Goal: Information Seeking & Learning: Compare options

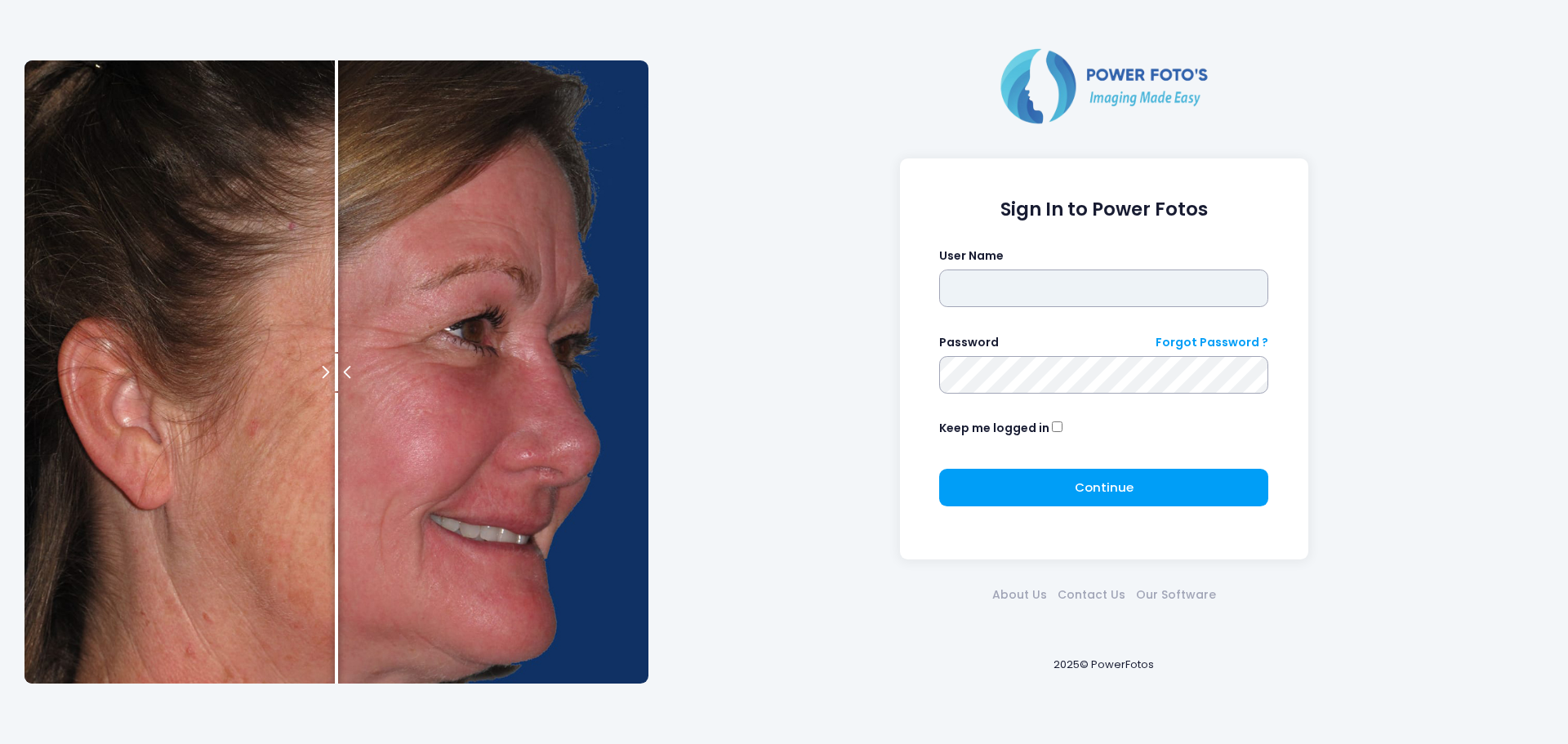
click at [1125, 284] on input "text" at bounding box center [1103, 289] width 329 height 38
type input "******"
click button "submit" at bounding box center [0, 0] width 0 height 0
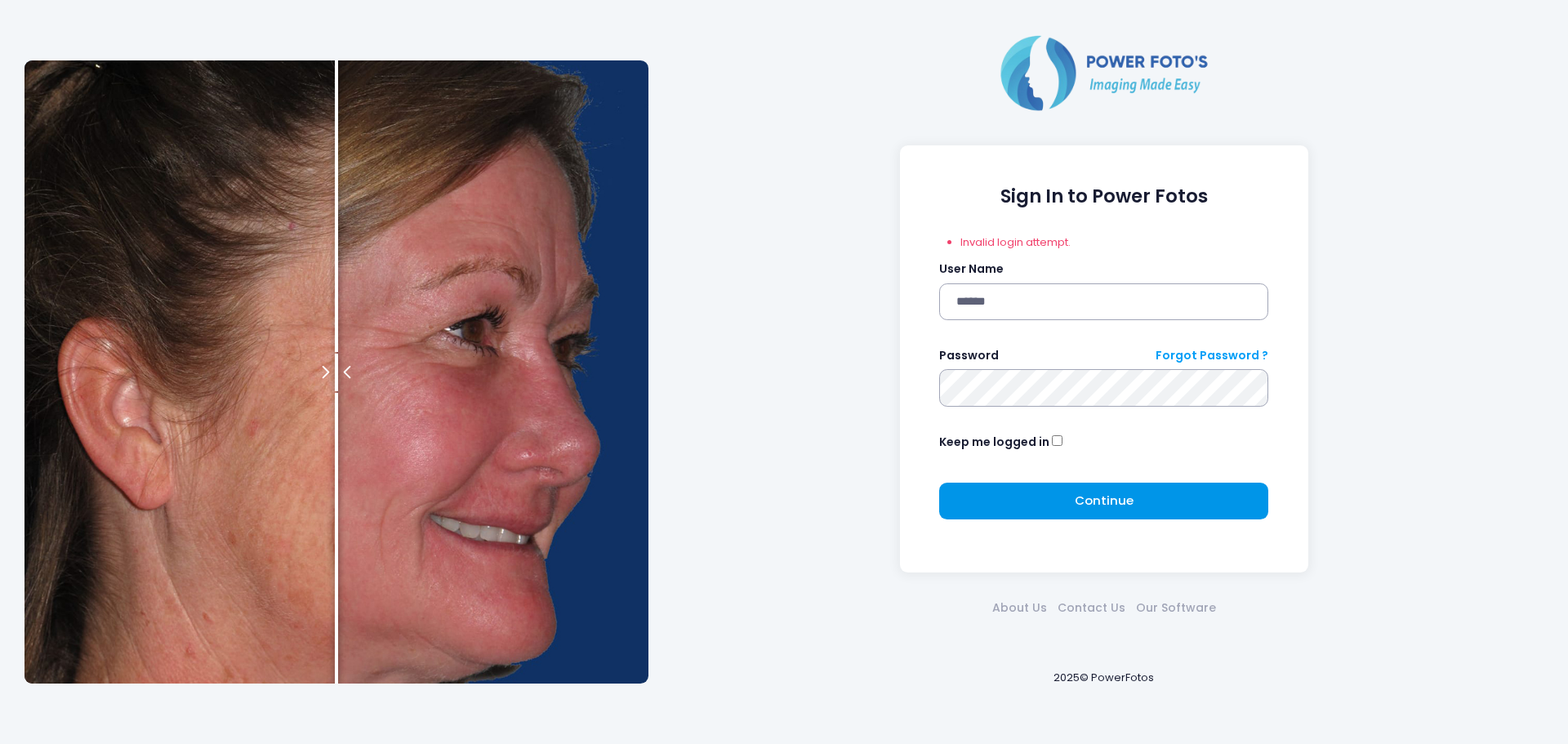
click at [1038, 502] on button "Continue Please wait..." at bounding box center [1103, 501] width 329 height 38
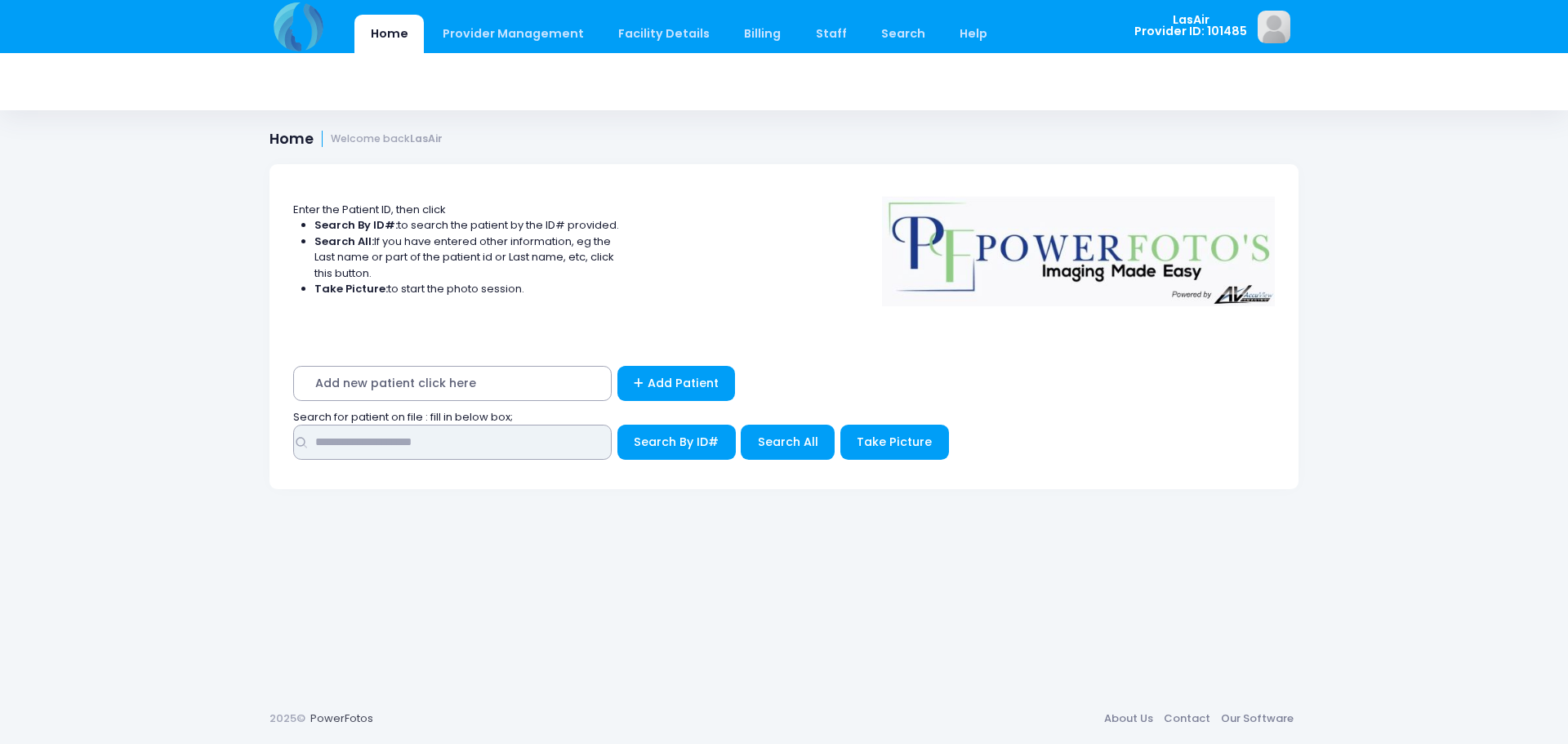
click at [389, 443] on input "text" at bounding box center [452, 443] width 318 height 35
click at [530, 442] on input "text" at bounding box center [452, 443] width 318 height 35
type input "**********"
click at [663, 441] on span "Search By ID#" at bounding box center [676, 443] width 85 height 17
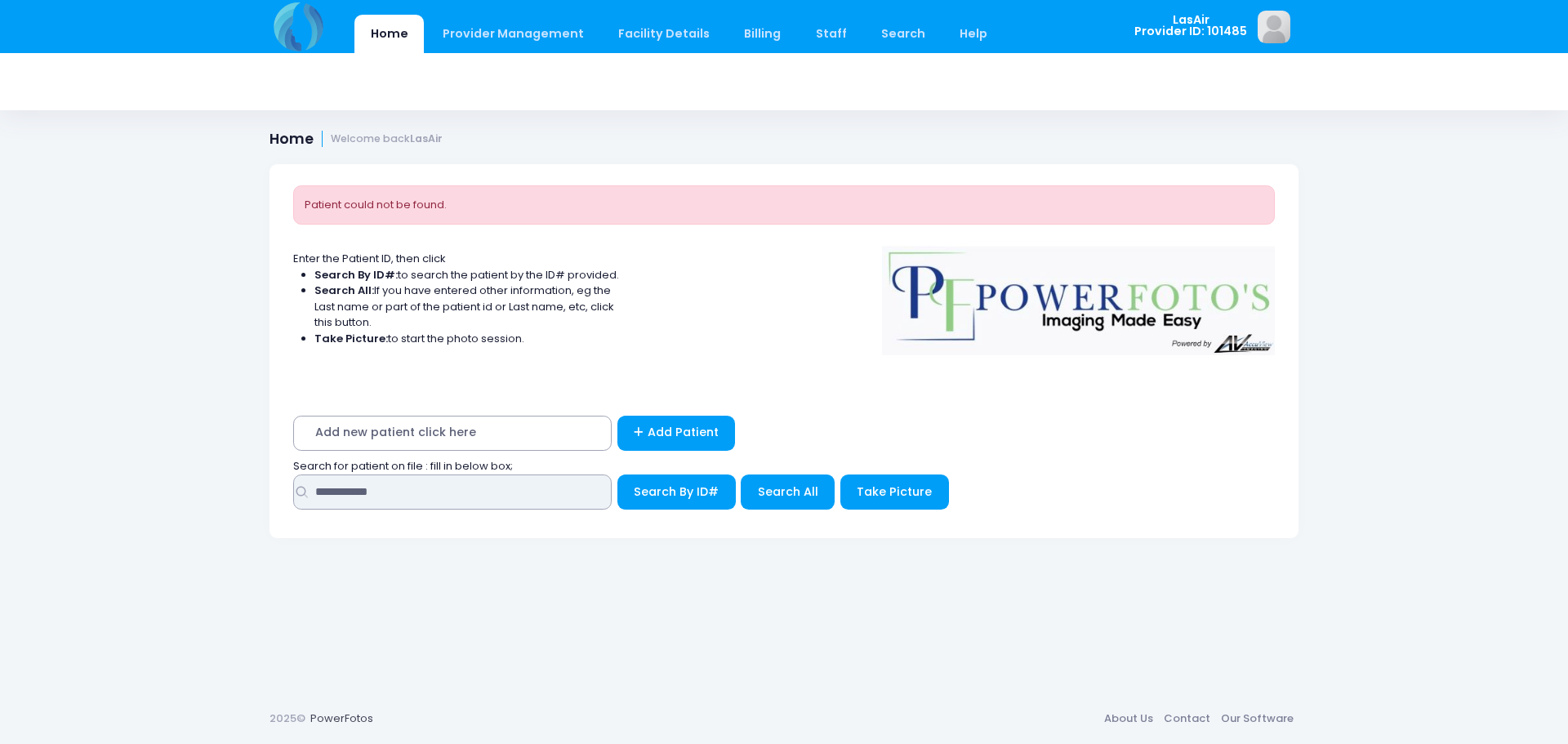
click at [507, 489] on input "**********" at bounding box center [452, 493] width 318 height 35
click at [349, 492] on input "**********" at bounding box center [452, 493] width 318 height 35
click at [351, 492] on input "**********" at bounding box center [452, 493] width 318 height 35
type input "**********"
click at [618, 475] on button "Search By ID#" at bounding box center [677, 493] width 119 height 35
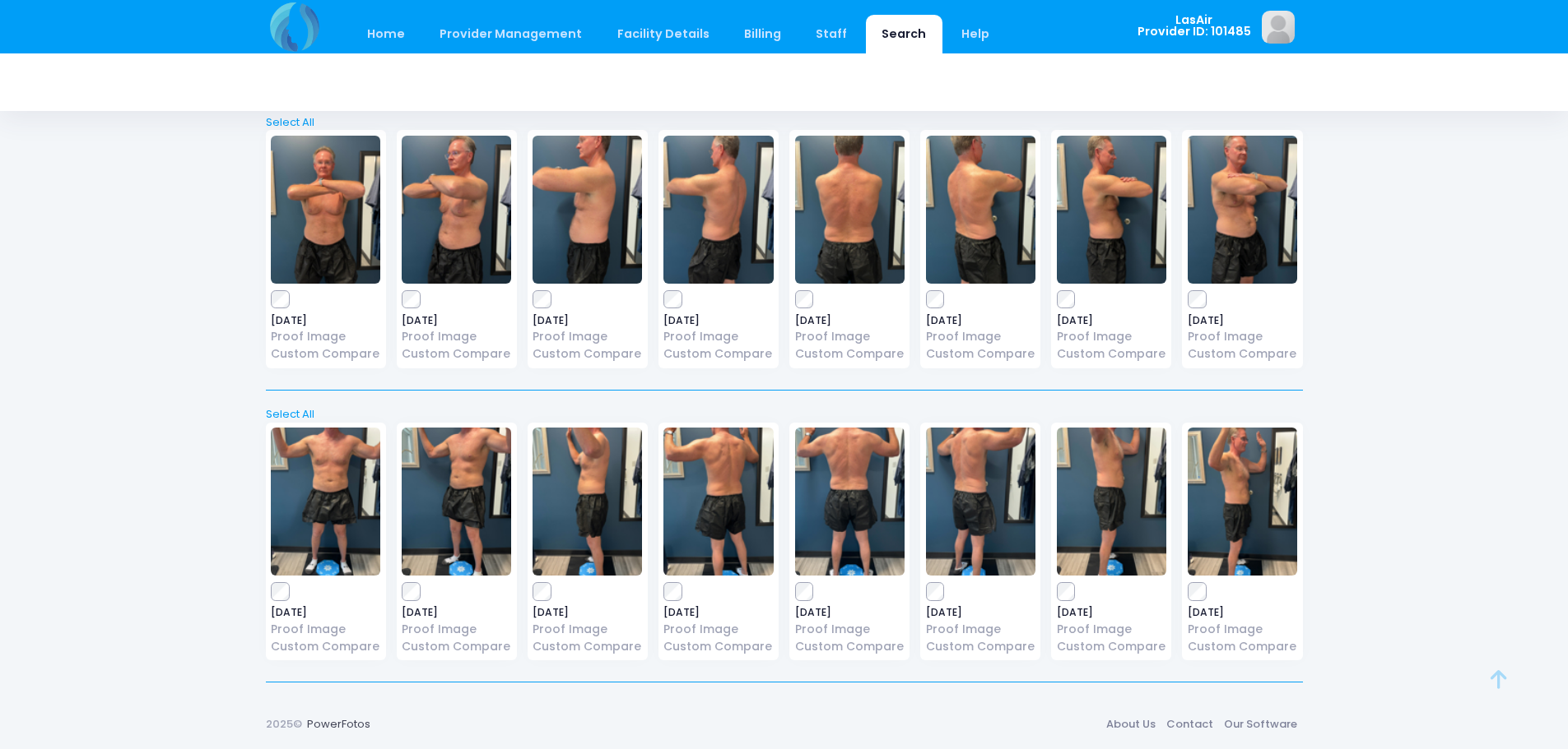
scroll to position [91, 0]
click at [688, 301] on label at bounding box center [718, 299] width 109 height 17
click at [1076, 594] on label at bounding box center [1111, 591] width 109 height 17
click at [815, 586] on label at bounding box center [849, 591] width 109 height 17
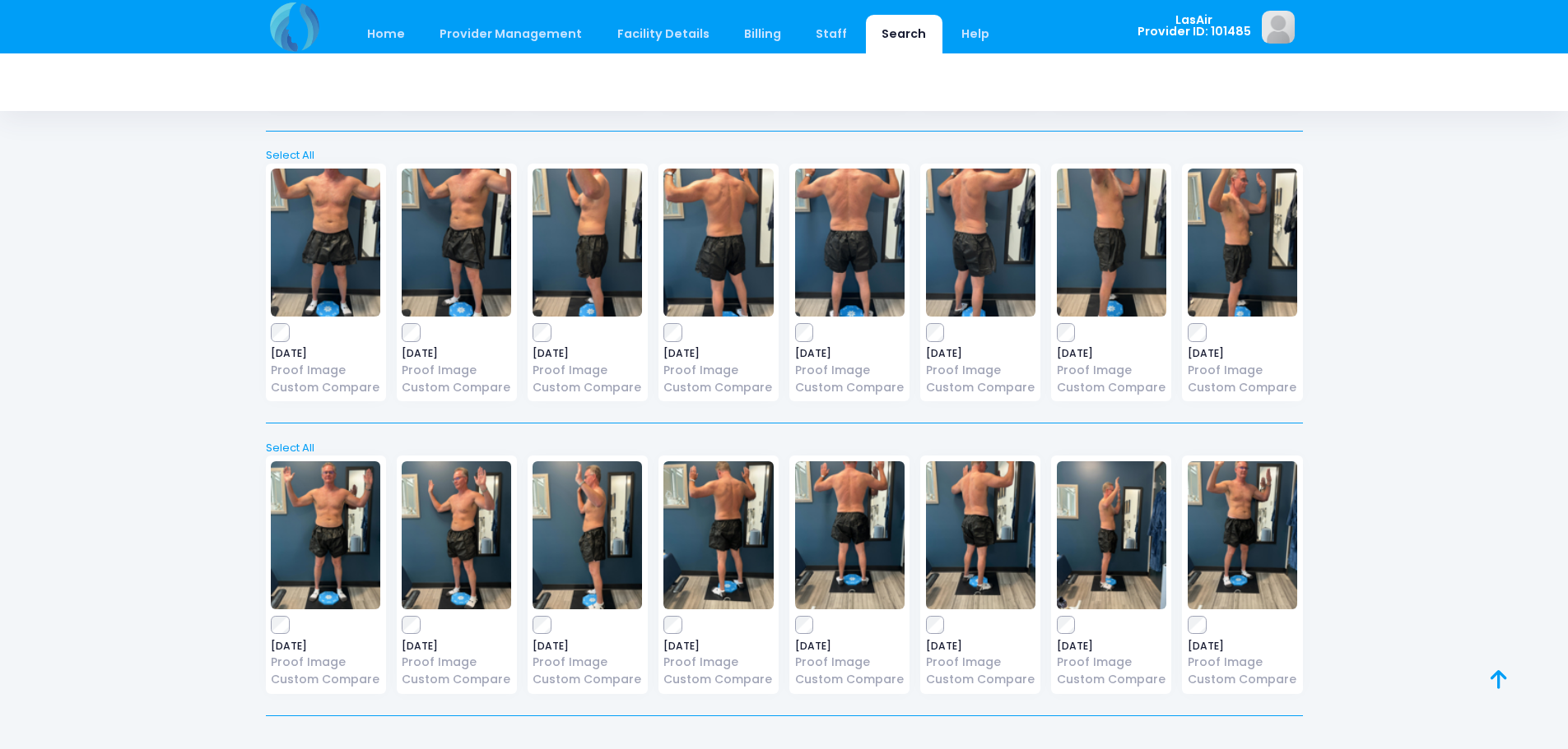
scroll to position [382, 0]
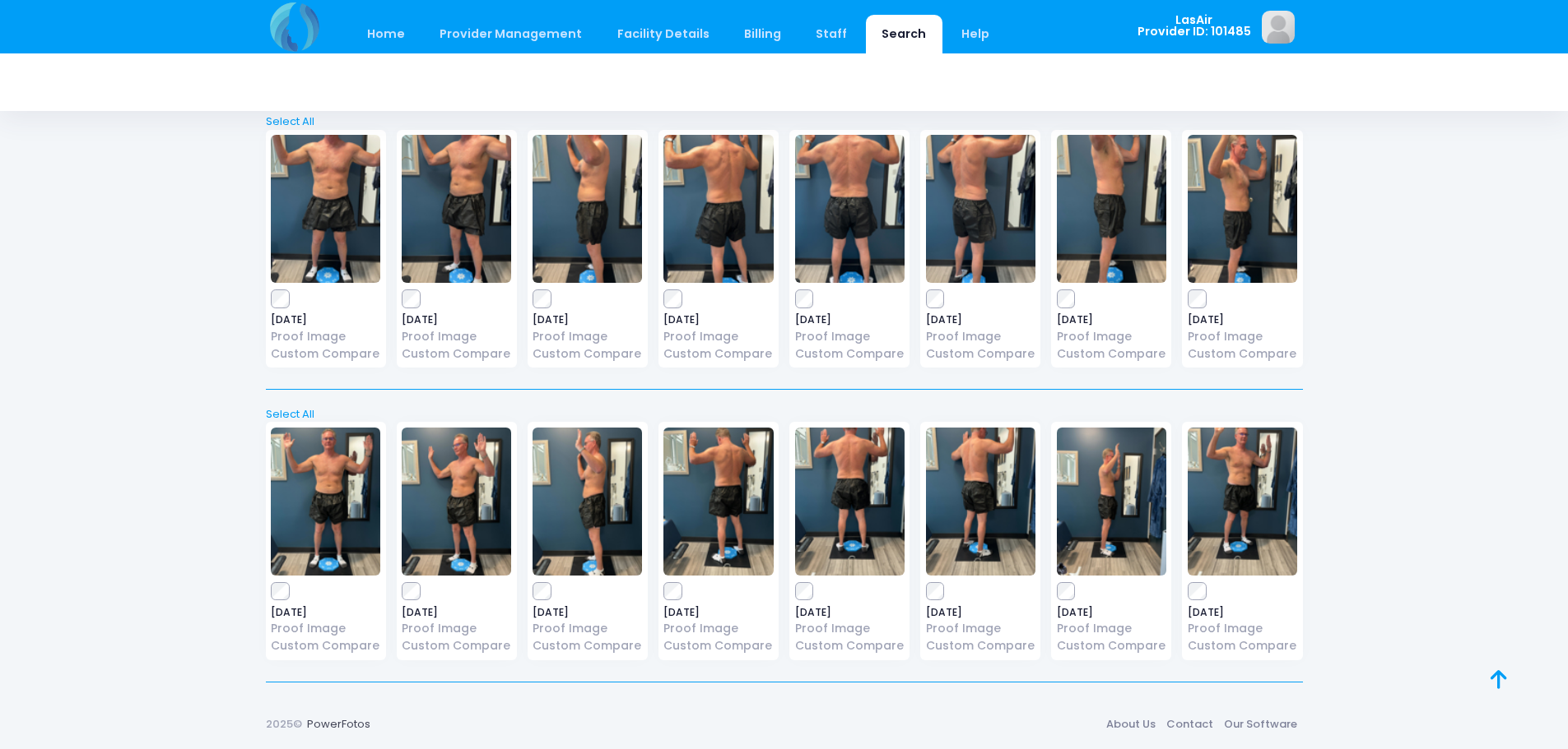
click at [291, 591] on label at bounding box center [325, 591] width 109 height 17
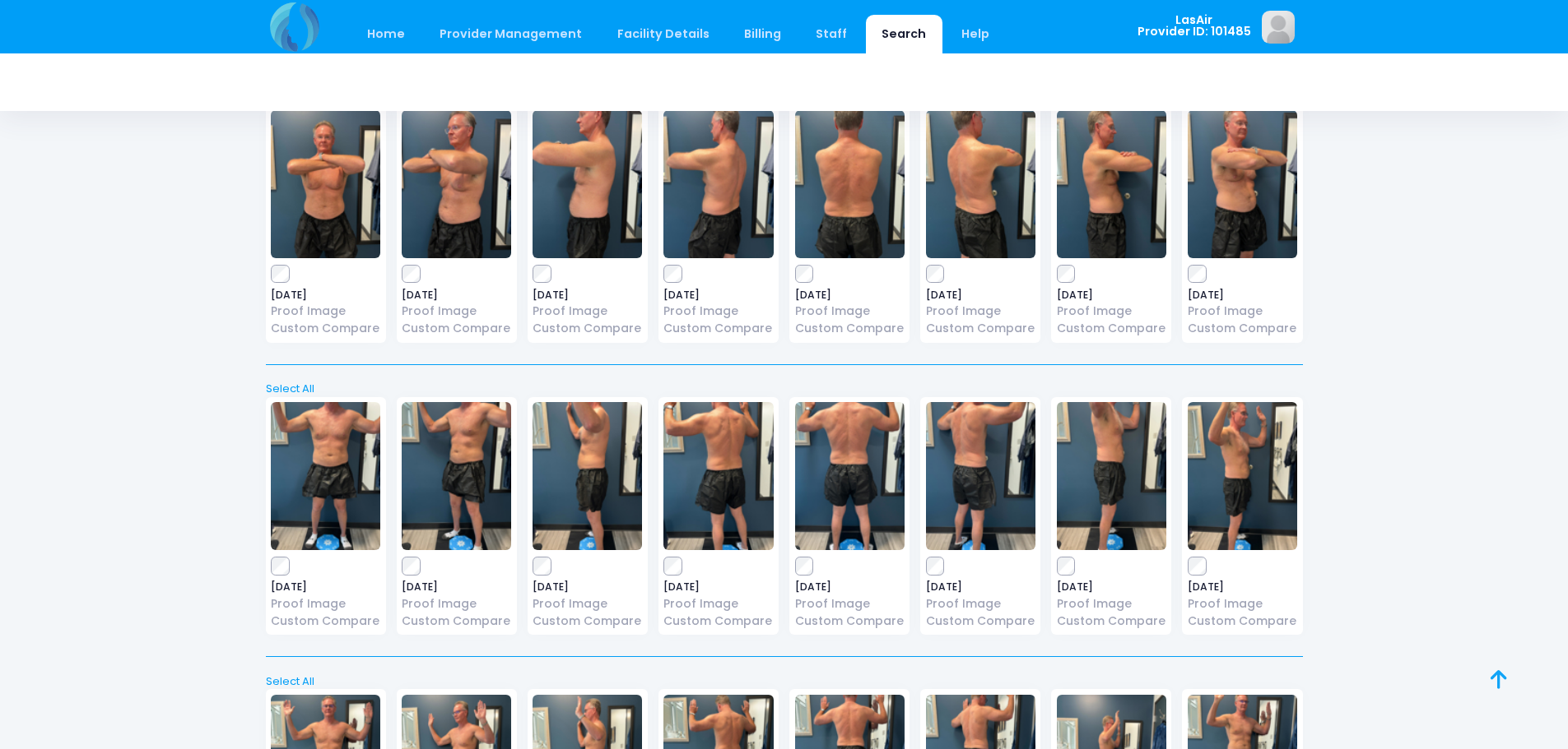
scroll to position [0, 0]
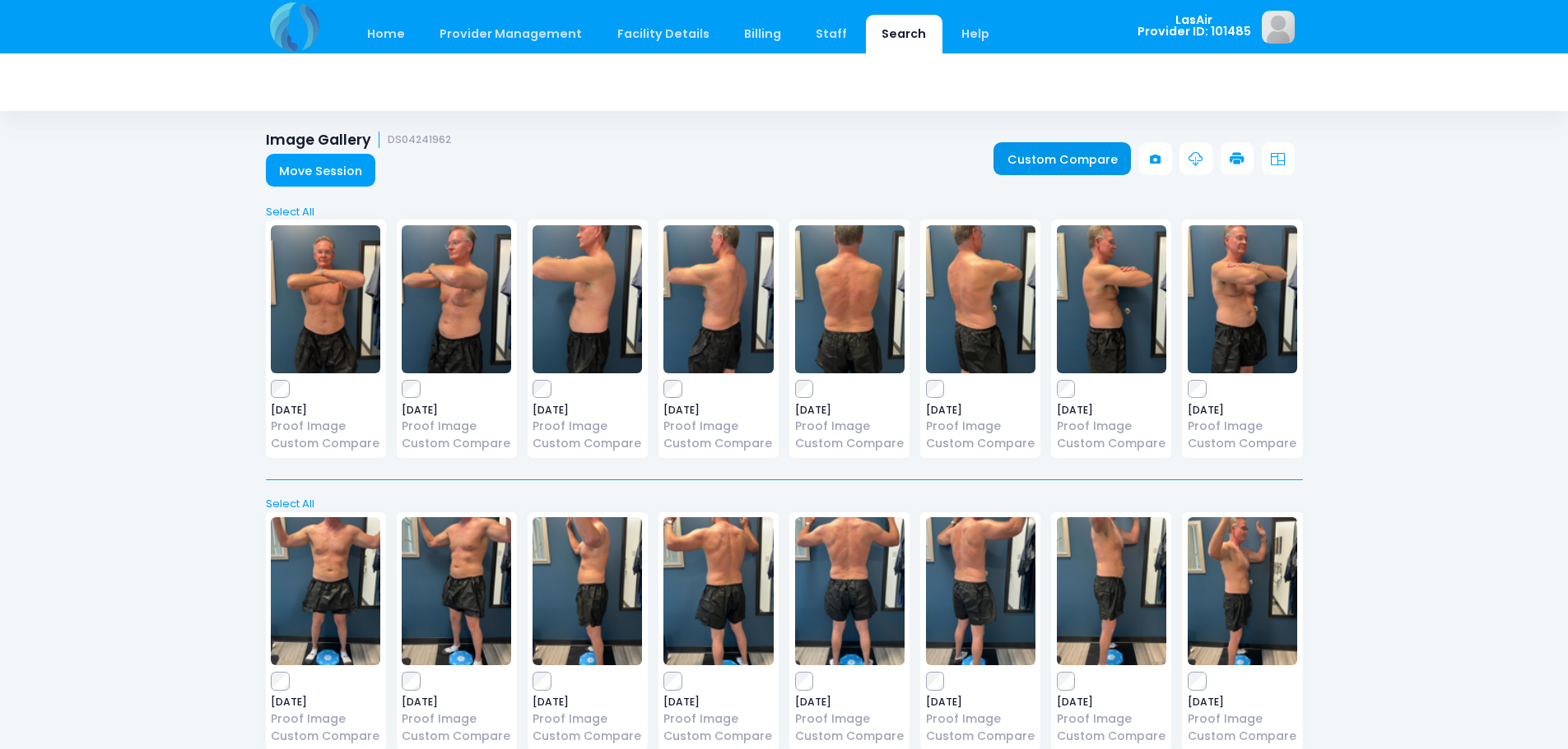
click at [1105, 164] on link "Custom Compare" at bounding box center [1062, 158] width 137 height 33
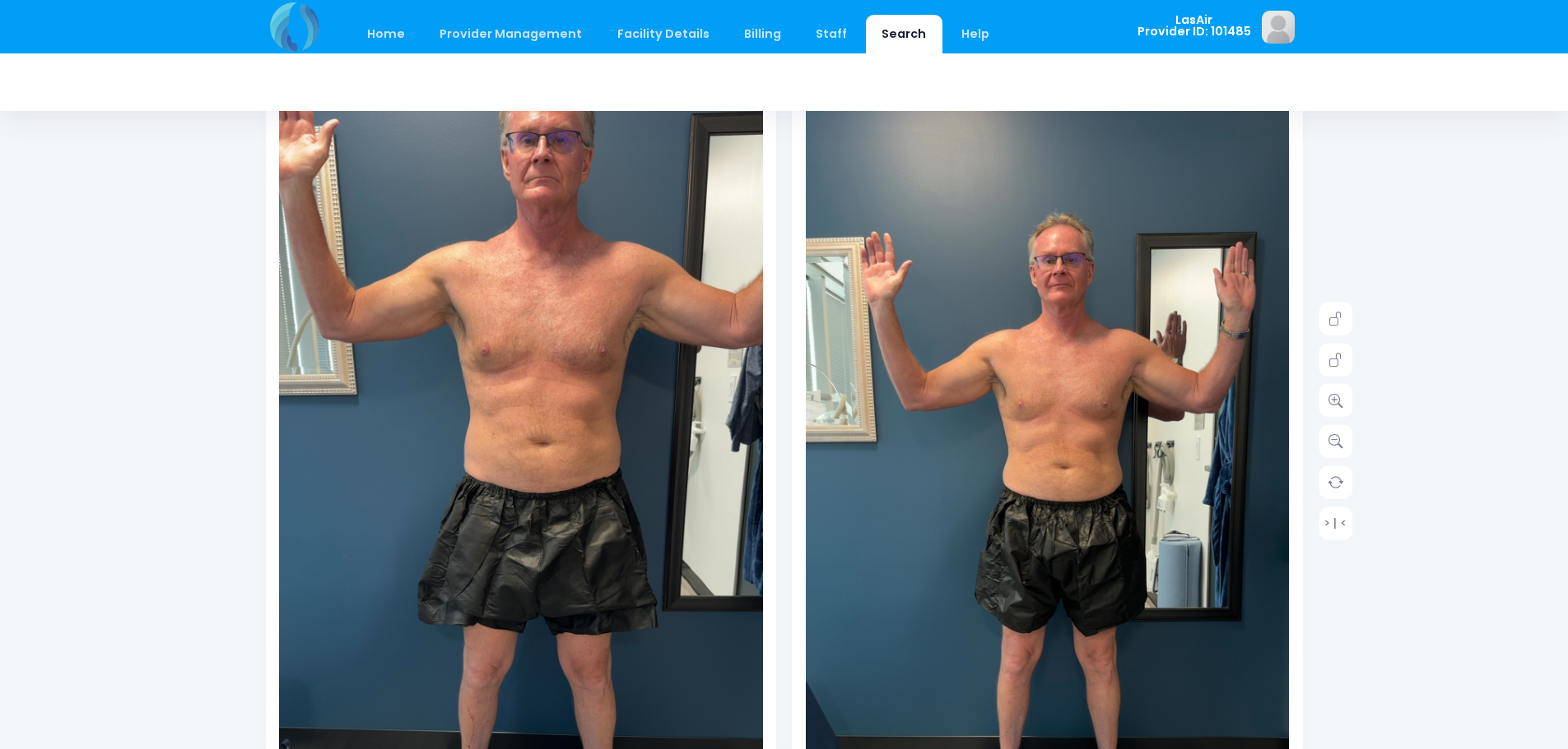
scroll to position [329, 0]
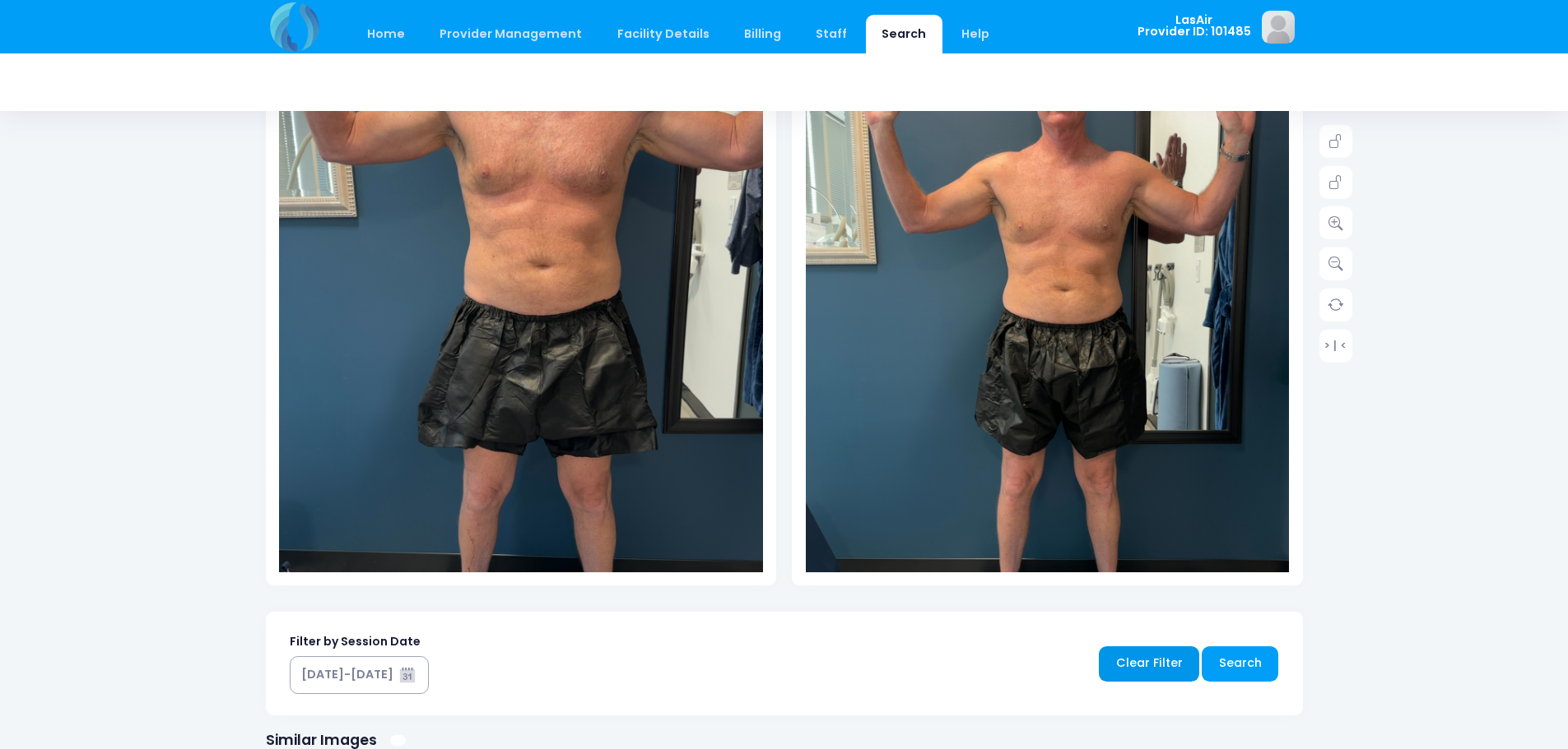
click at [1180, 660] on link "Clear Filter" at bounding box center [1148, 664] width 100 height 35
click at [1157, 663] on link "Clear Filter" at bounding box center [1148, 664] width 100 height 35
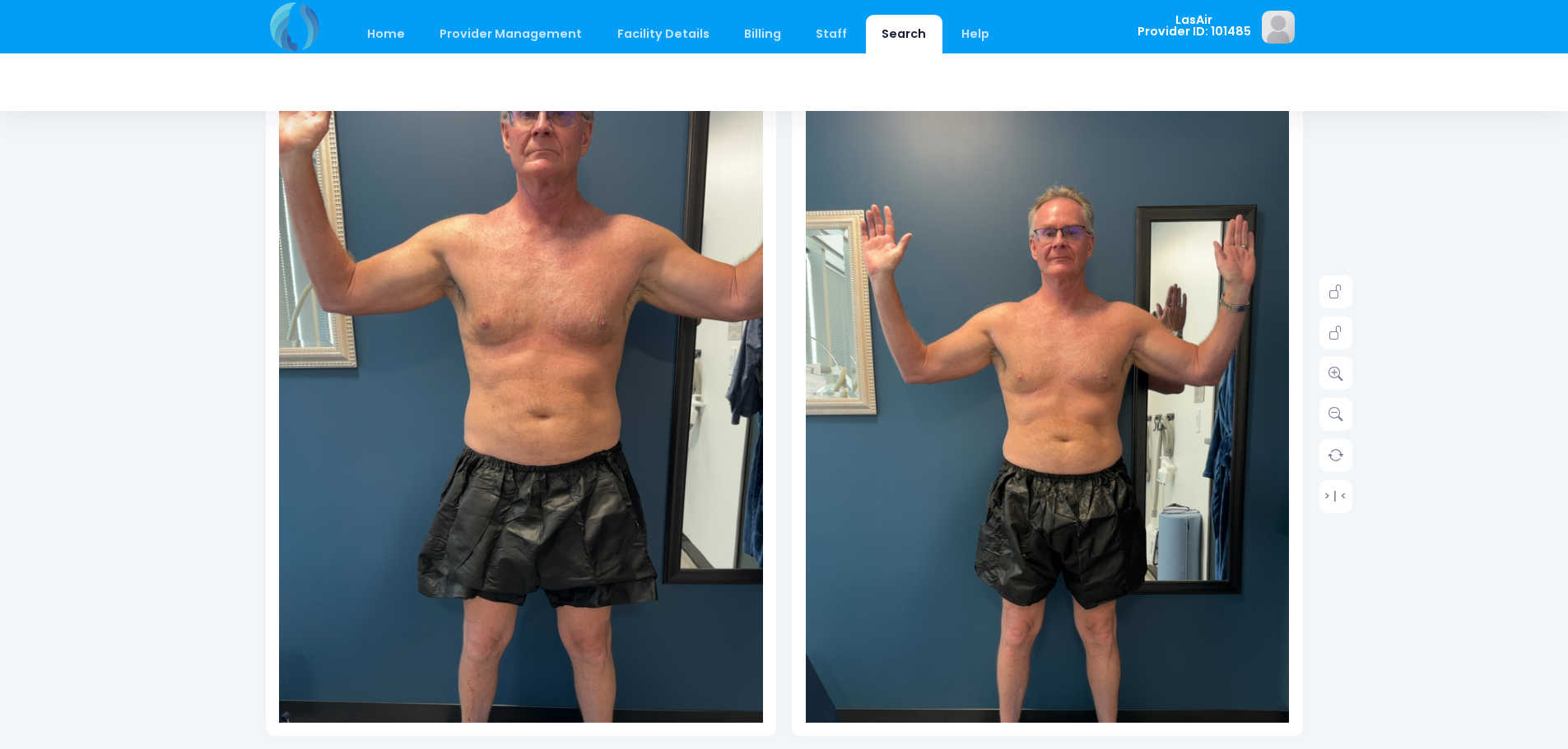
scroll to position [0, 0]
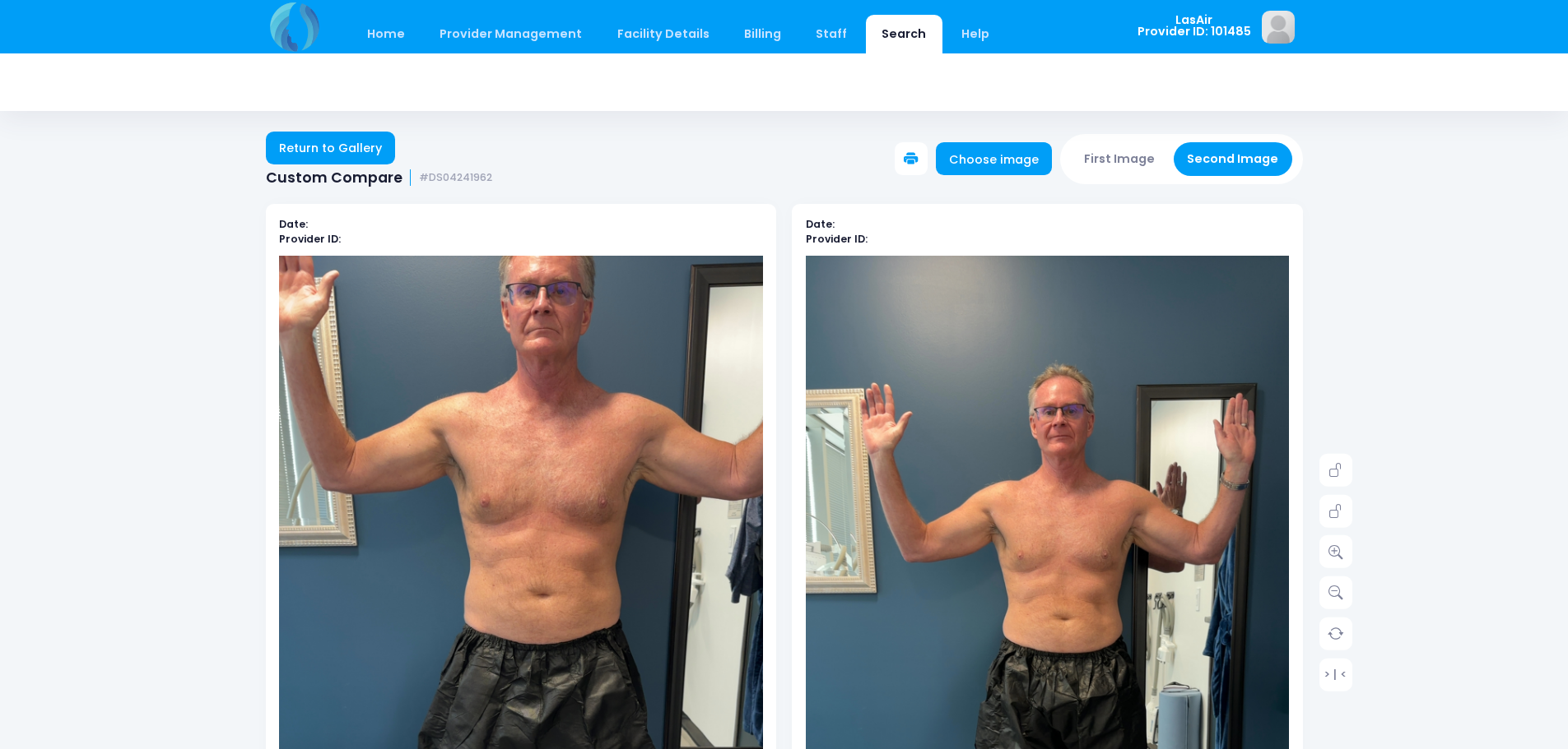
click at [1140, 158] on button "First Image" at bounding box center [1119, 159] width 98 height 34
click at [917, 156] on icon at bounding box center [911, 160] width 15 height 15
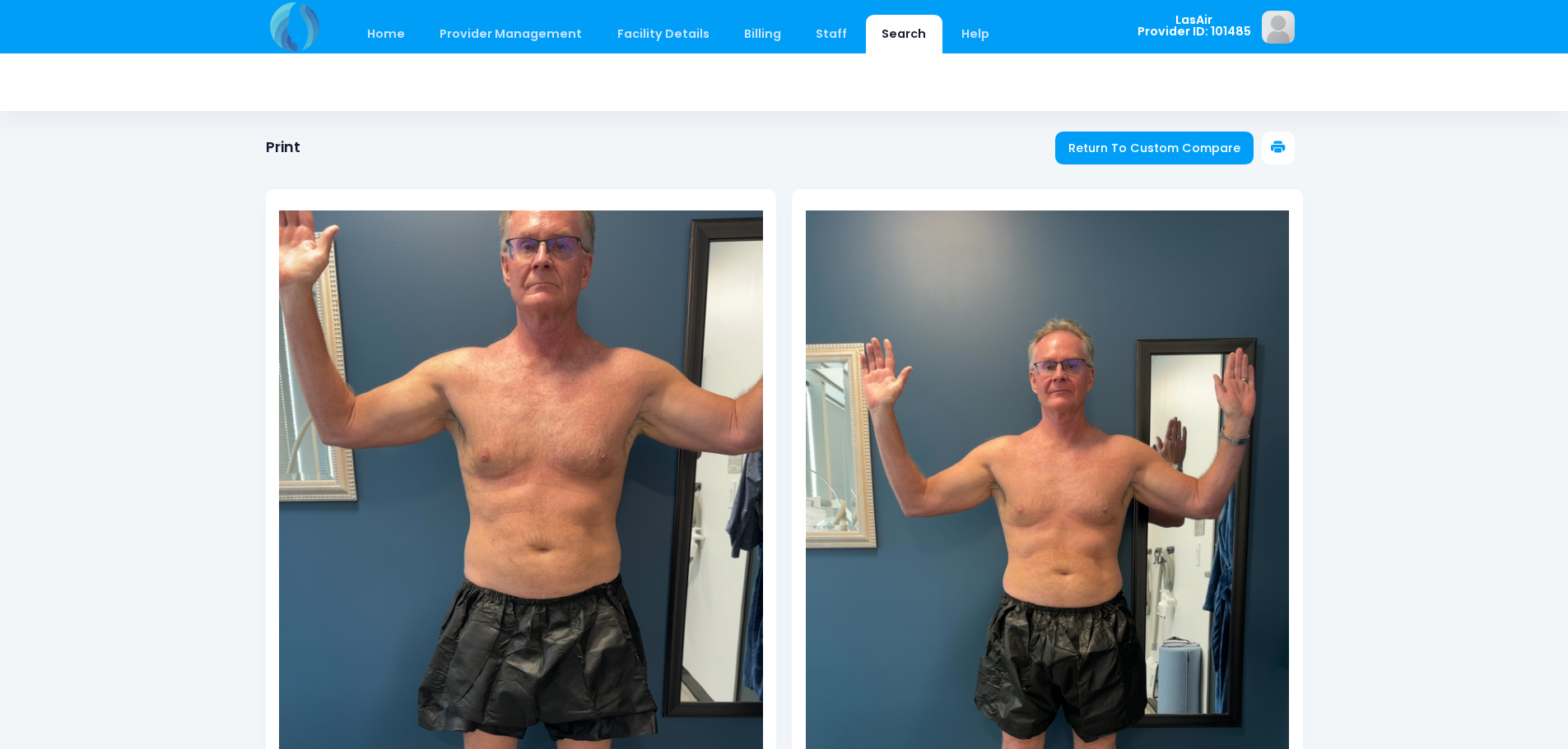
click at [1286, 150] on button at bounding box center [1277, 148] width 33 height 33
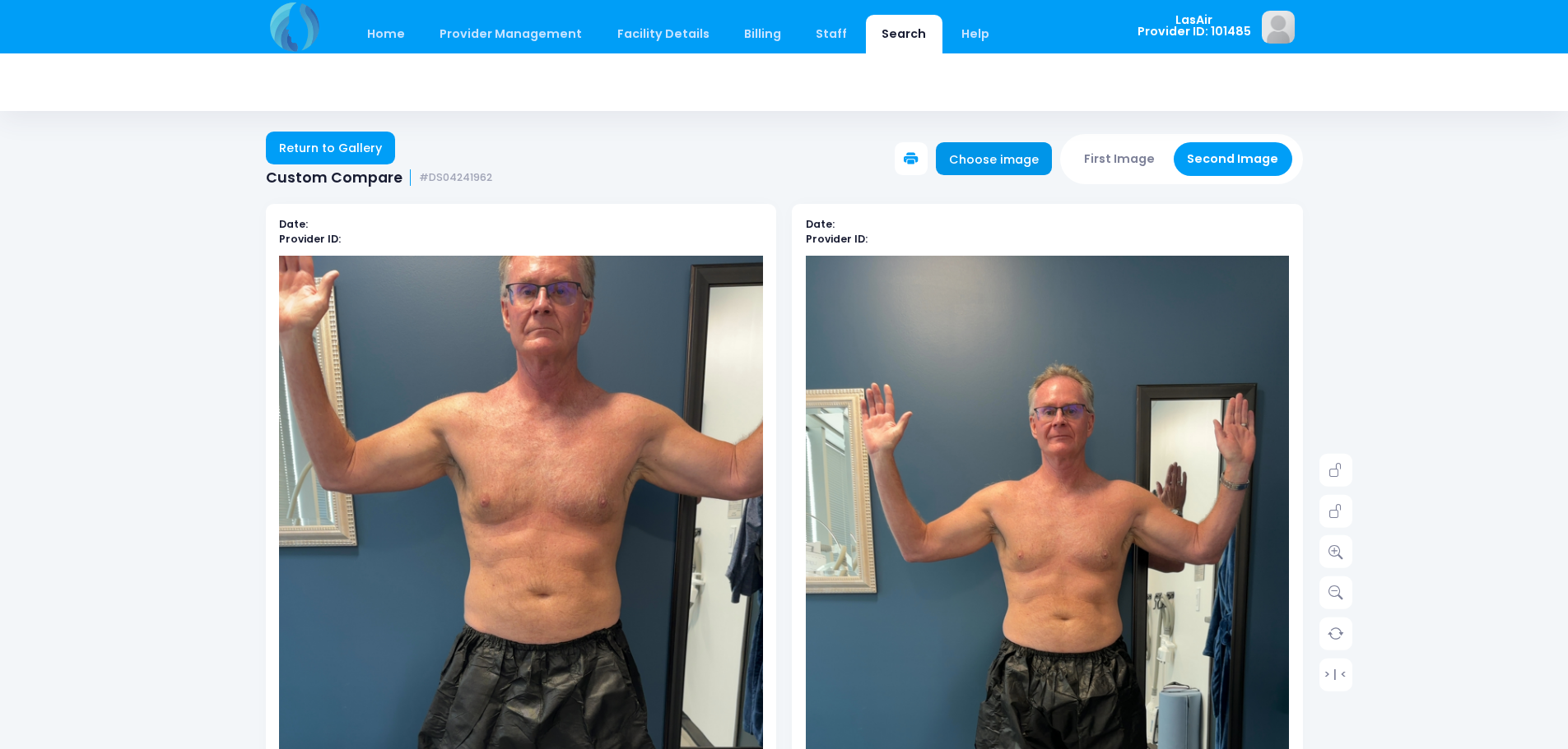
click at [982, 159] on link "Choose image" at bounding box center [993, 158] width 117 height 33
click at [919, 158] on icon at bounding box center [911, 160] width 15 height 15
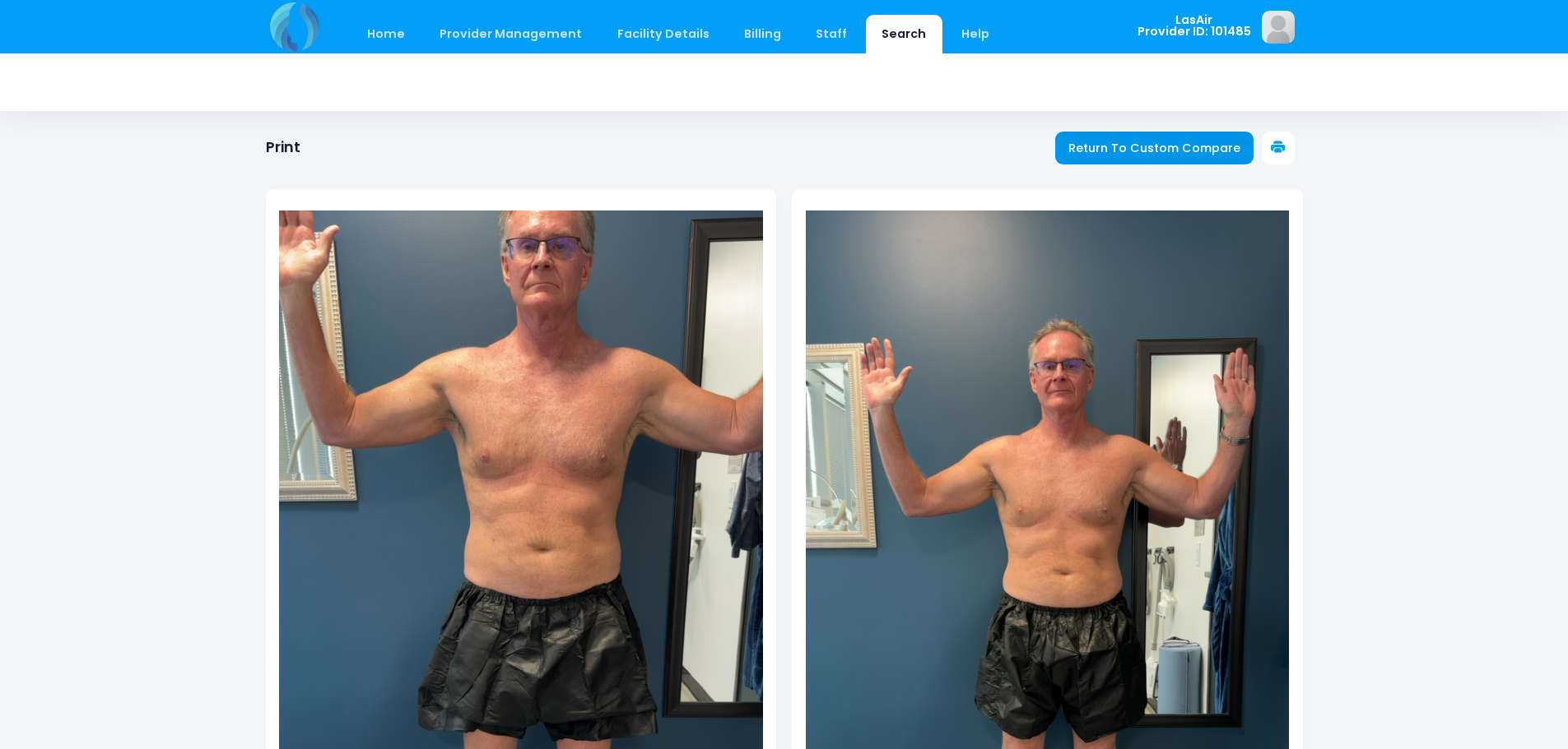
click at [1187, 148] on span "Return To Custom Compare" at bounding box center [1154, 148] width 172 height 17
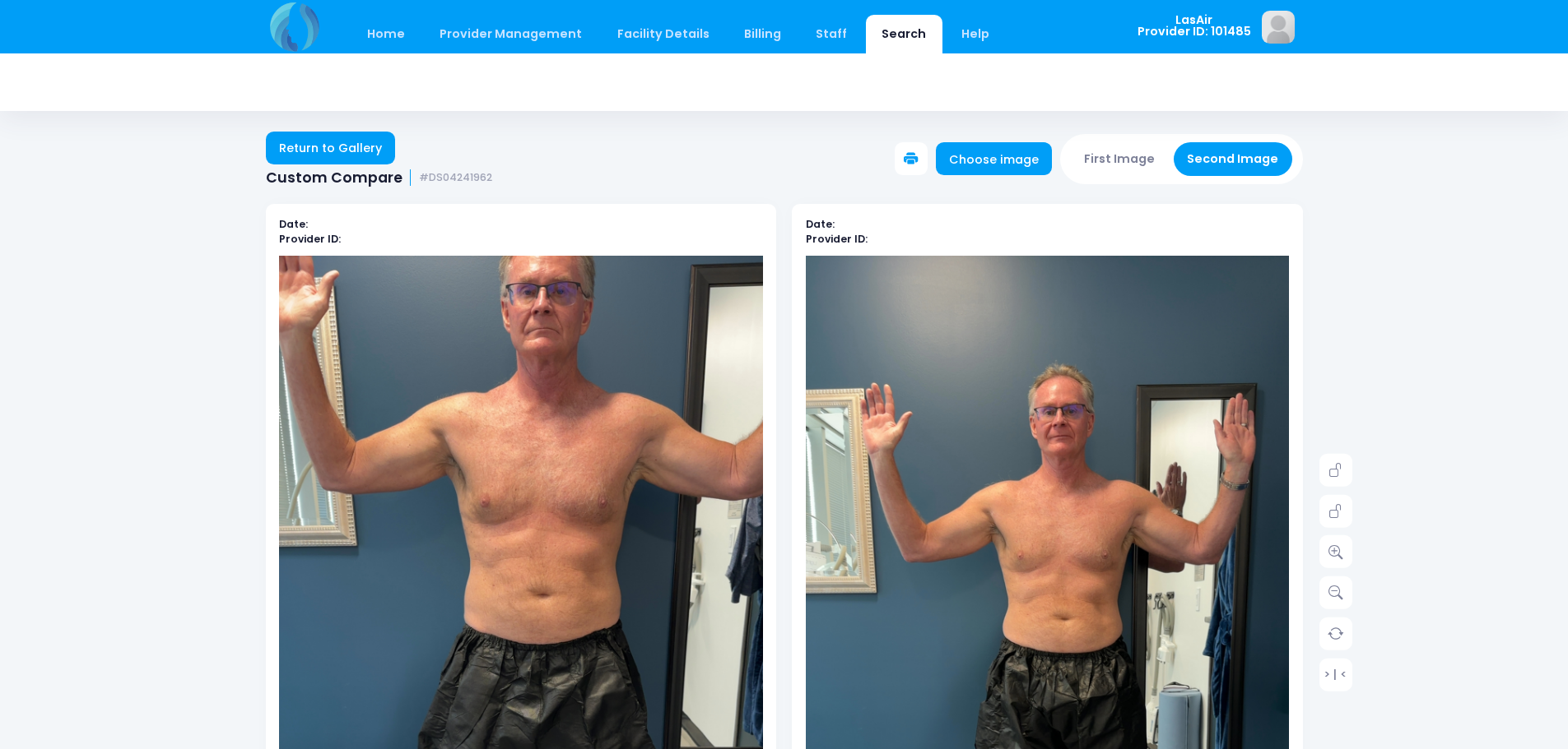
click at [1122, 157] on button "First Image" at bounding box center [1119, 159] width 98 height 34
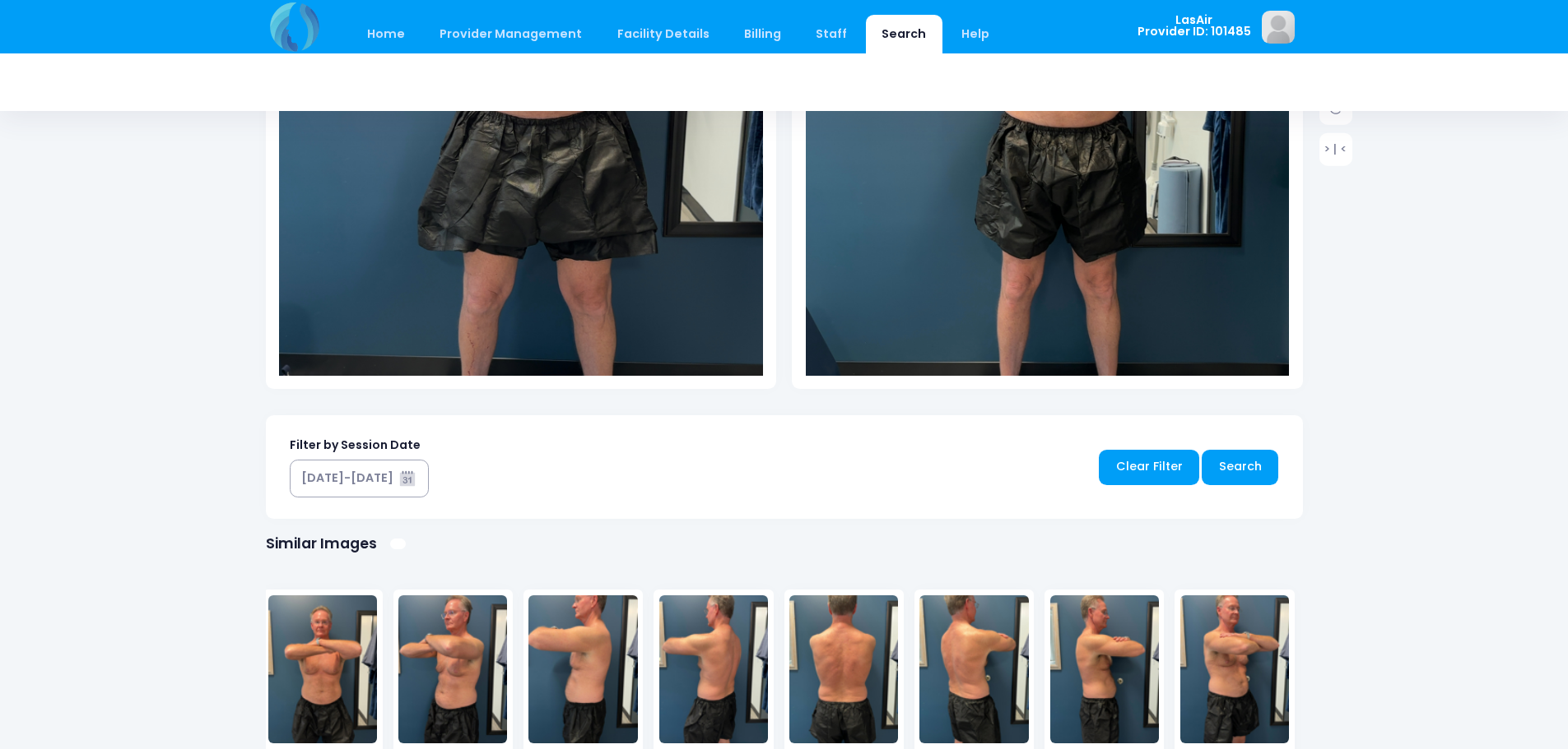
scroll to position [575, 0]
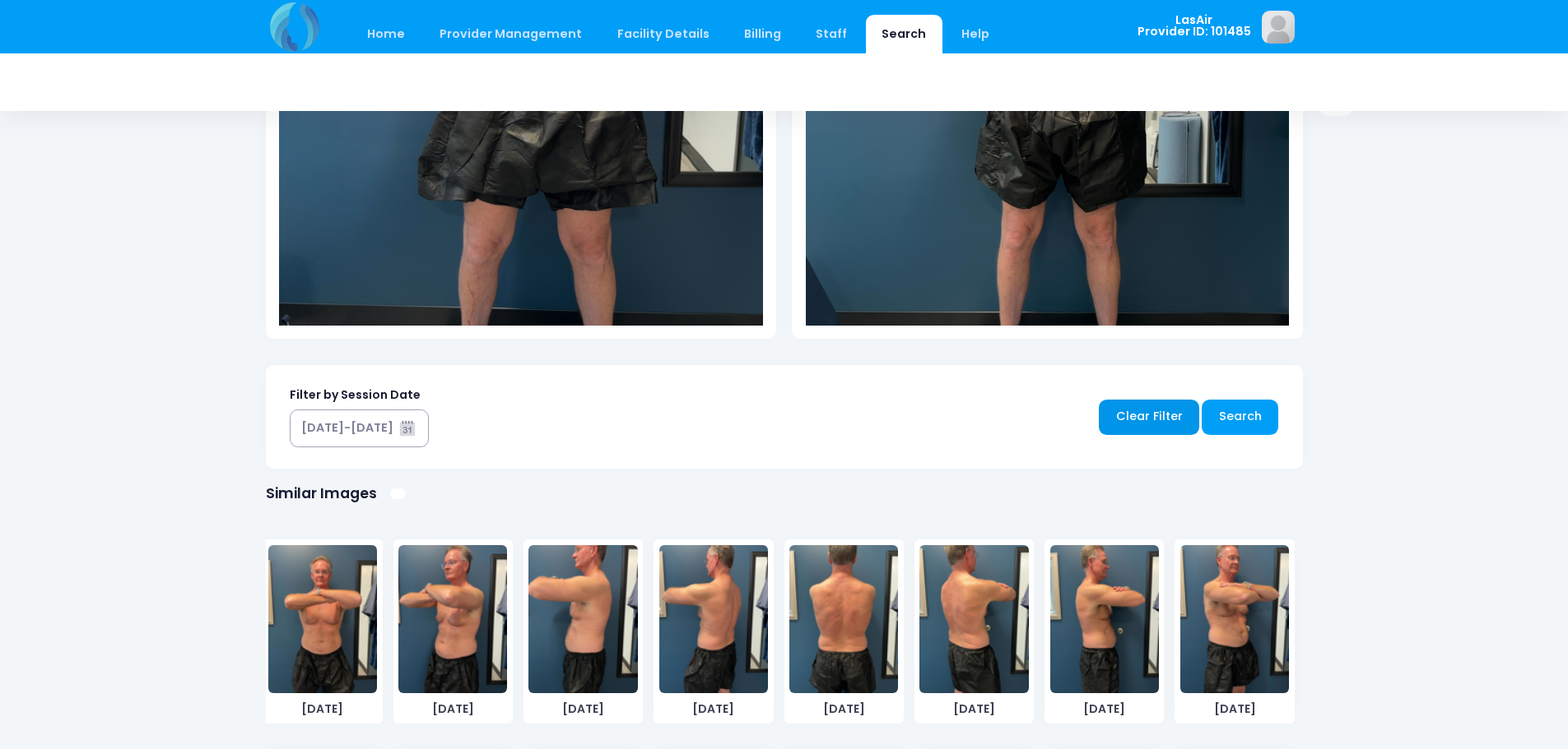
click at [1160, 417] on link "Clear Filter" at bounding box center [1148, 417] width 100 height 35
click at [1169, 423] on link "Clear Filter" at bounding box center [1148, 417] width 100 height 35
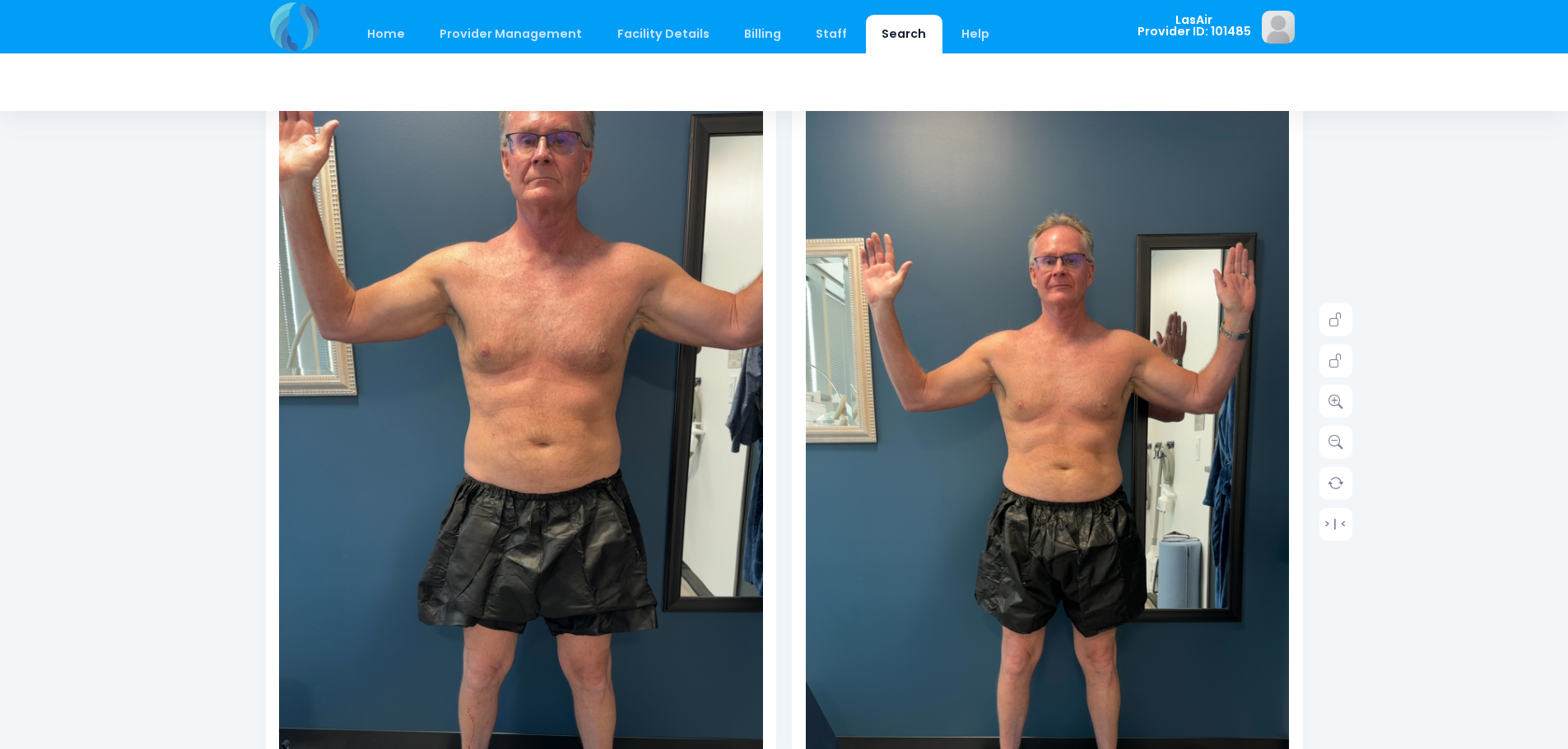
scroll to position [0, 0]
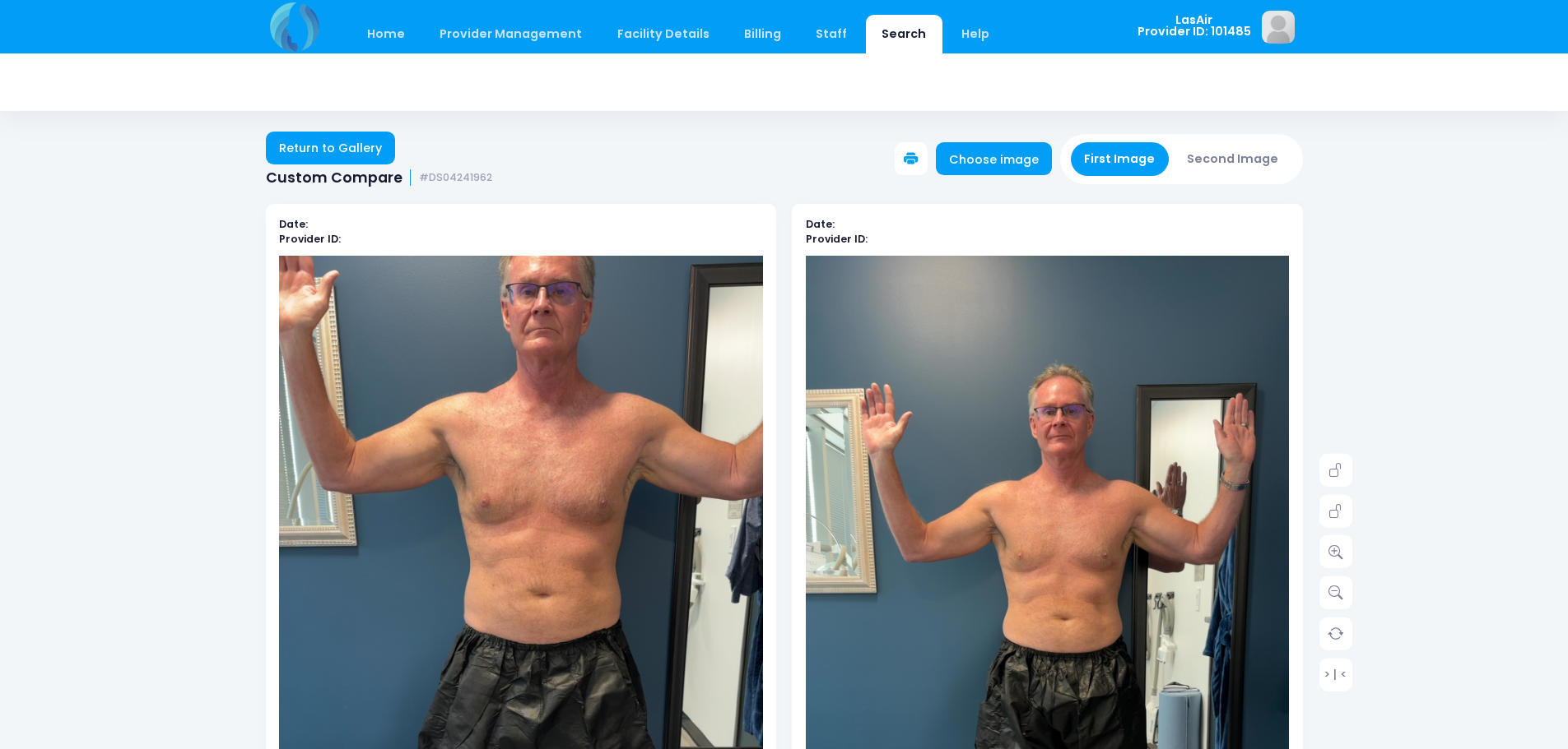
click at [1137, 169] on button "First Image" at bounding box center [1119, 159] width 98 height 34
click at [631, 453] on img at bounding box center [521, 685] width 484 height 859
drag, startPoint x: 631, startPoint y: 453, endPoint x: 447, endPoint y: 441, distance: 184.4
click at [447, 441] on img at bounding box center [521, 685] width 484 height 859
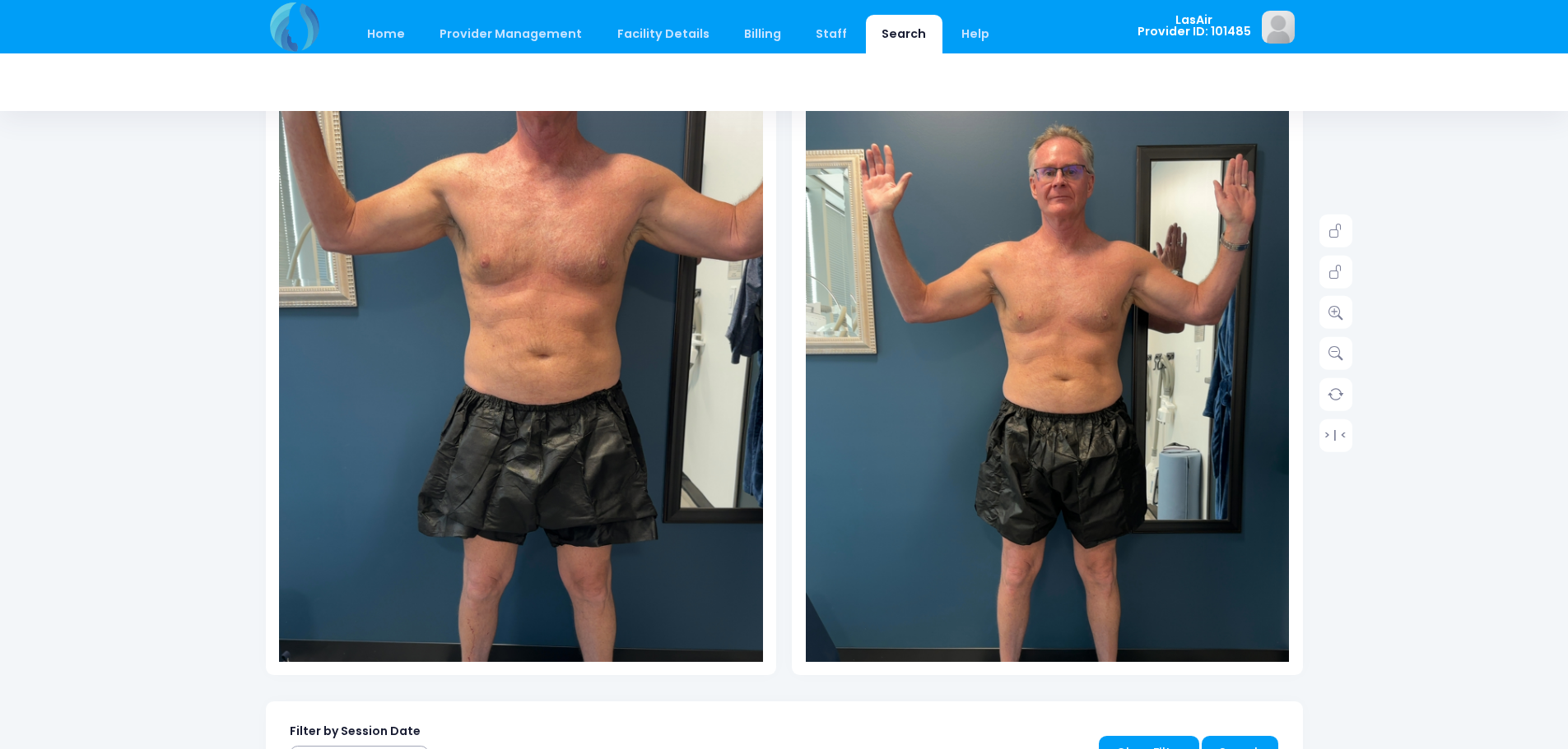
scroll to position [329, 0]
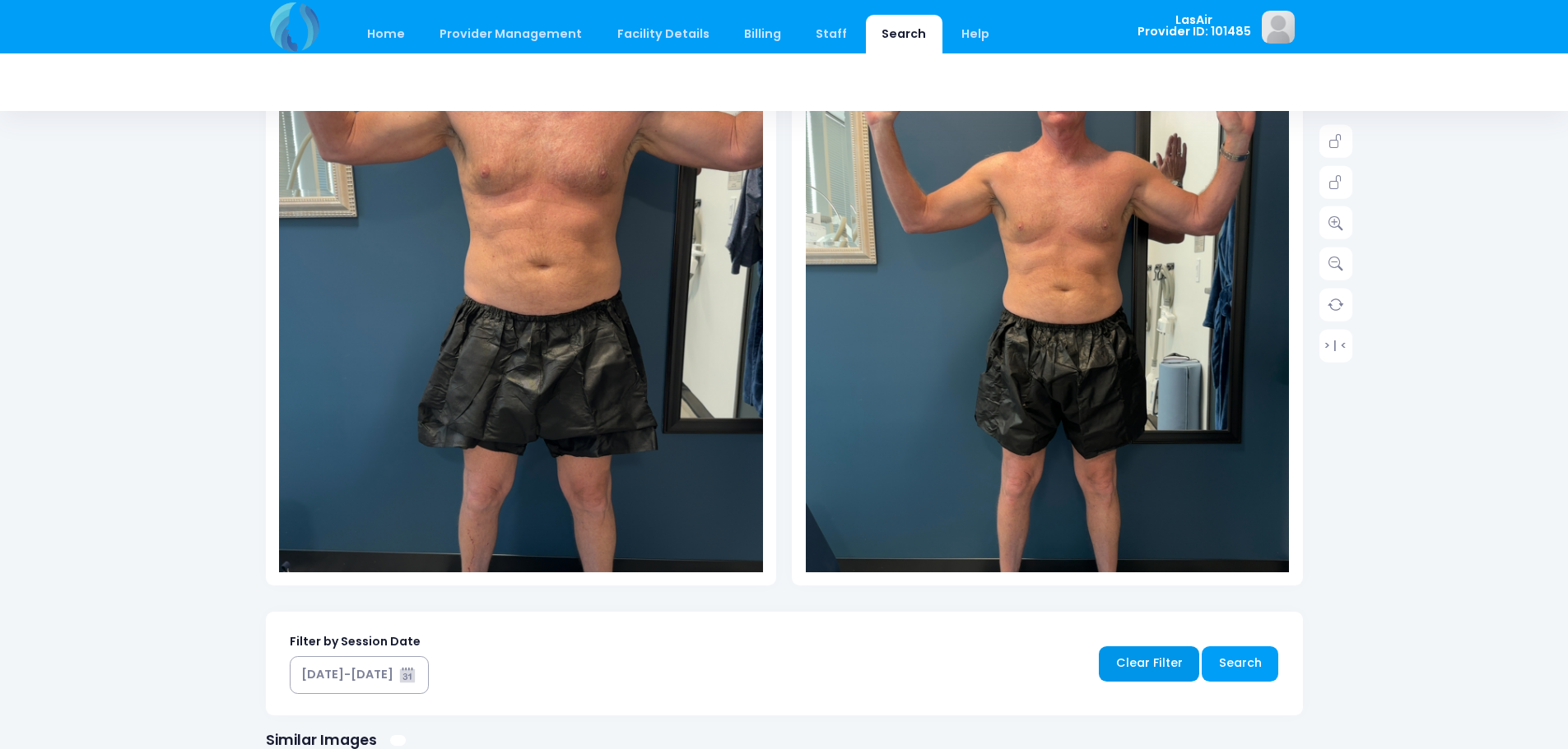
click at [1168, 665] on link "Clear Filter" at bounding box center [1148, 664] width 100 height 35
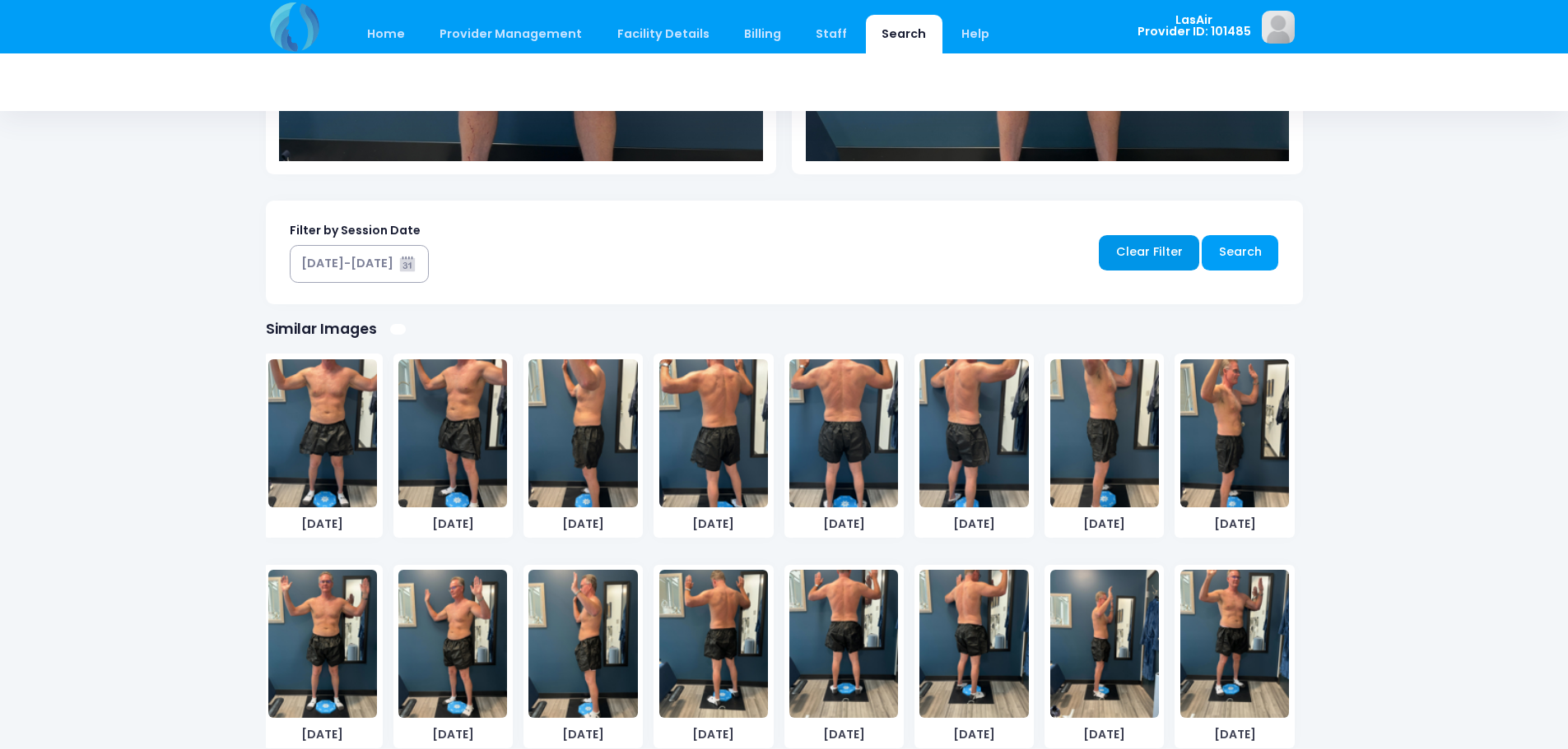
scroll to position [807, 0]
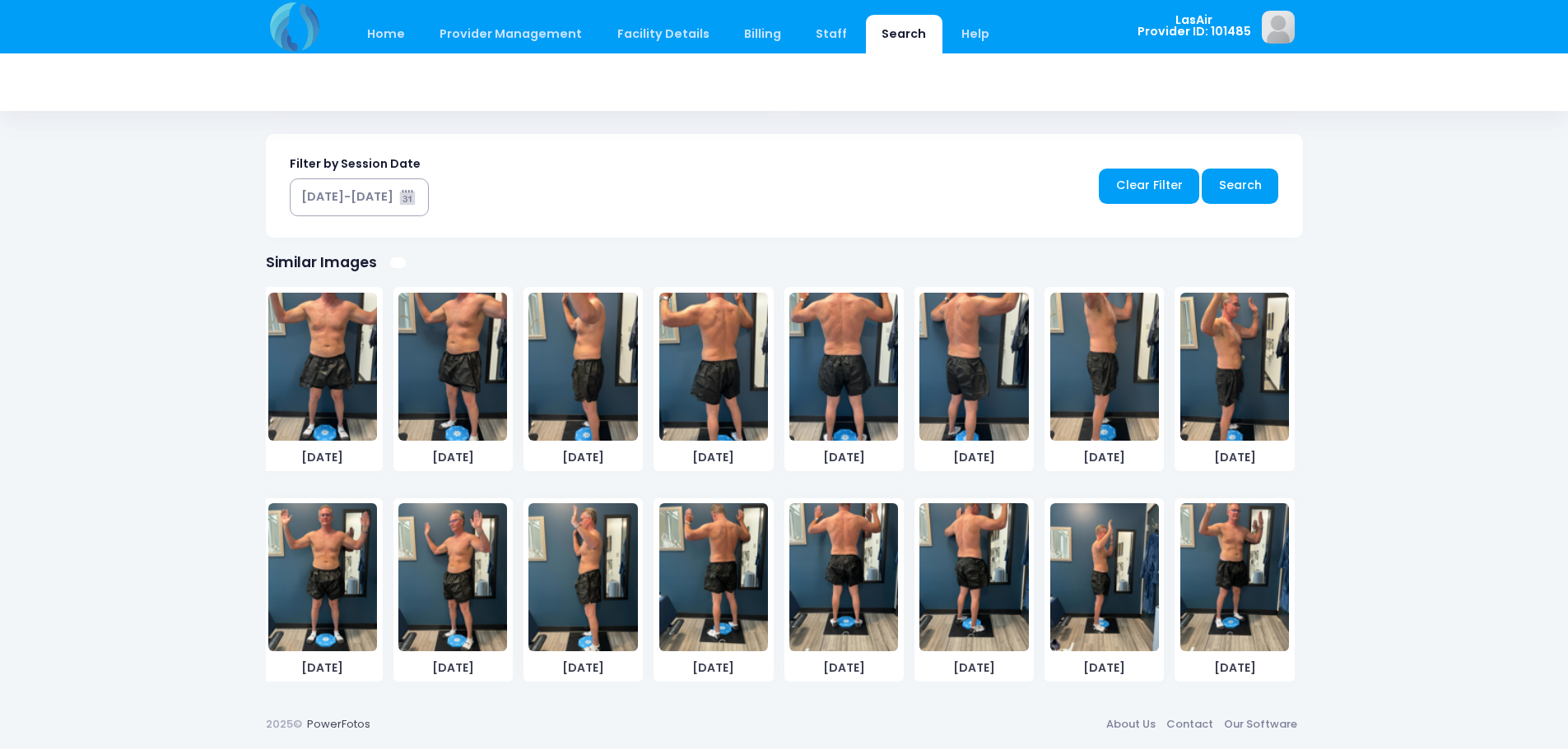
click at [435, 533] on img at bounding box center [452, 577] width 108 height 148
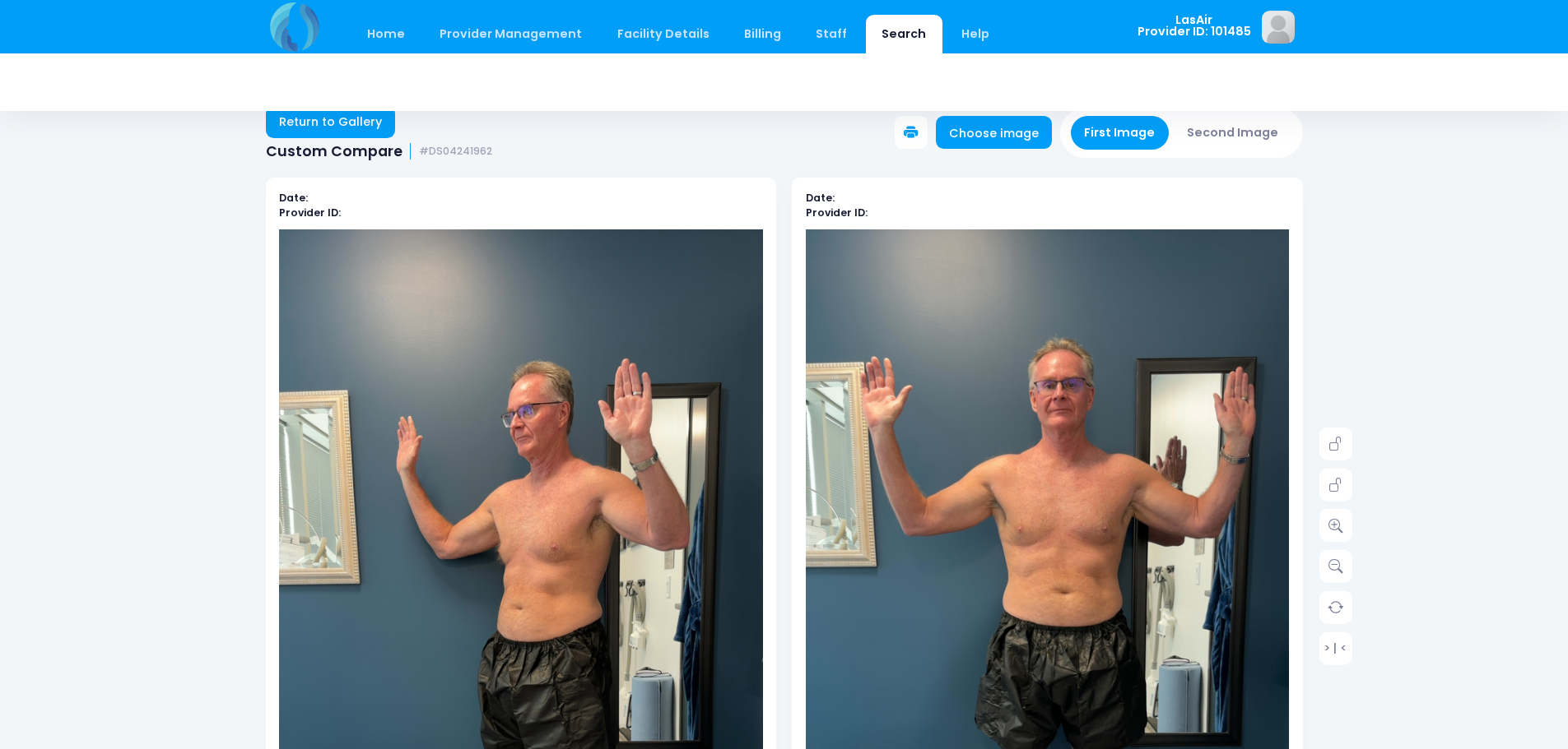
scroll to position [0, 0]
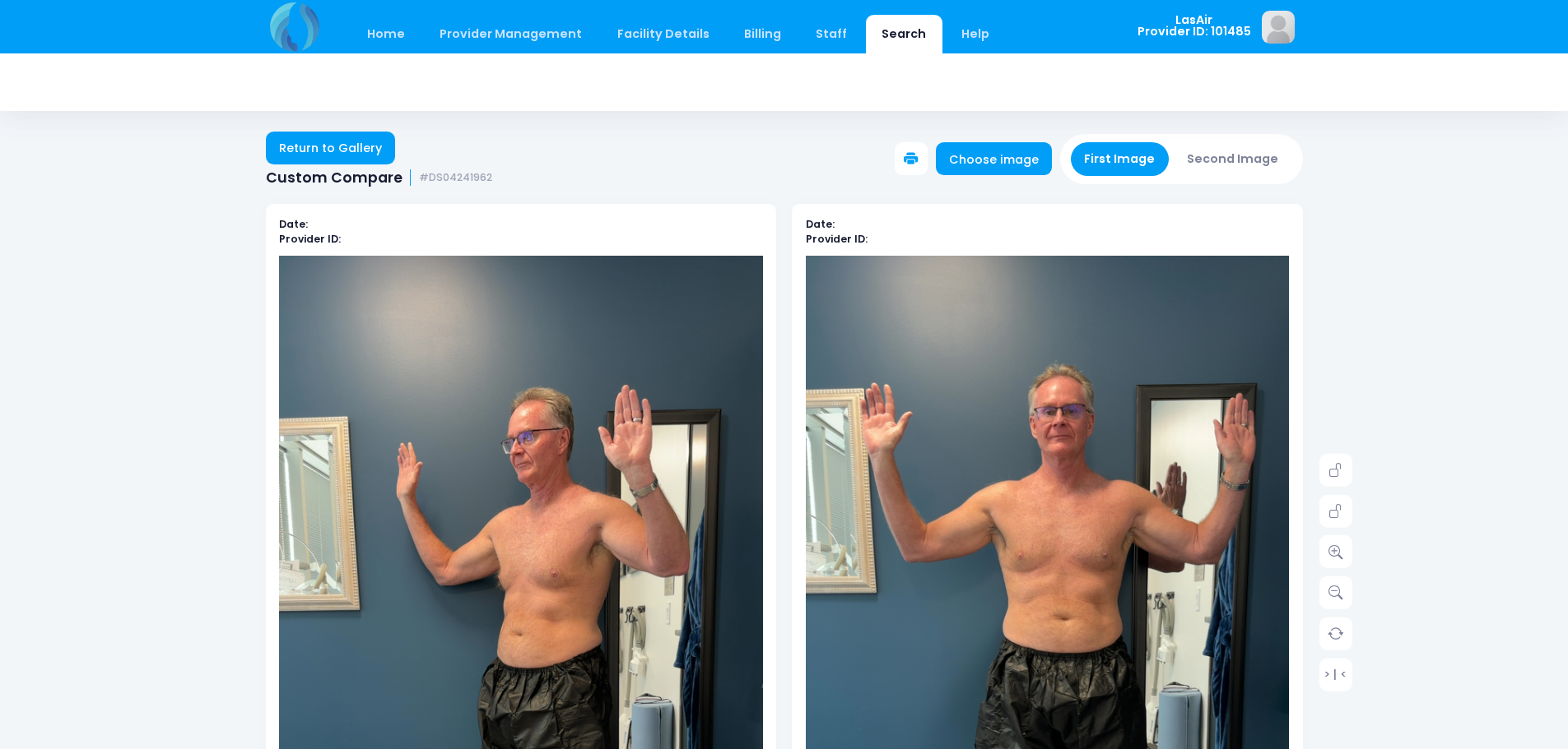
click at [1261, 153] on button "Second Image" at bounding box center [1233, 159] width 119 height 34
click at [1203, 534] on img at bounding box center [1048, 685] width 484 height 859
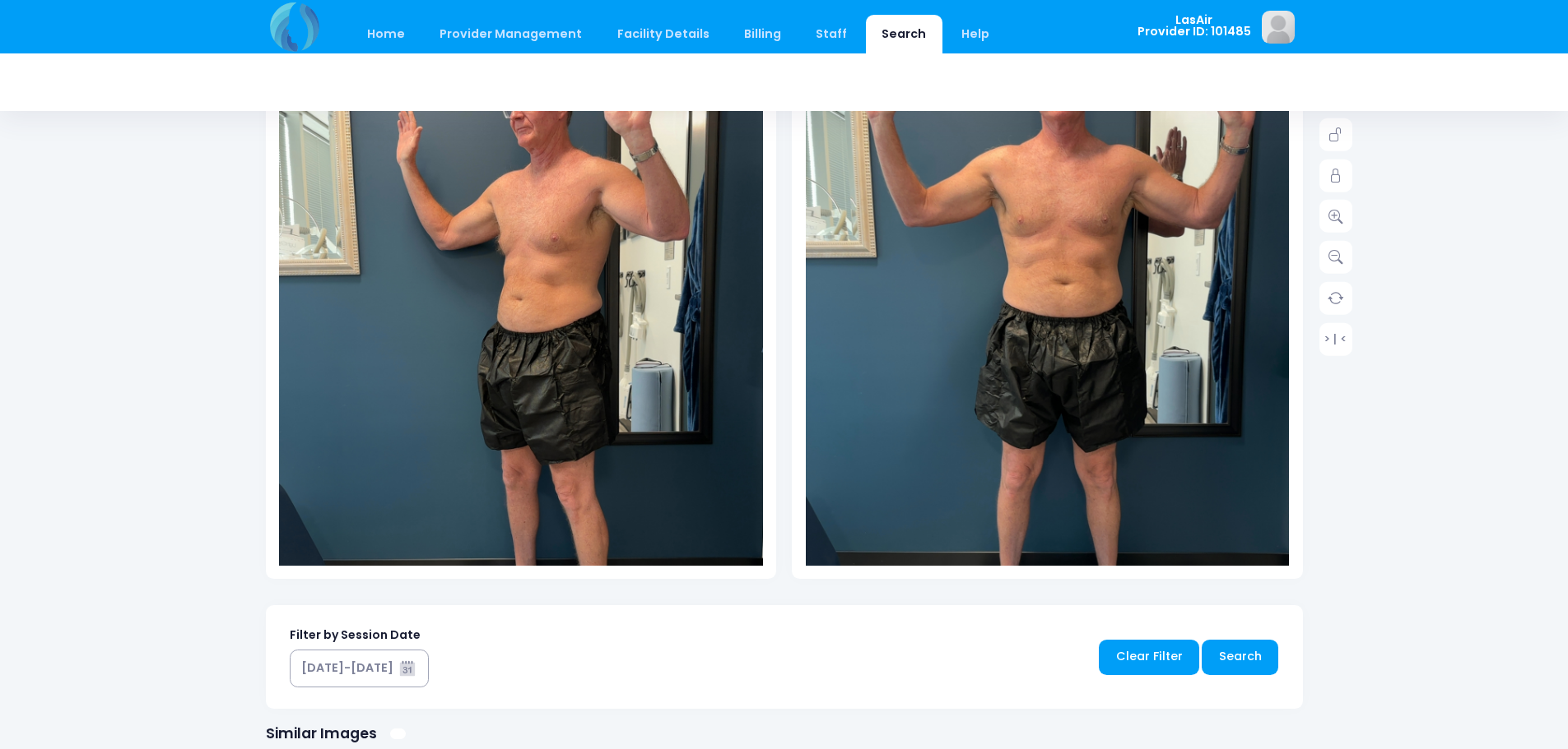
scroll to position [314, 0]
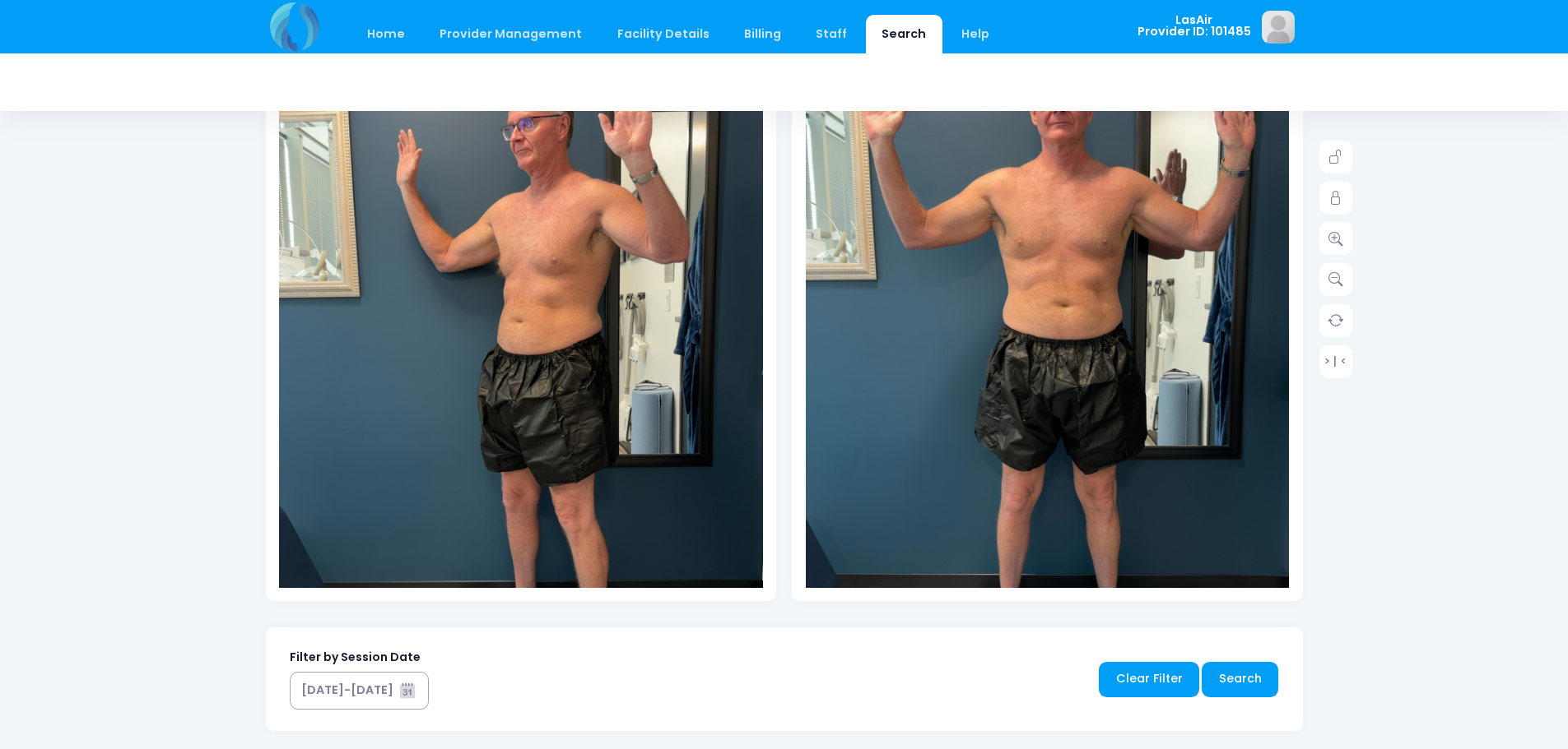
click at [615, 476] on img at bounding box center [521, 372] width 484 height 859
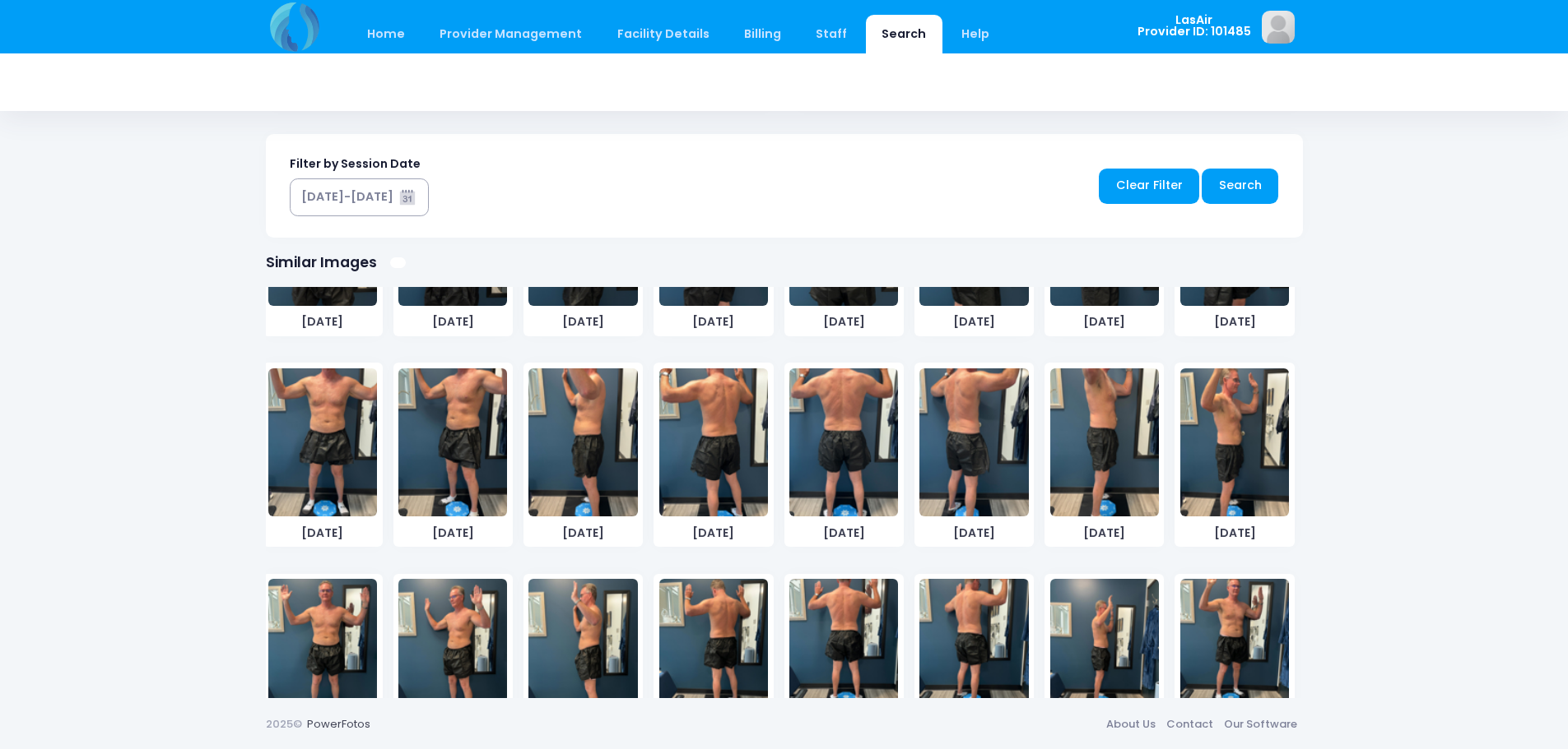
scroll to position [0, 0]
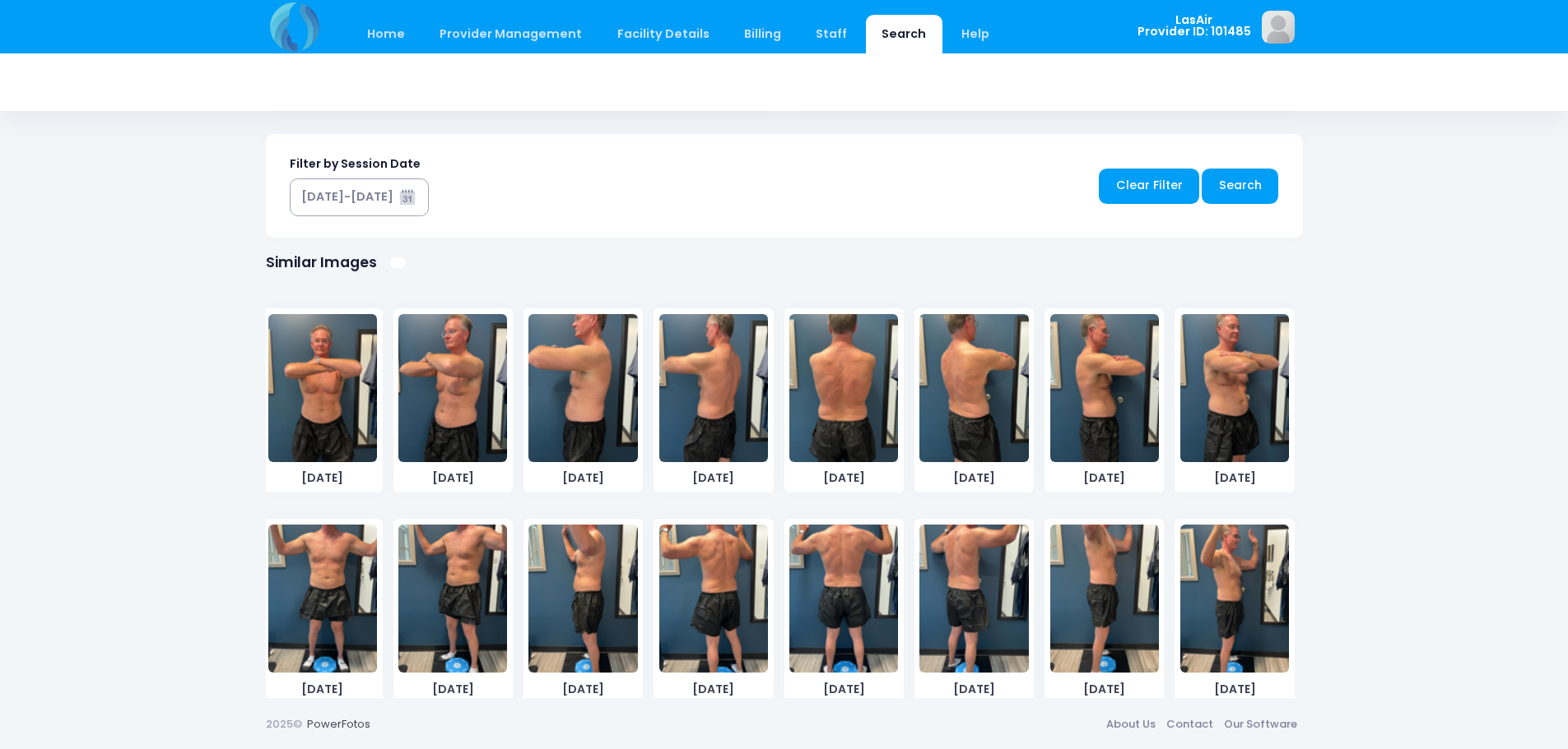
click at [427, 405] on img at bounding box center [452, 388] width 108 height 148
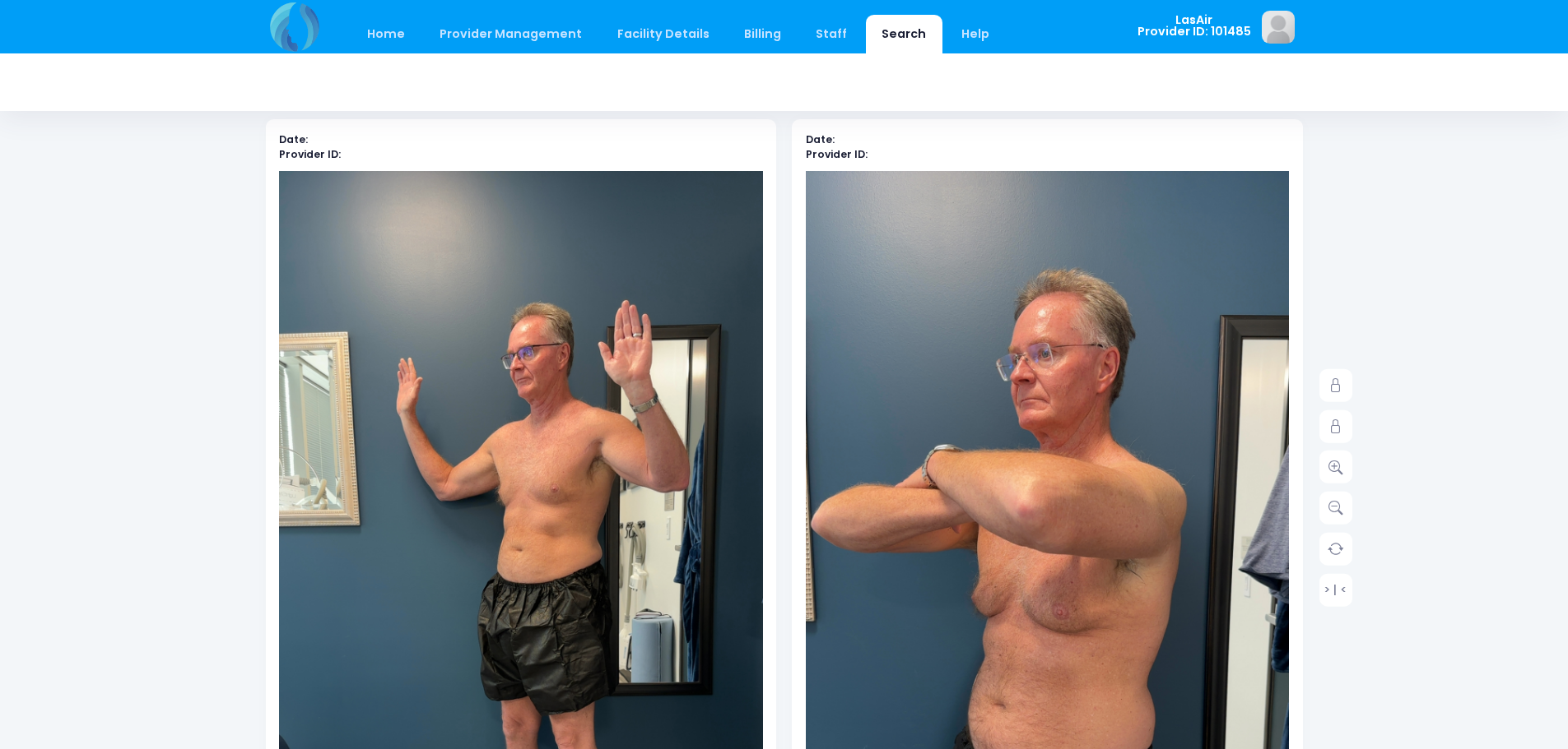
scroll to position [74, 0]
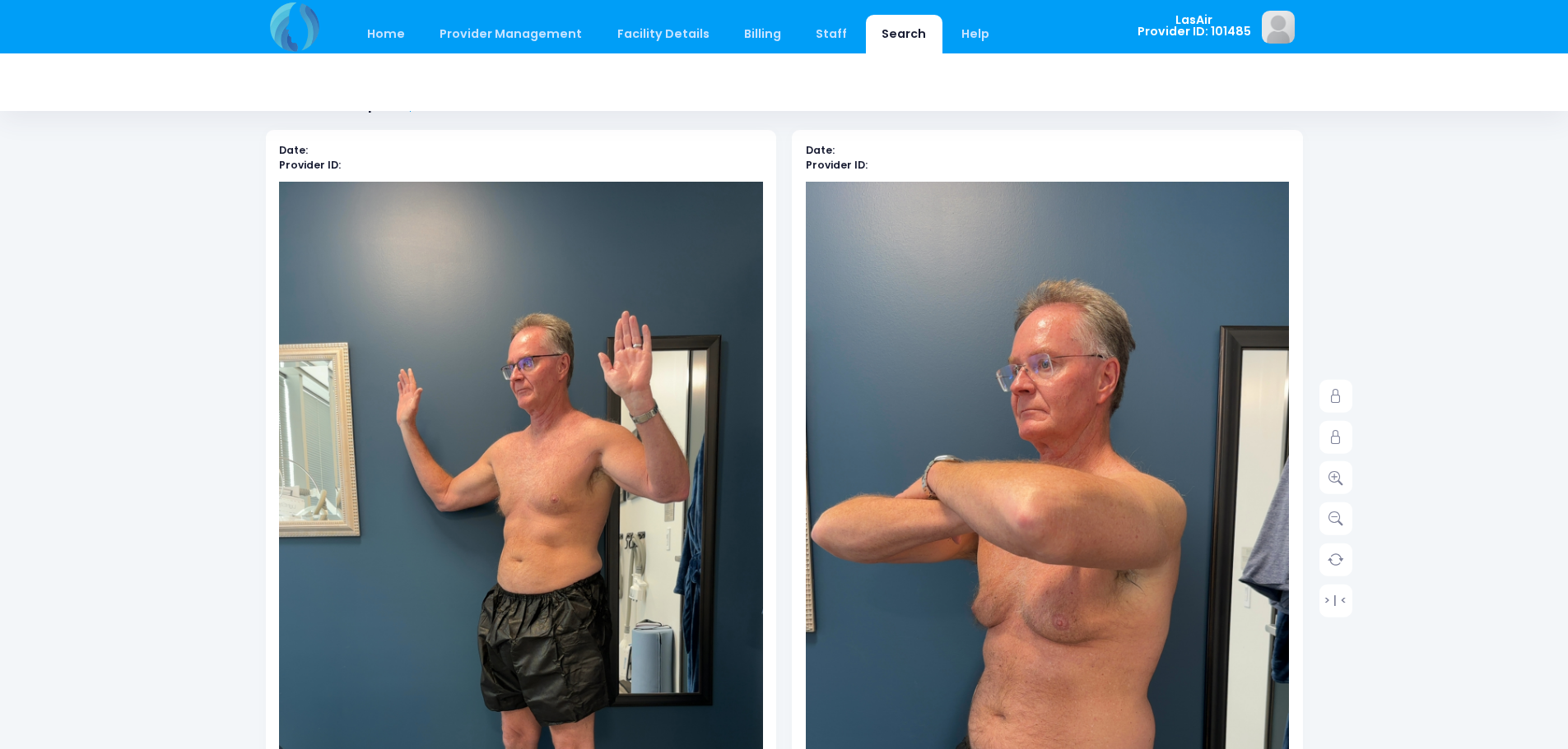
click at [562, 474] on img at bounding box center [521, 612] width 484 height 859
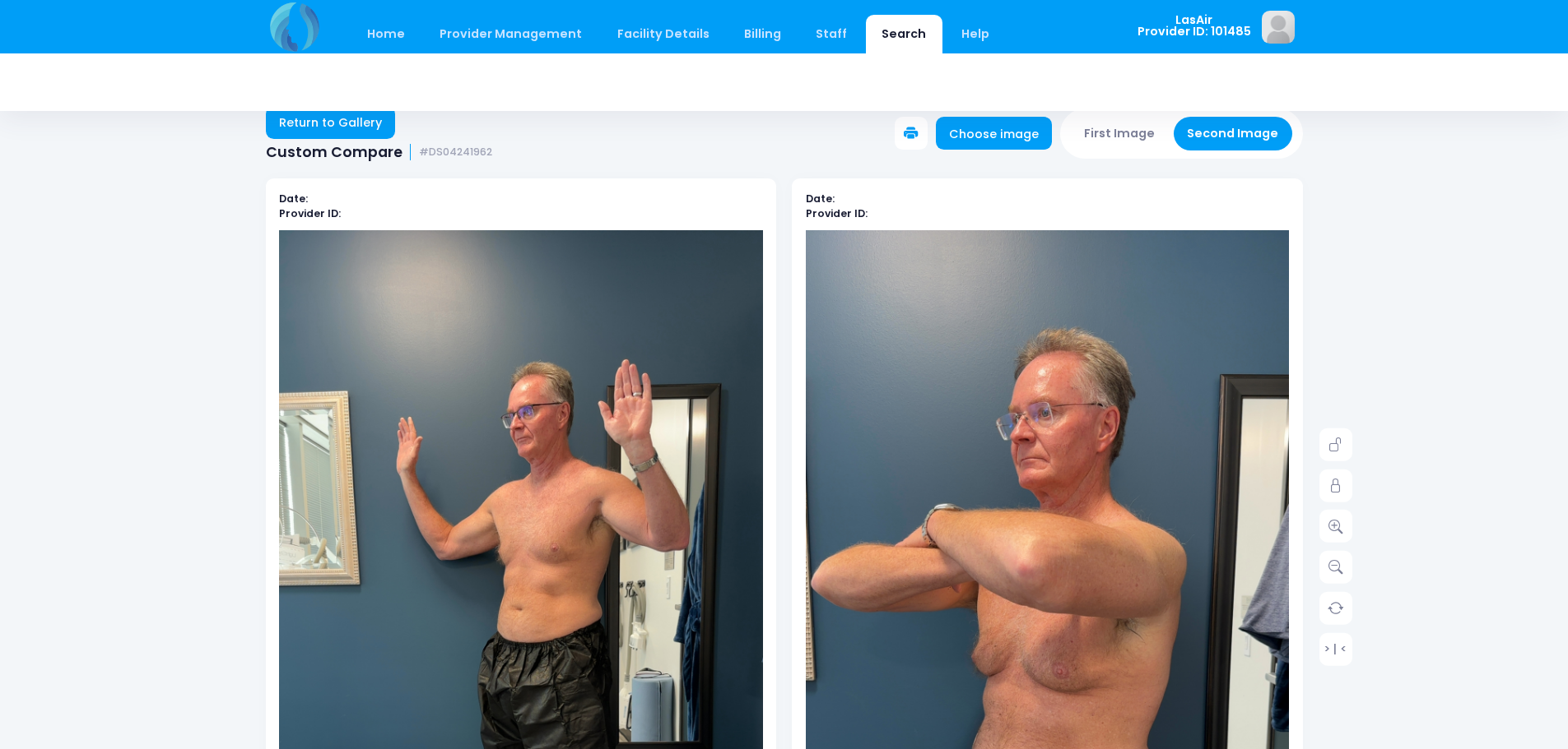
scroll to position [0, 0]
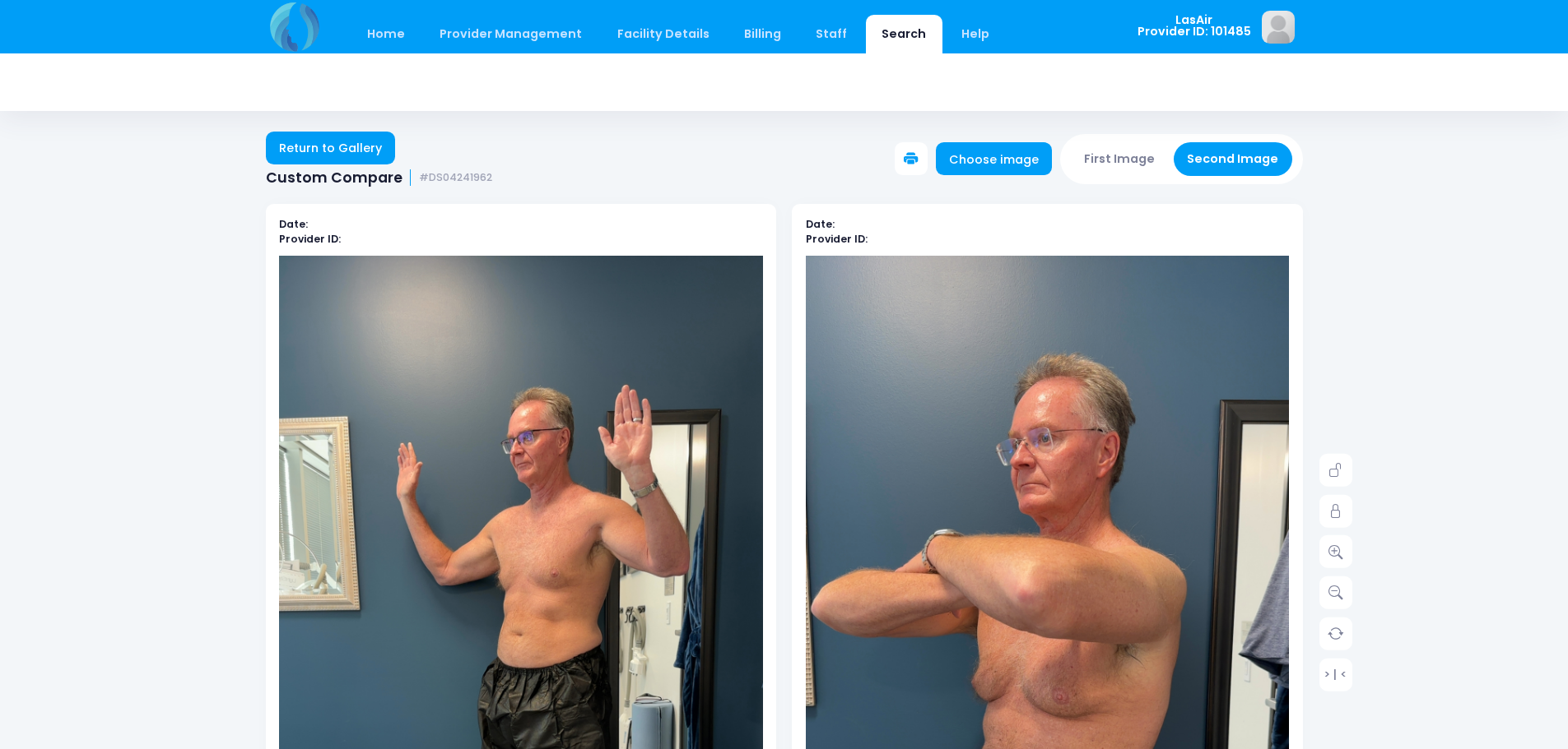
click at [1127, 163] on button "First Image" at bounding box center [1119, 159] width 98 height 34
click at [565, 488] on img at bounding box center [521, 685] width 484 height 859
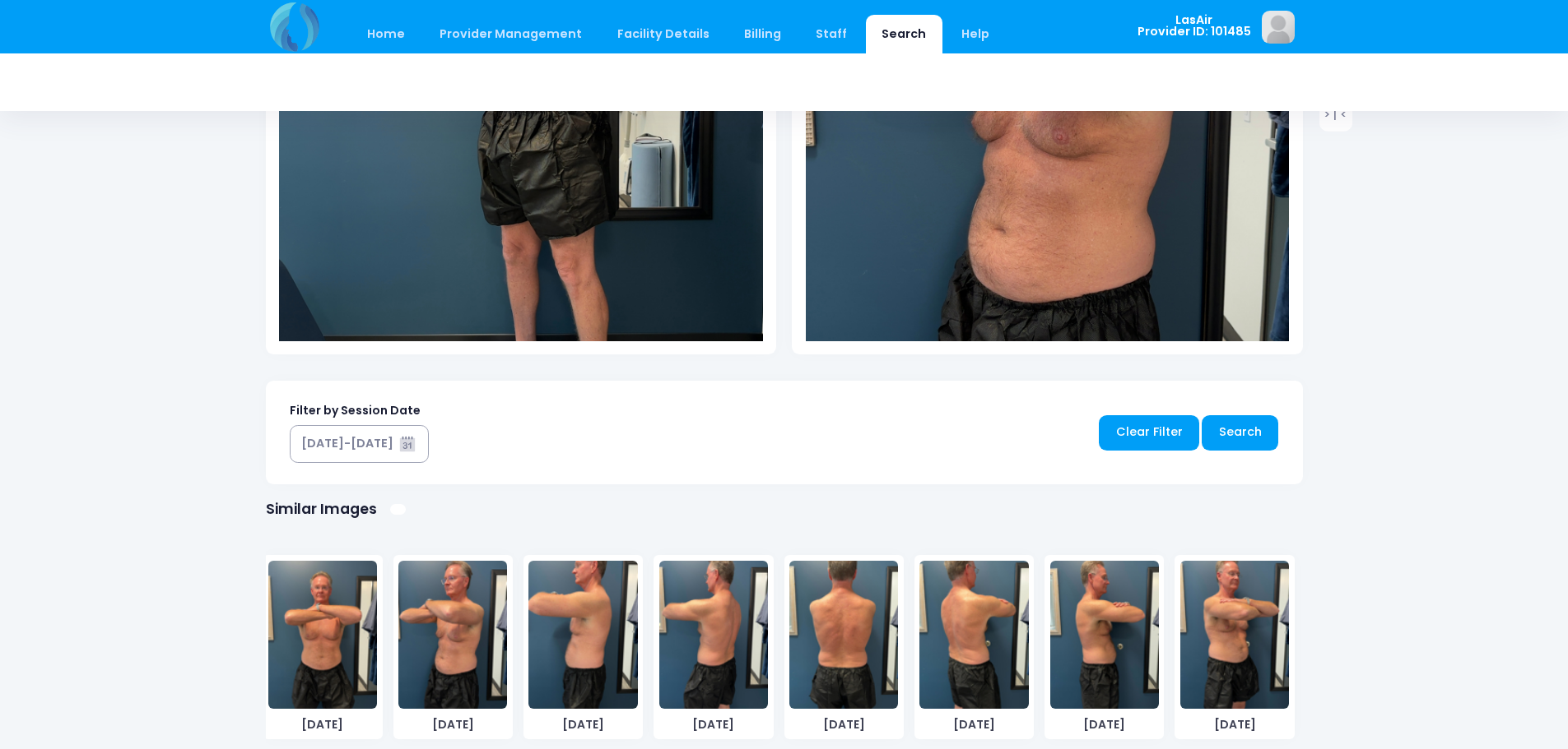
click at [446, 651] on img at bounding box center [452, 635] width 108 height 148
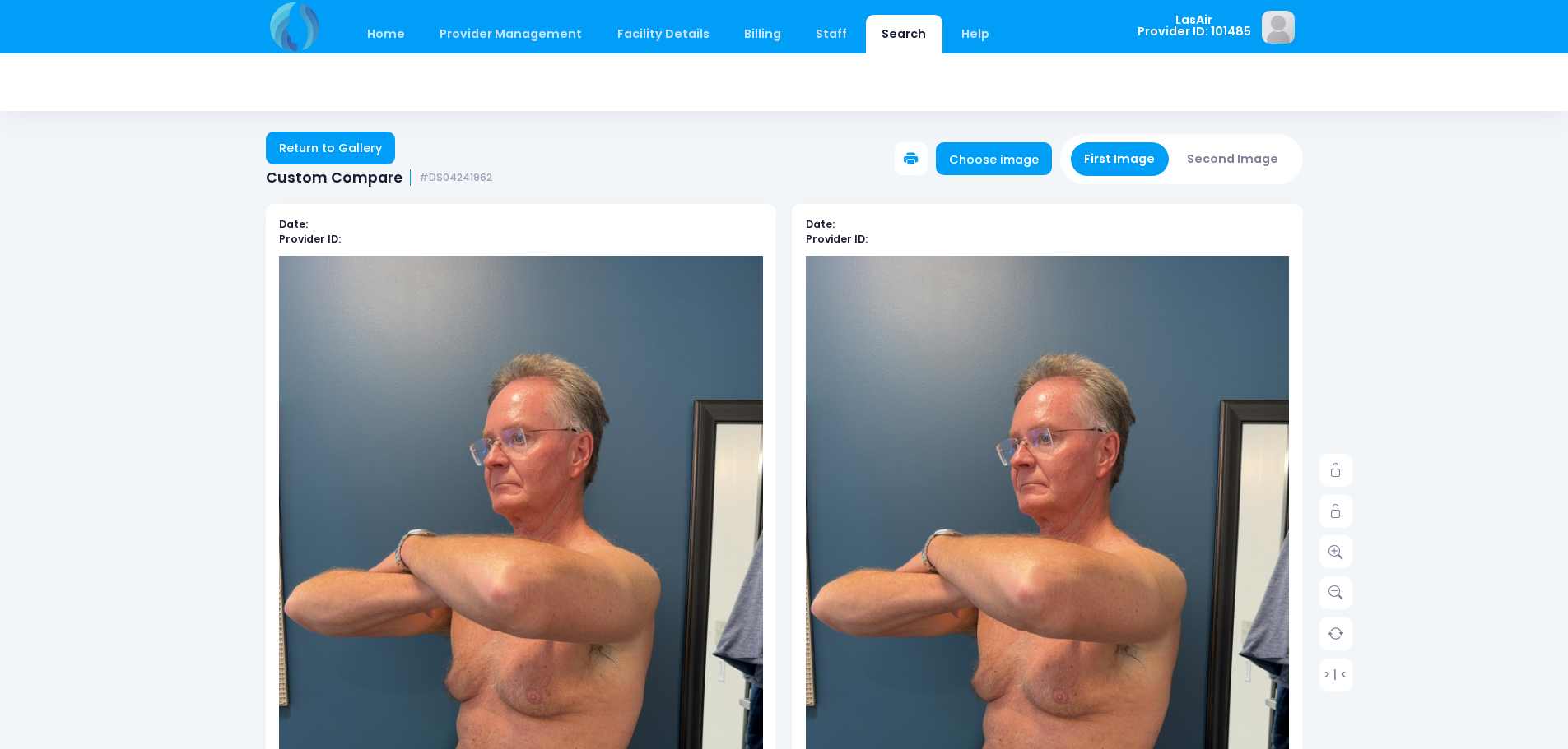
click at [1218, 162] on button "Second Image" at bounding box center [1233, 159] width 119 height 34
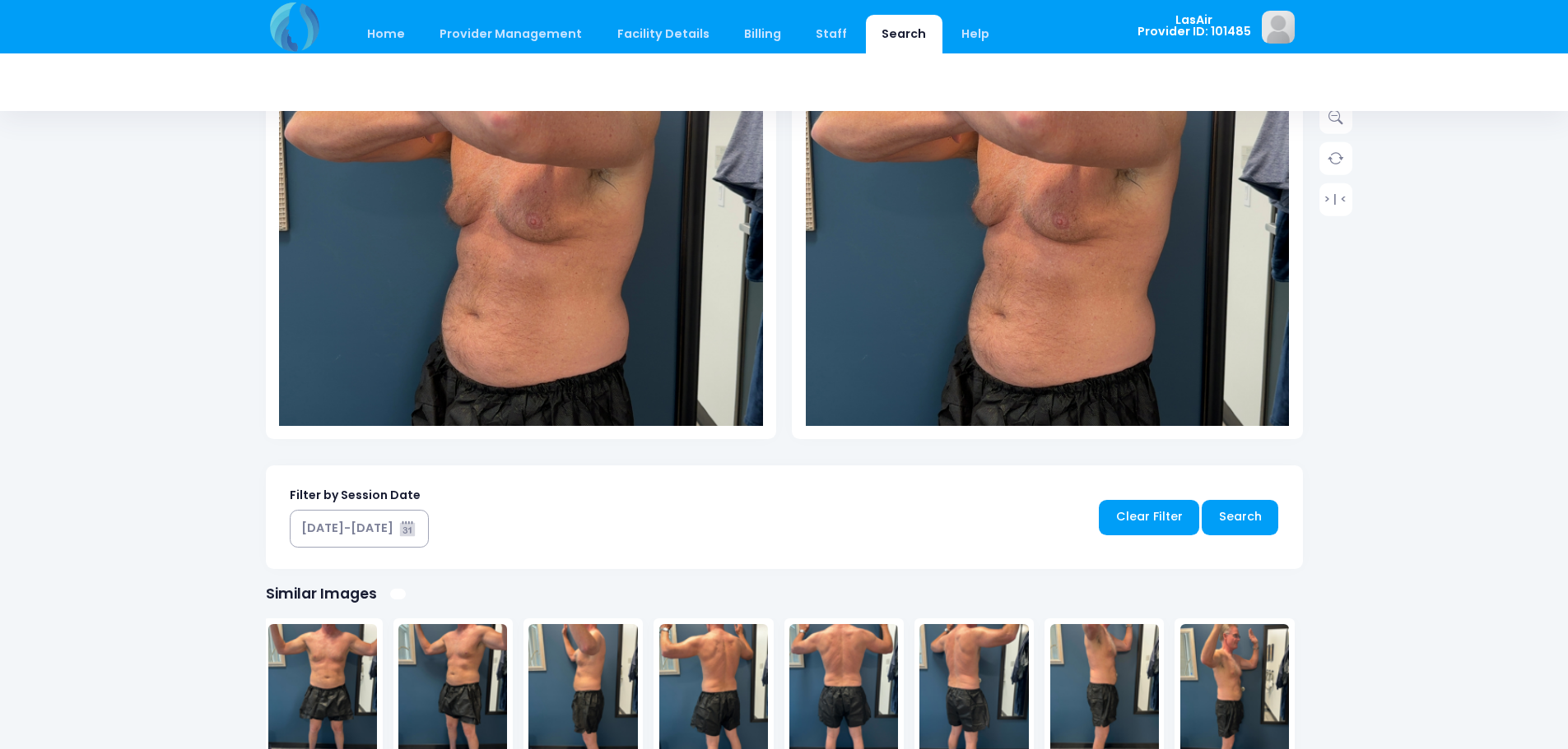
scroll to position [493, 0]
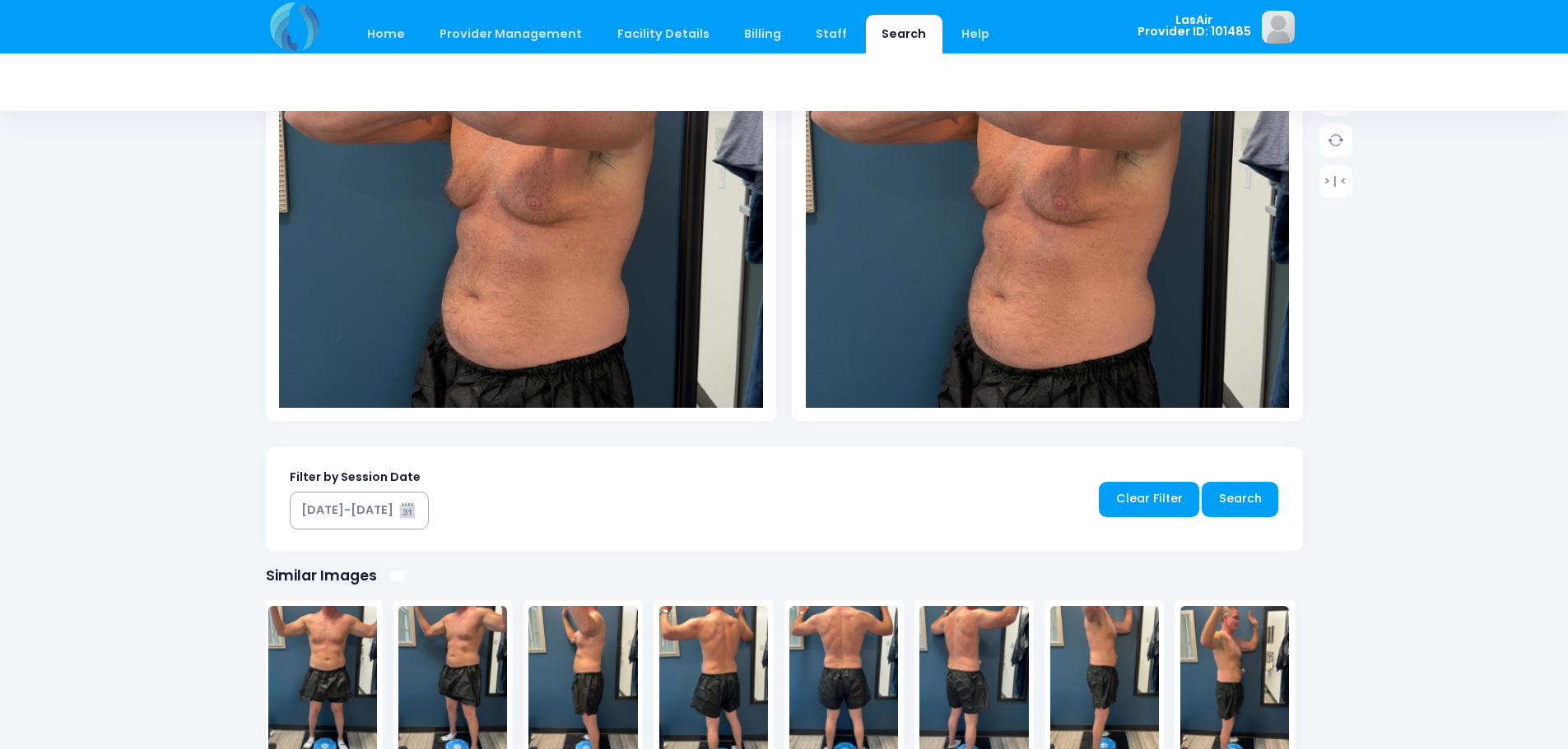
click at [1088, 347] on img at bounding box center [1048, 192] width 484 height 859
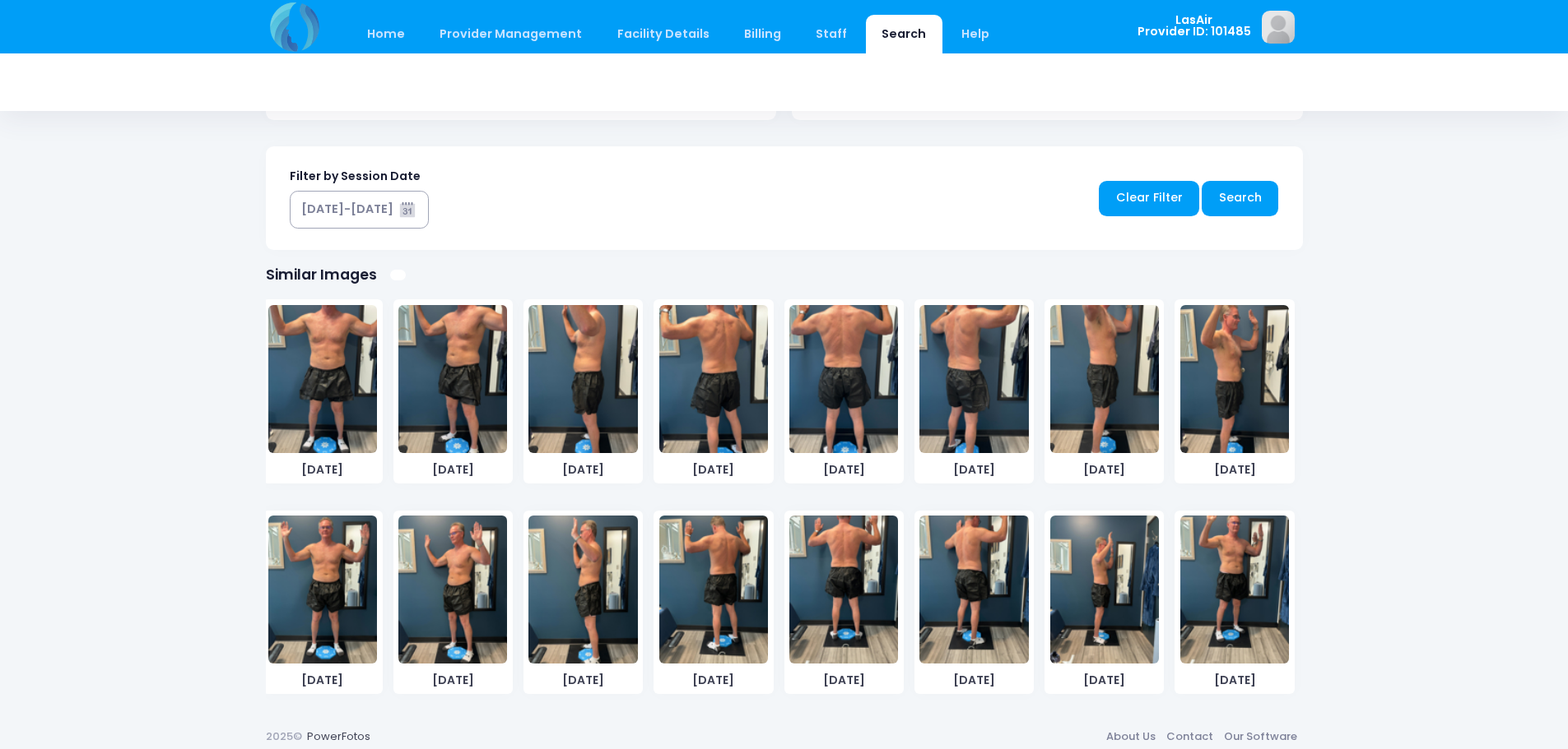
scroll to position [807, 0]
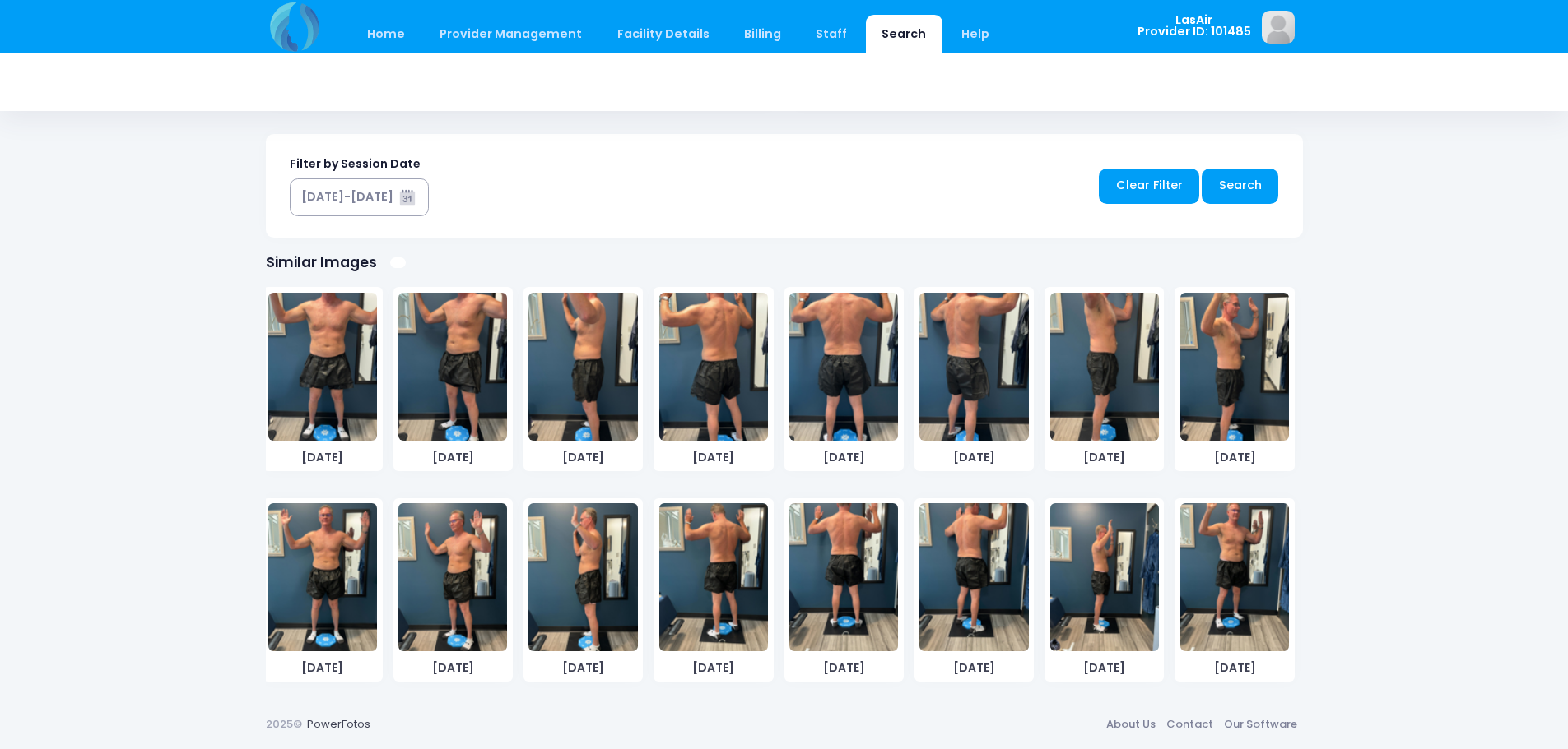
click at [441, 619] on img at bounding box center [452, 577] width 108 height 148
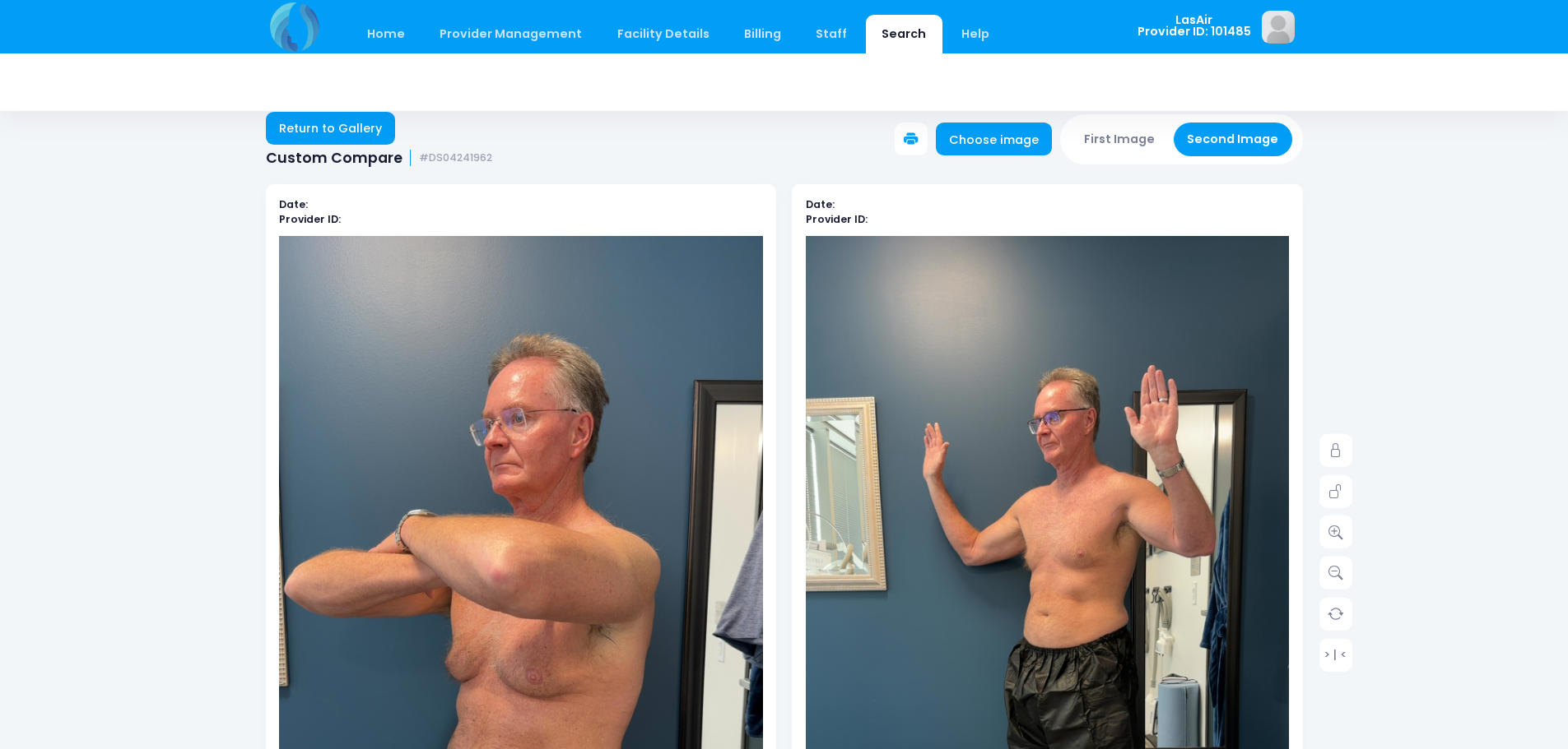
scroll to position [0, 0]
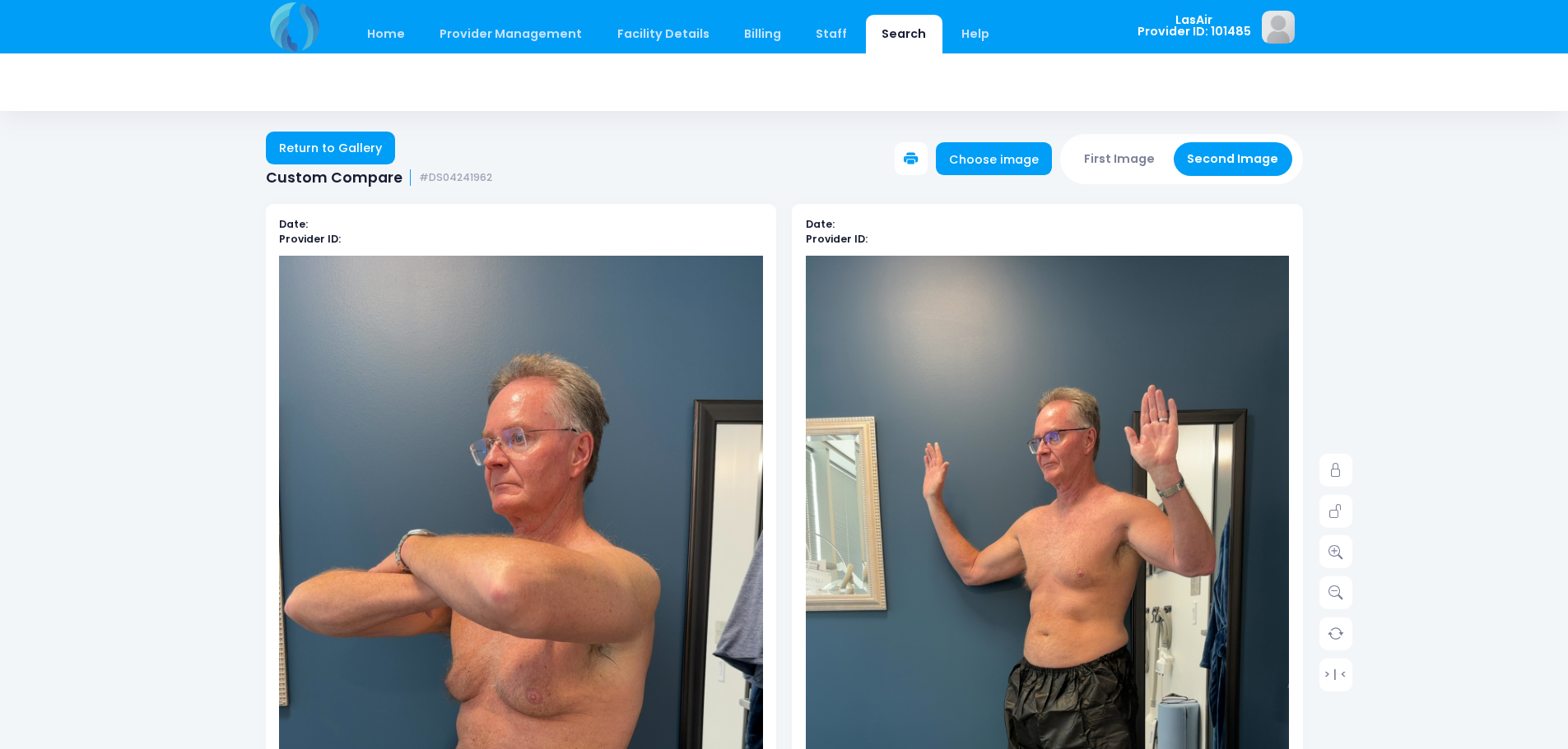
click at [919, 157] on icon at bounding box center [911, 160] width 15 height 15
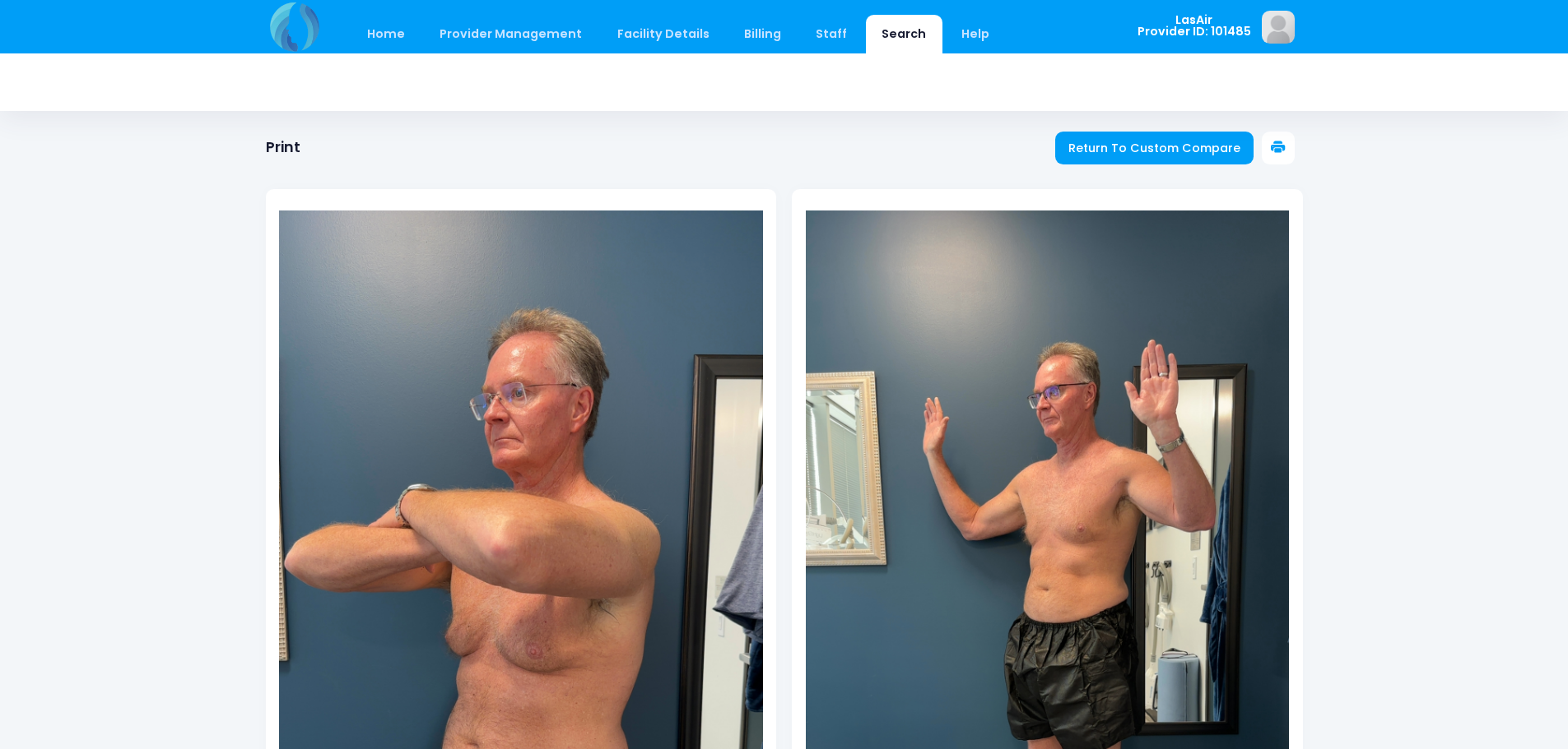
click at [1276, 148] on icon at bounding box center [1278, 148] width 15 height 15
click at [1096, 149] on span "Return To Custom Compare" at bounding box center [1154, 148] width 172 height 17
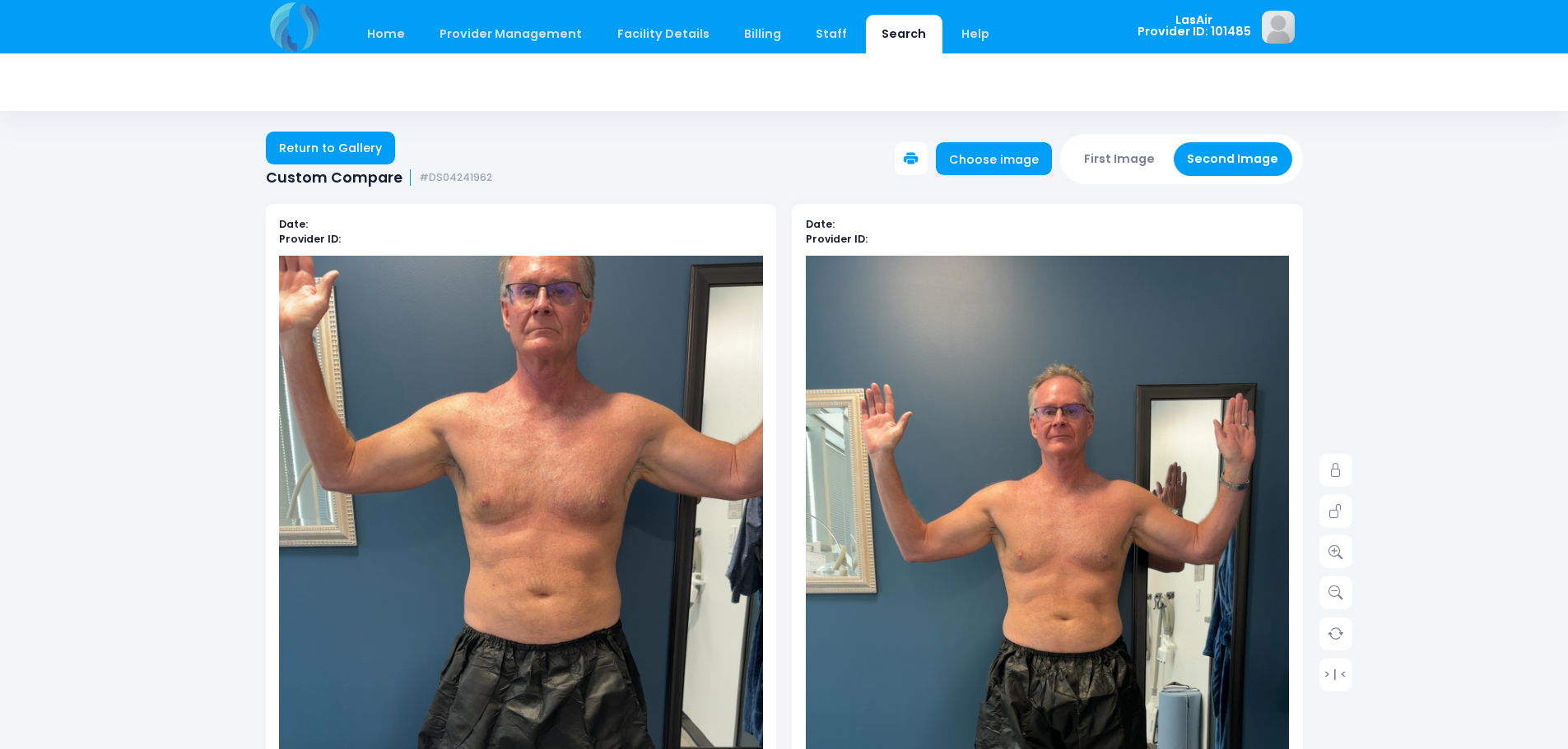
click at [1440, 148] on div "Return to Gallery Custom Compare #DS04241962 Choose image First Image Second Im…" at bounding box center [784, 150] width 1568 height 72
click at [917, 172] on button at bounding box center [910, 158] width 33 height 33
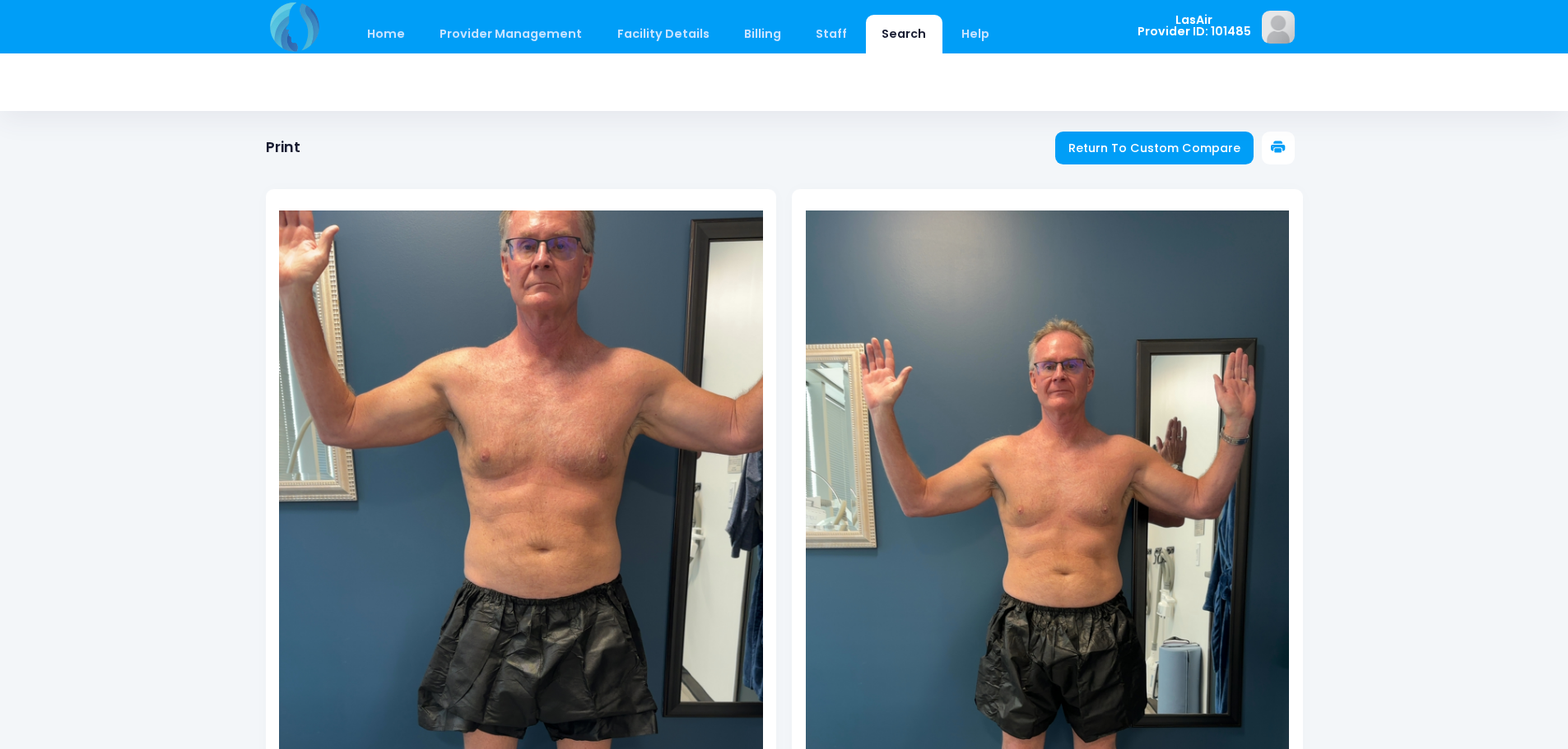
click at [610, 291] on img at bounding box center [521, 640] width 484 height 859
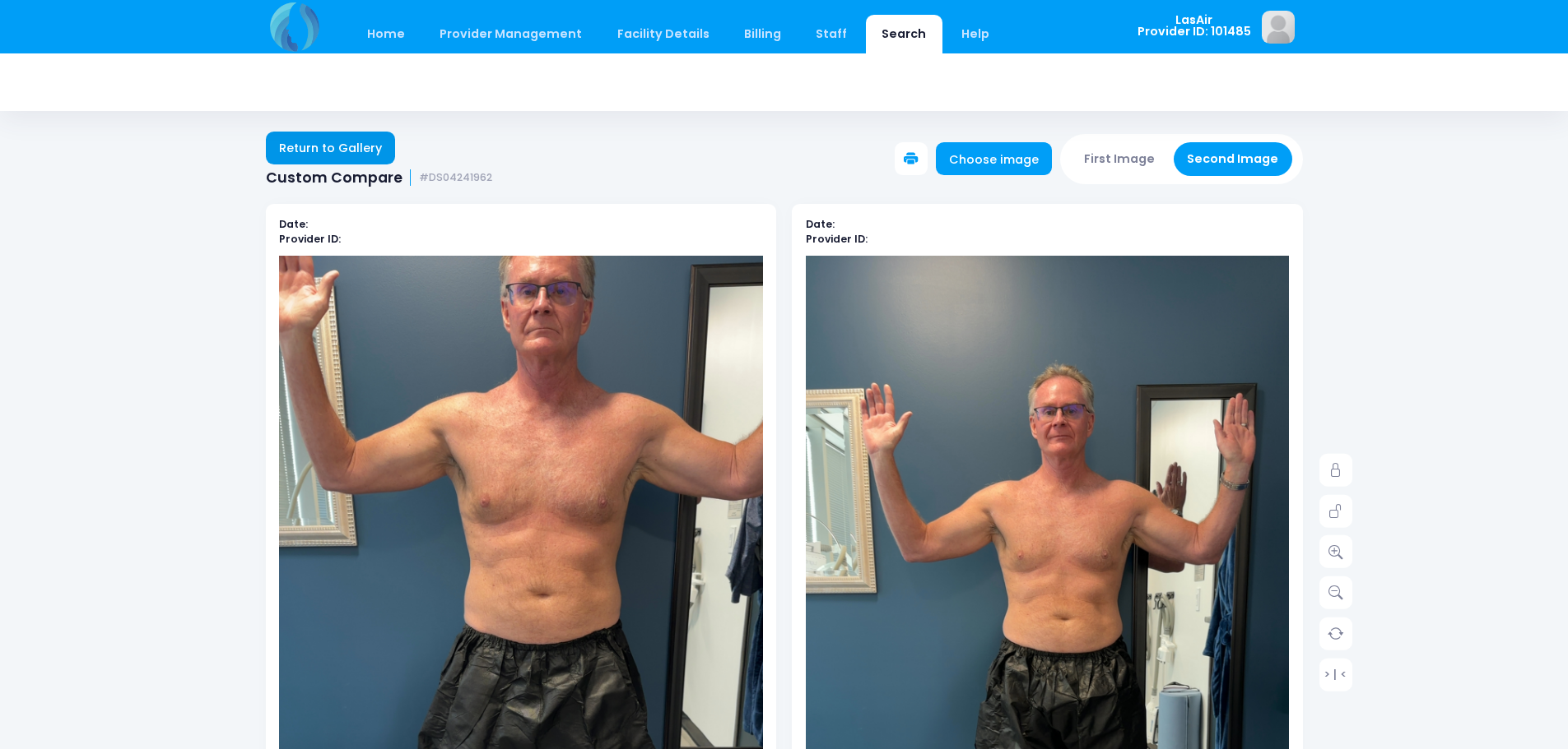
click at [364, 148] on link "Return to Gallery" at bounding box center [330, 148] width 130 height 33
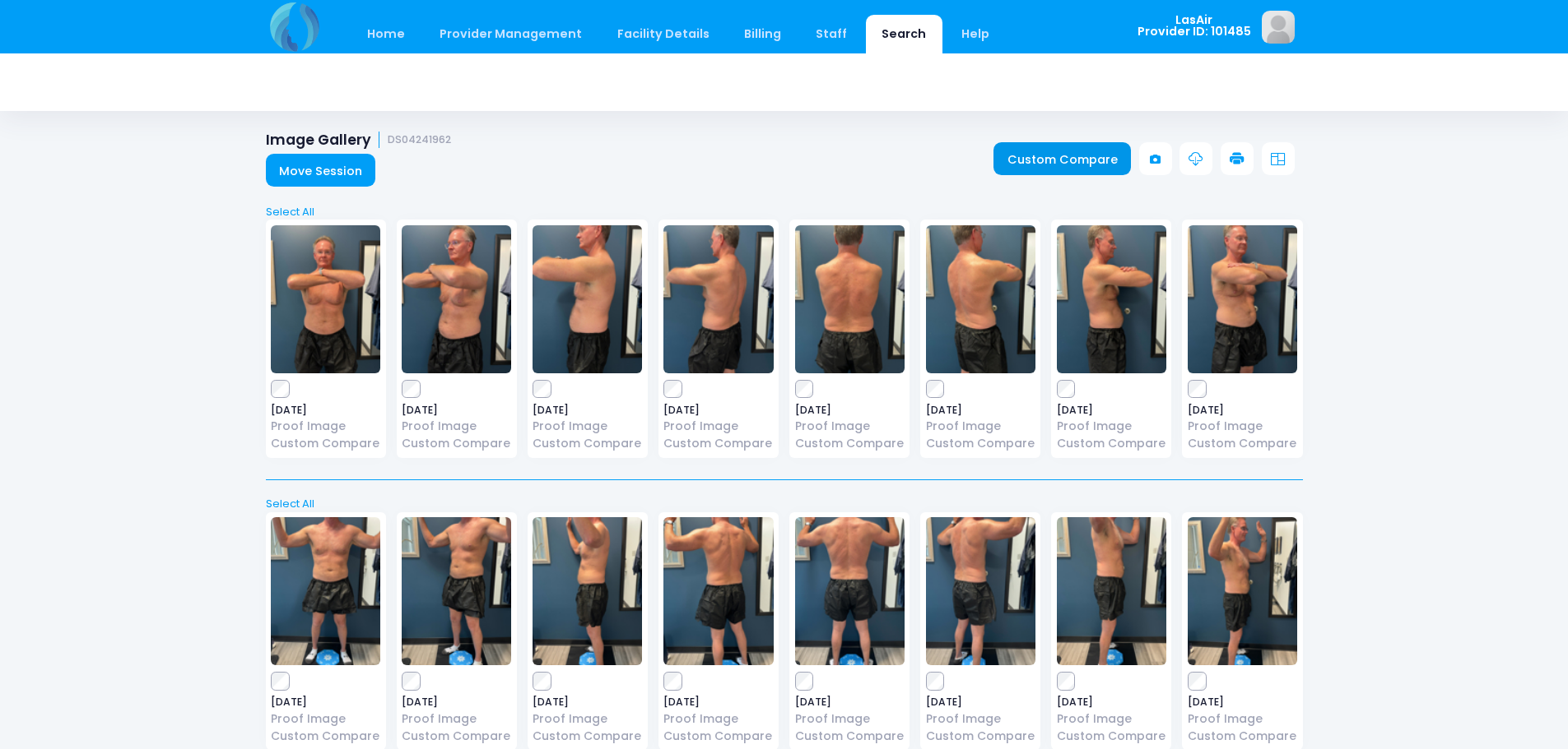
click at [1073, 161] on link "Custom Compare" at bounding box center [1062, 158] width 137 height 33
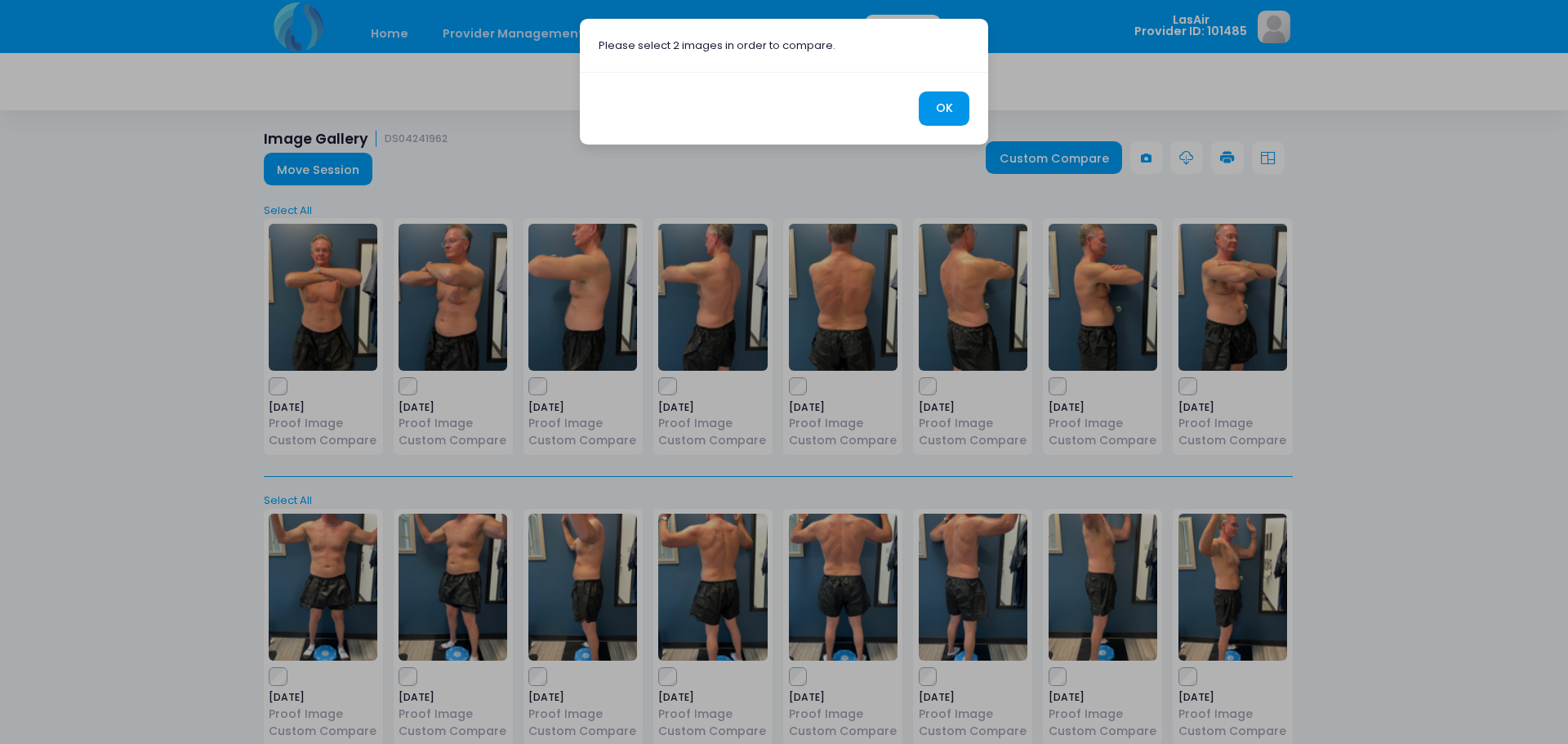
click at [943, 109] on button "OK" at bounding box center [944, 109] width 51 height 35
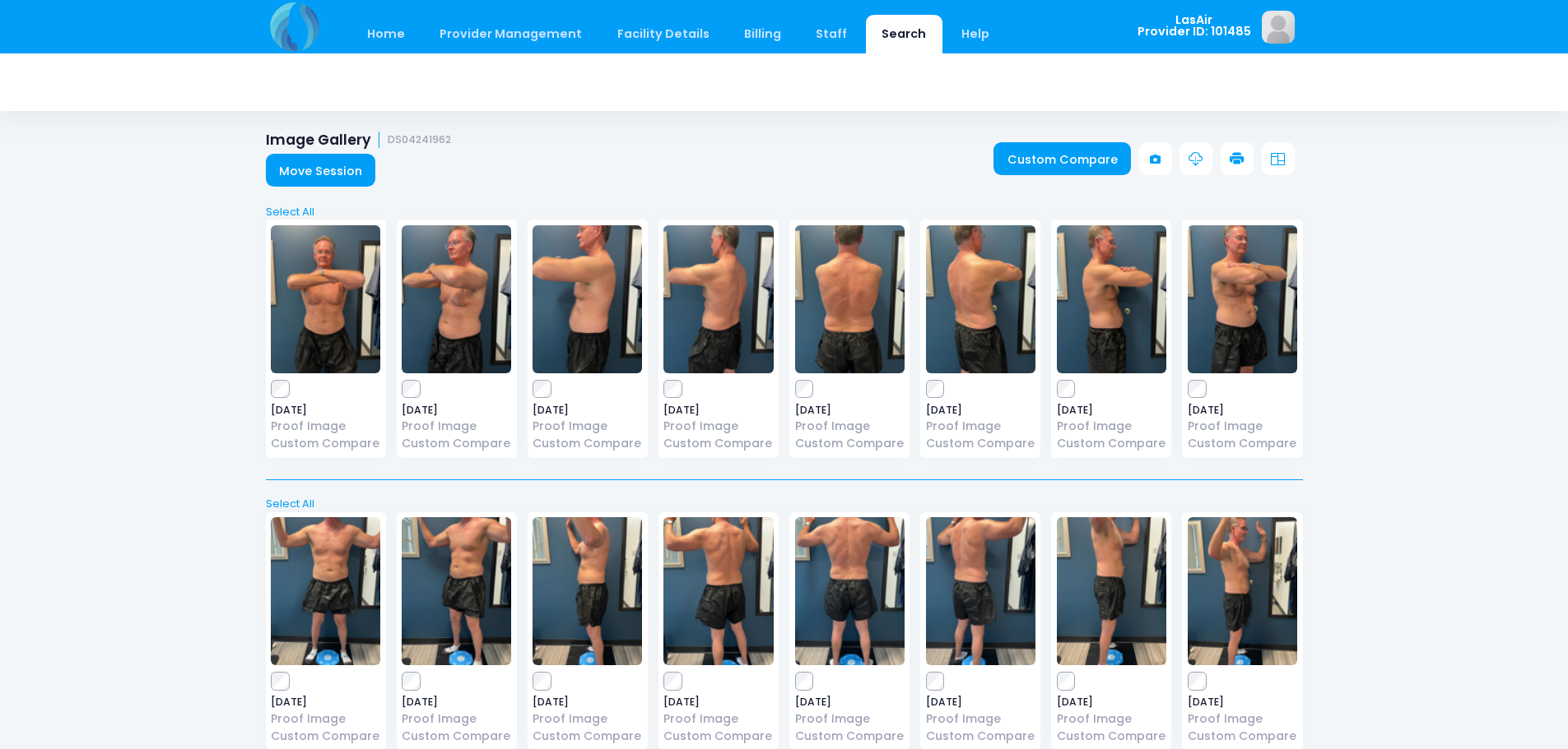
click at [1237, 162] on icon at bounding box center [1237, 160] width 15 height 15
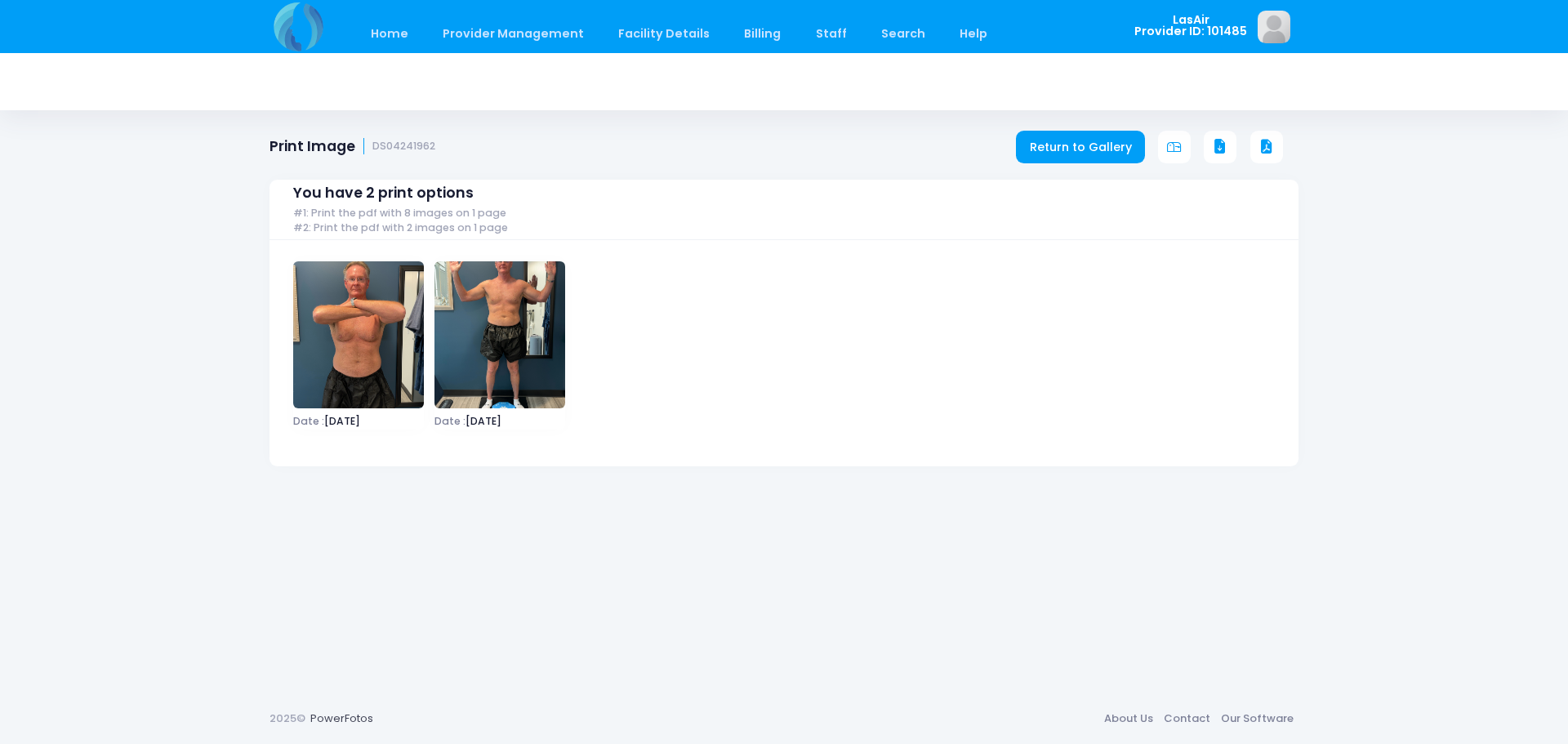
click at [337, 317] on img at bounding box center [358, 335] width 131 height 148
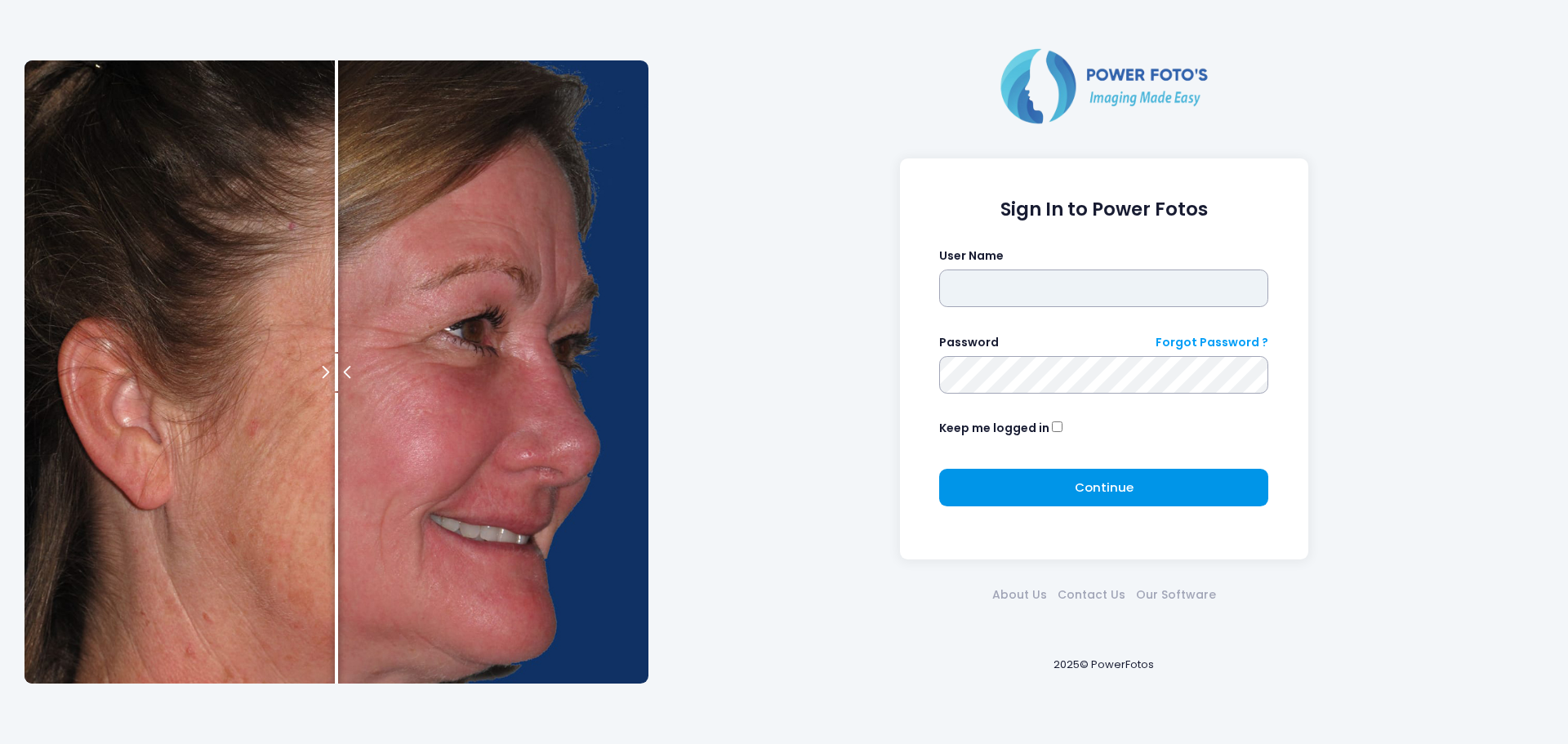
type input "******"
click at [1111, 497] on button "Continue Please wait..." at bounding box center [1103, 487] width 329 height 38
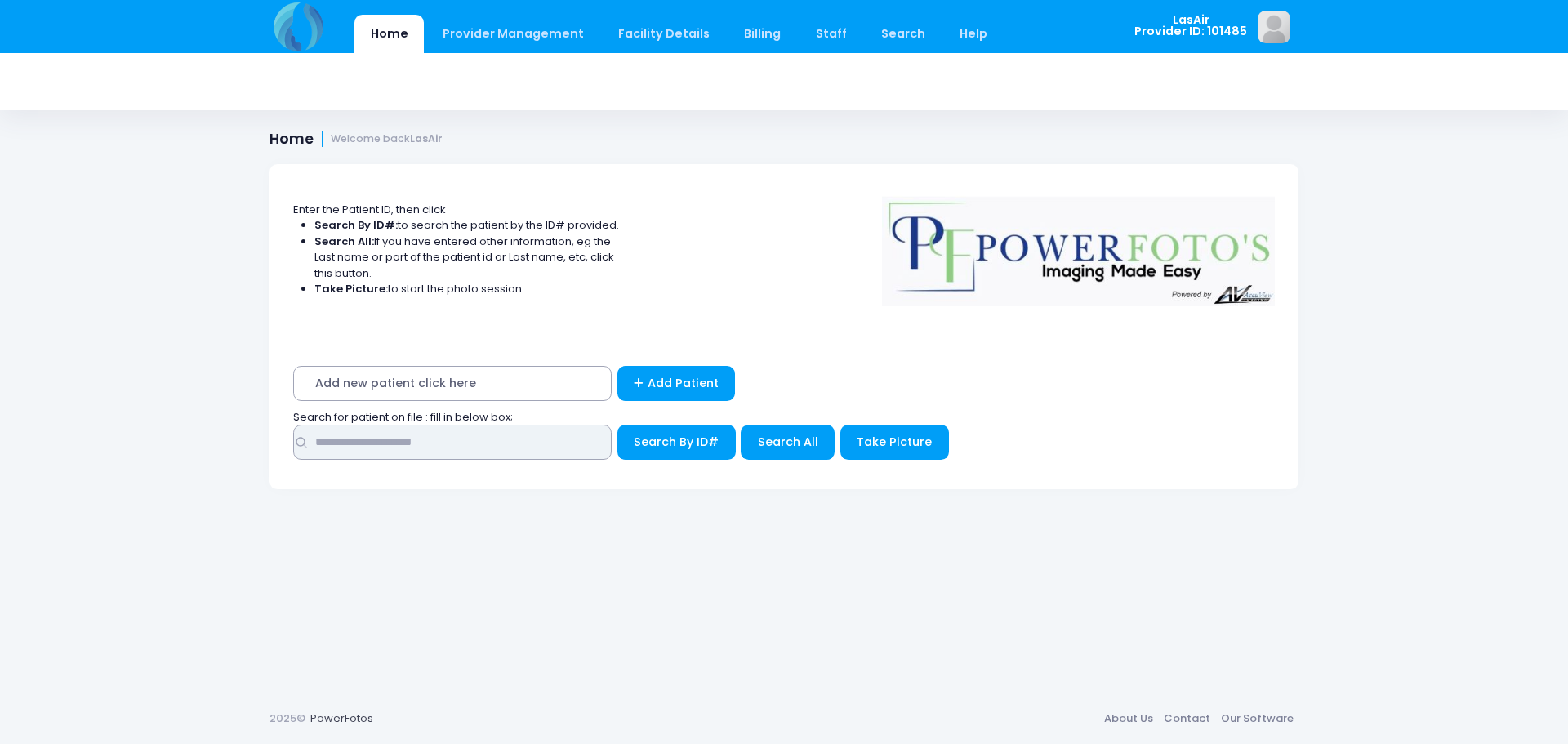
click at [427, 455] on input "text" at bounding box center [452, 443] width 318 height 35
type input "****"
click at [618, 425] on button "Search By ID#" at bounding box center [677, 443] width 119 height 35
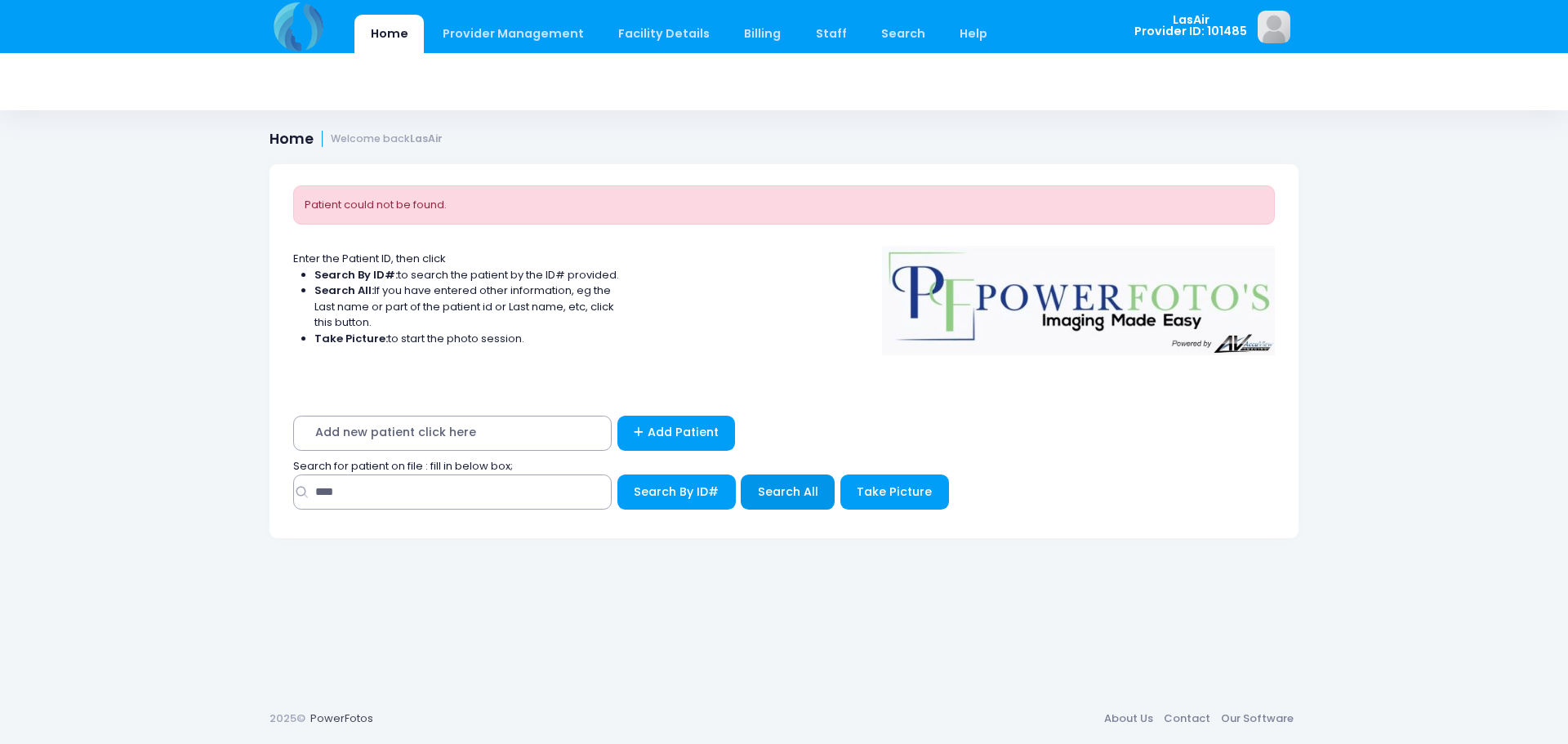
click at [765, 494] on span "Search All" at bounding box center [787, 492] width 60 height 17
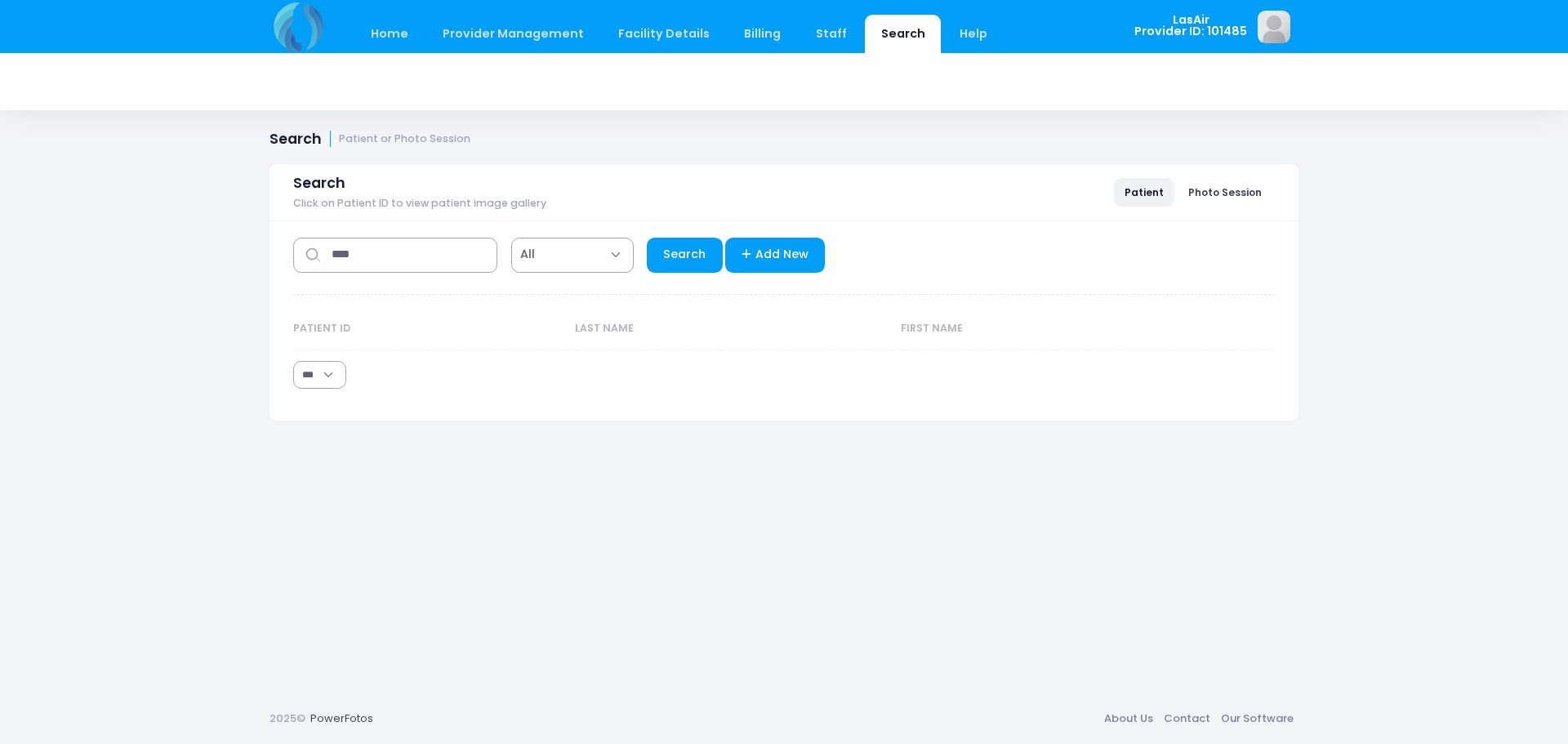
select select "***"
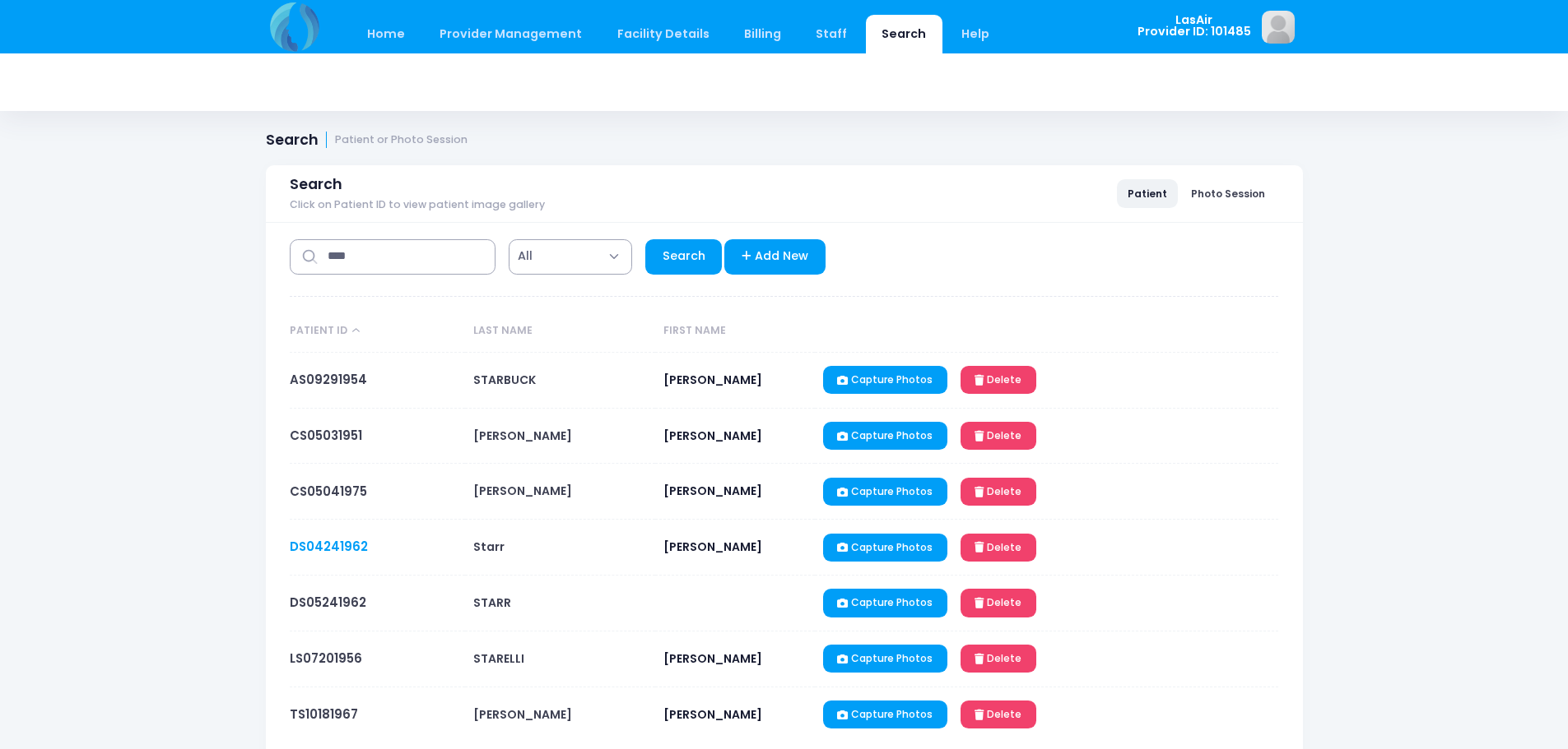
click at [348, 541] on link "DS04241962" at bounding box center [329, 546] width 78 height 17
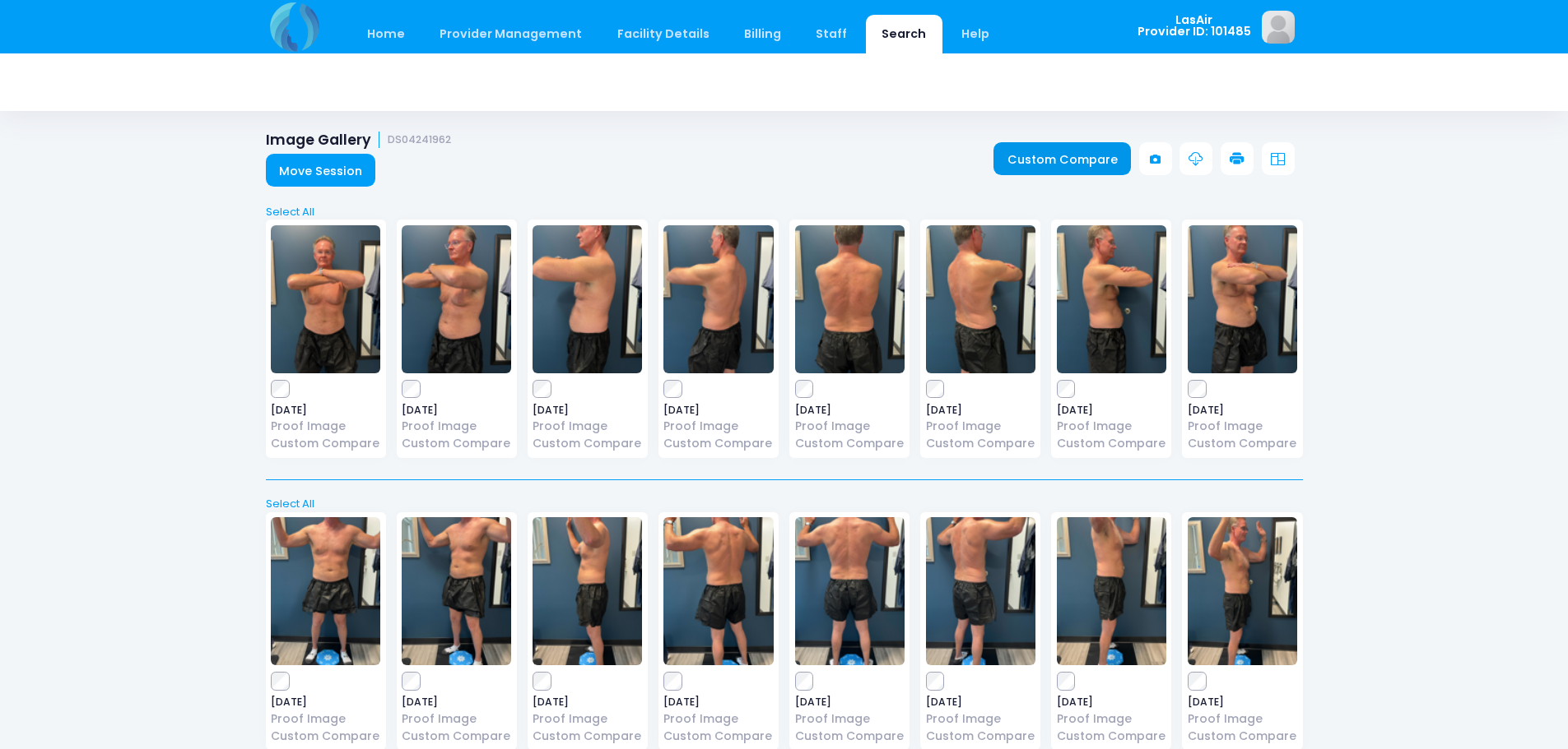
click at [1087, 163] on link "Custom Compare" at bounding box center [1062, 158] width 137 height 33
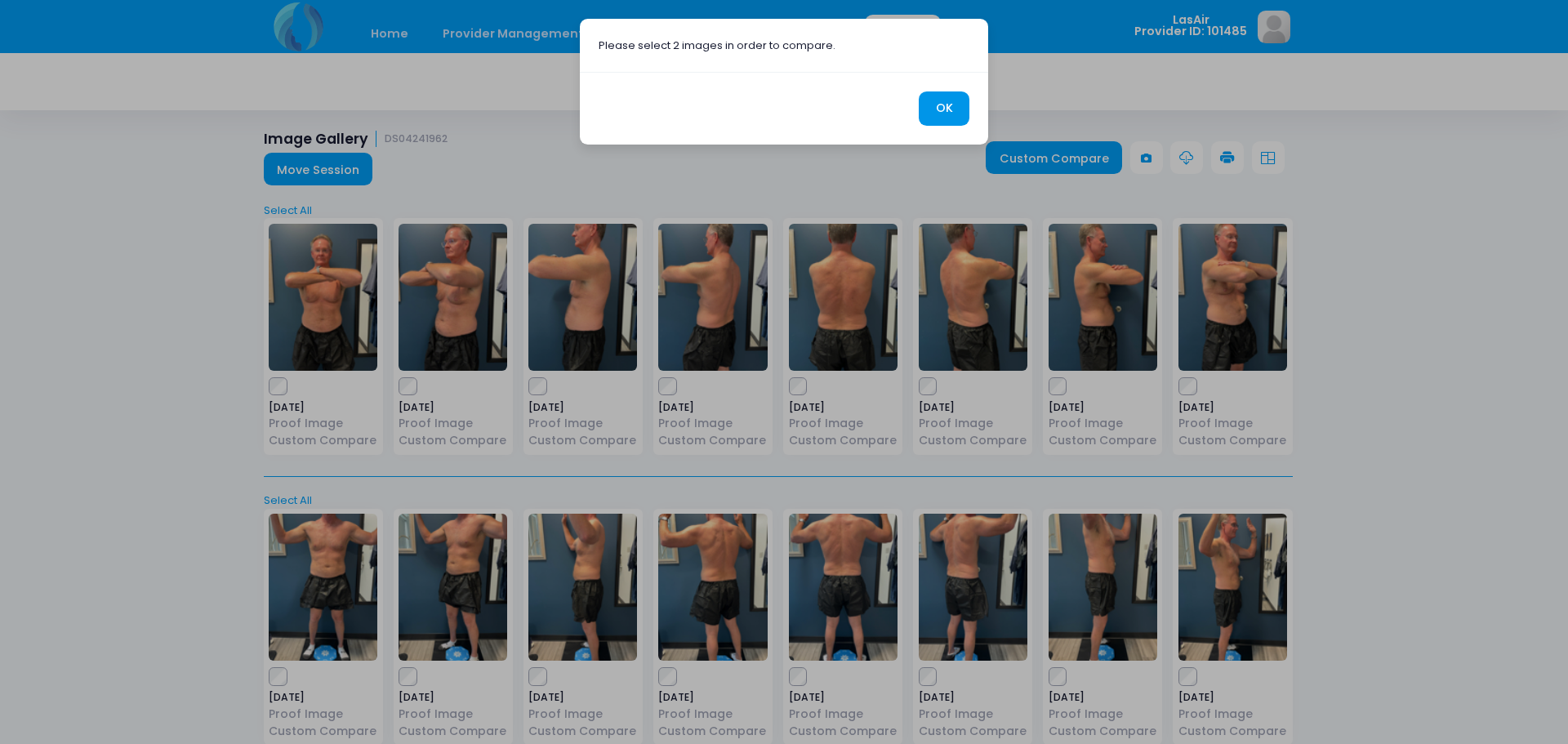
click at [941, 111] on button "OK" at bounding box center [944, 109] width 51 height 35
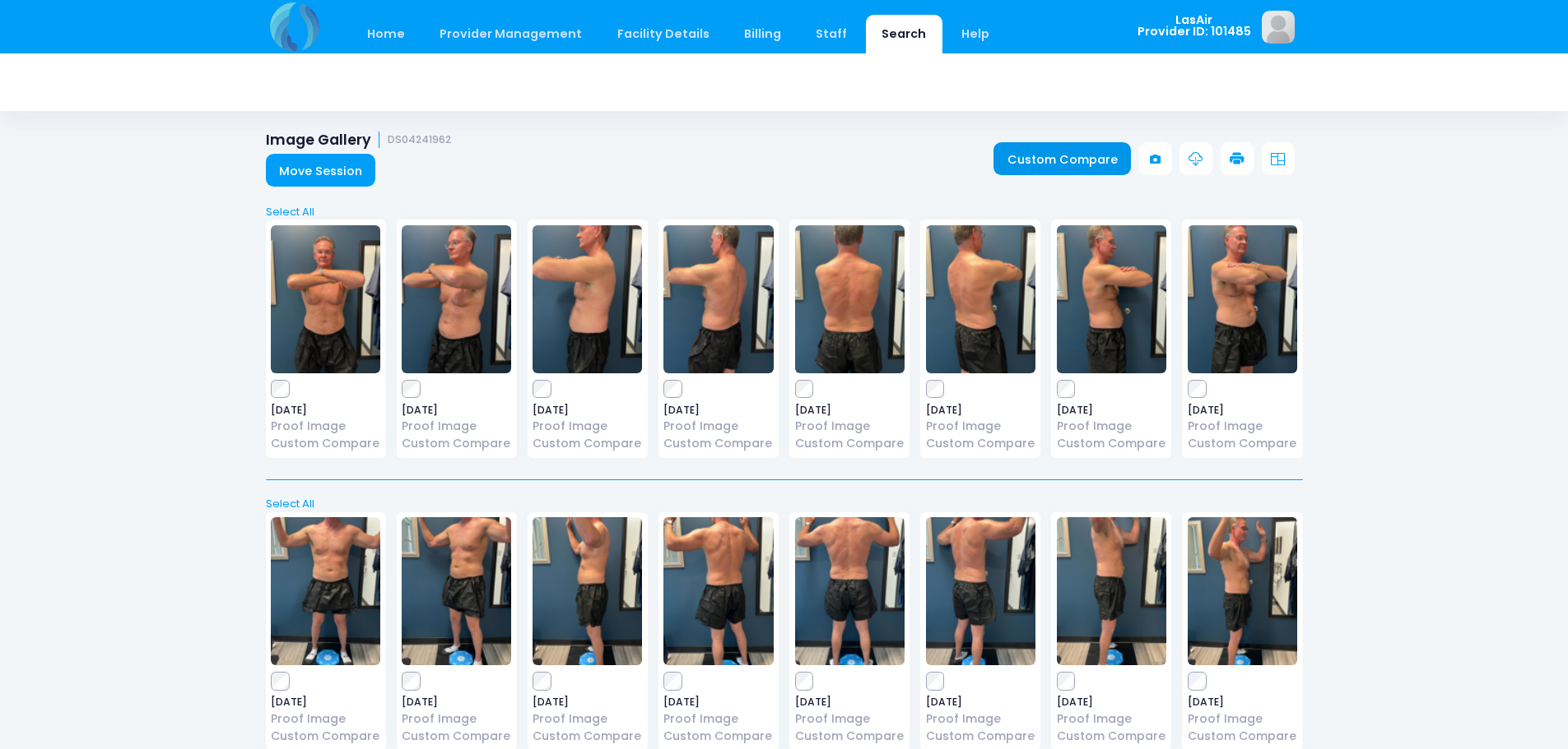
click at [1104, 165] on link "Custom Compare" at bounding box center [1062, 158] width 137 height 33
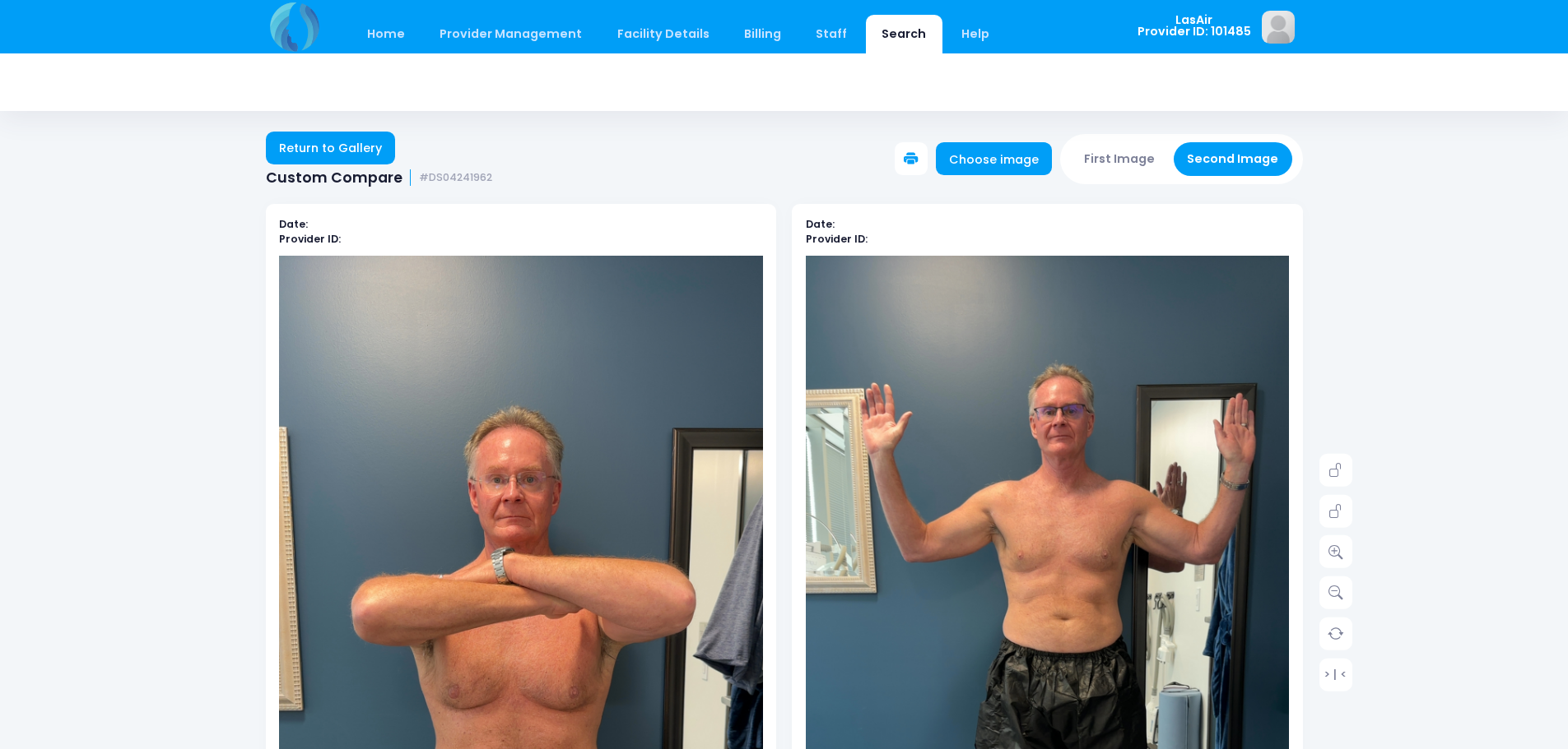
click at [1118, 160] on button "First Image" at bounding box center [1119, 159] width 98 height 34
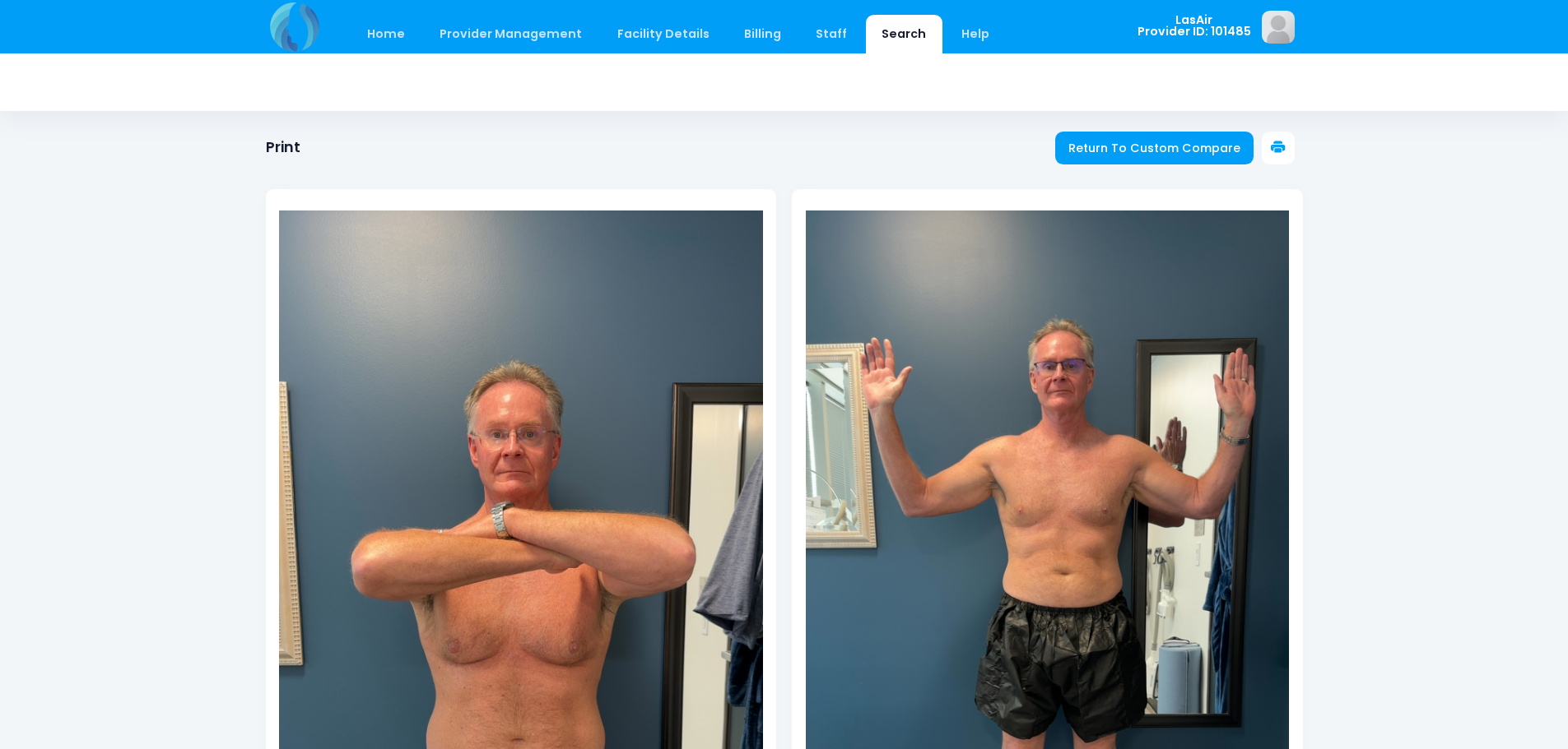
click at [1280, 160] on div at bounding box center [784, 526] width 1037 height 741
click at [1278, 144] on icon at bounding box center [1278, 148] width 15 height 15
click at [1134, 152] on span "Return To Custom Compare" at bounding box center [1154, 148] width 172 height 17
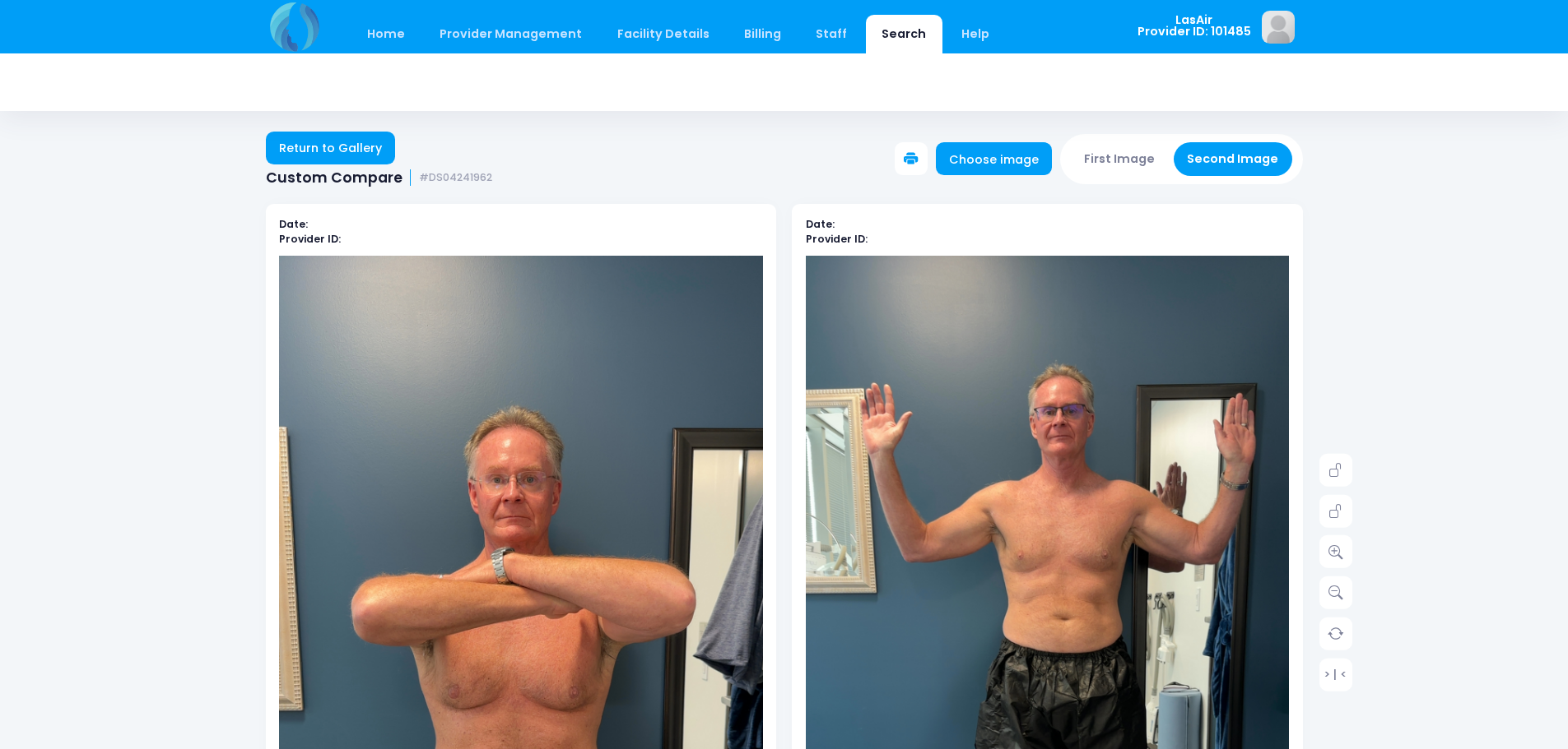
click at [1099, 157] on button "First Image" at bounding box center [1119, 159] width 98 height 34
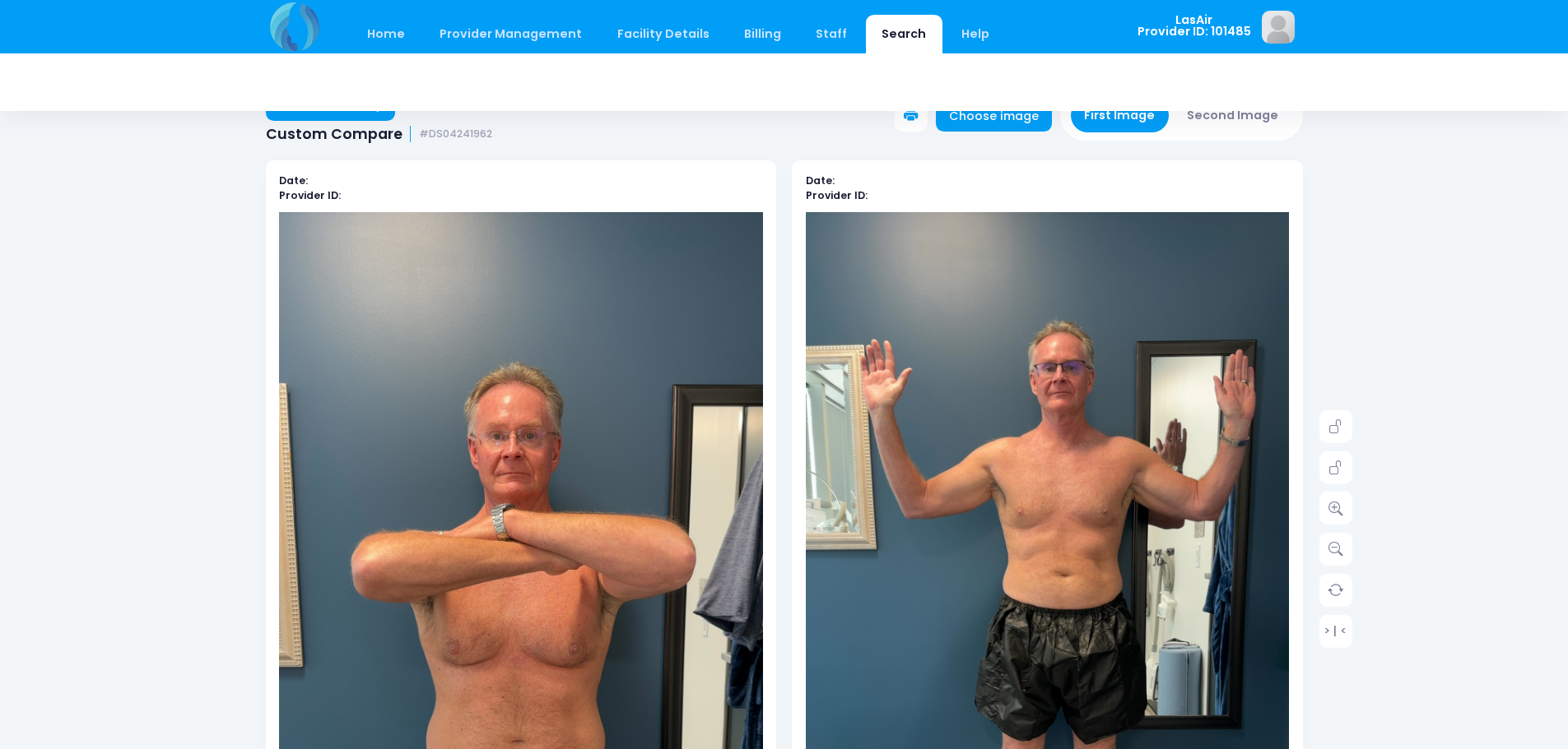
scroll to position [82, 0]
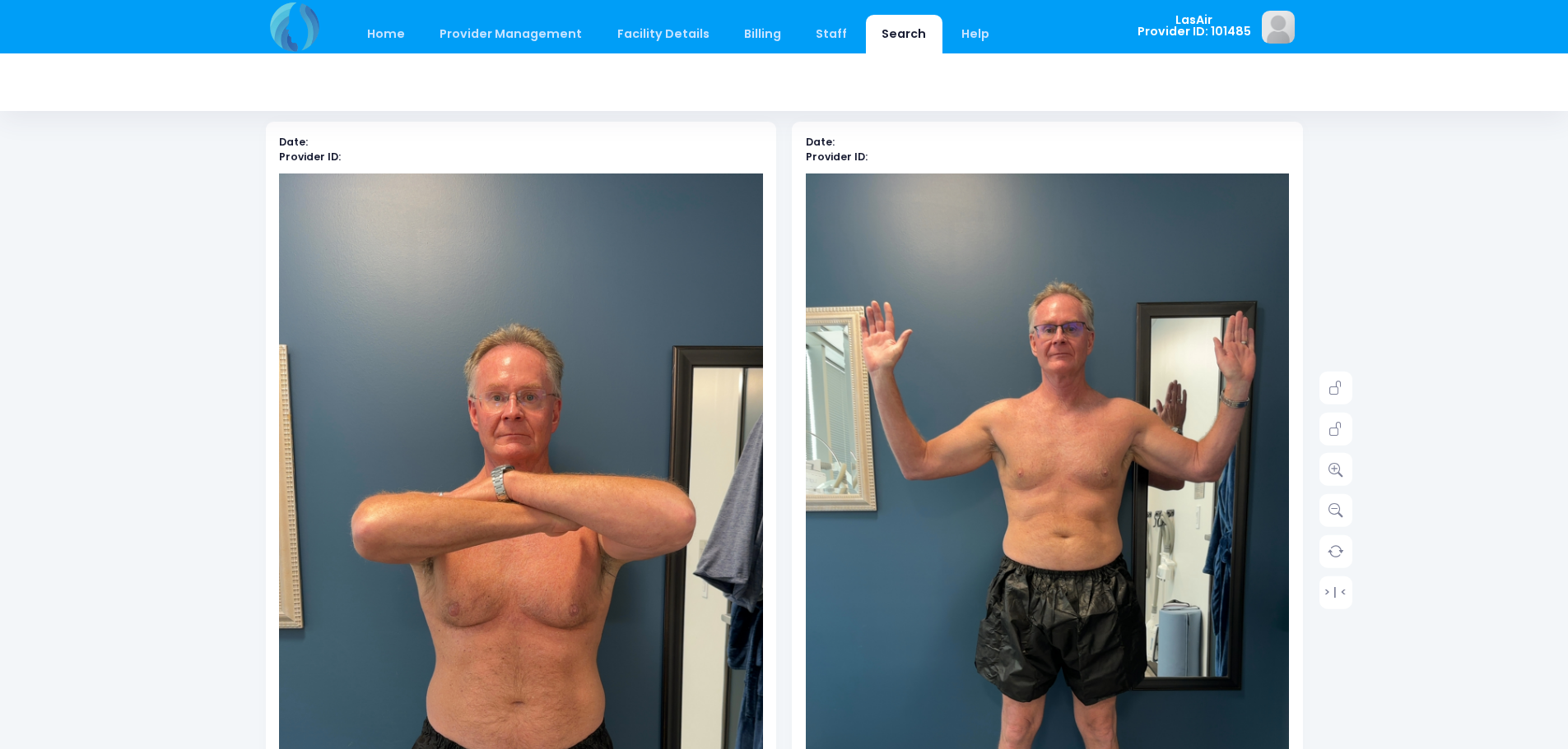
click at [424, 342] on img at bounding box center [521, 603] width 484 height 859
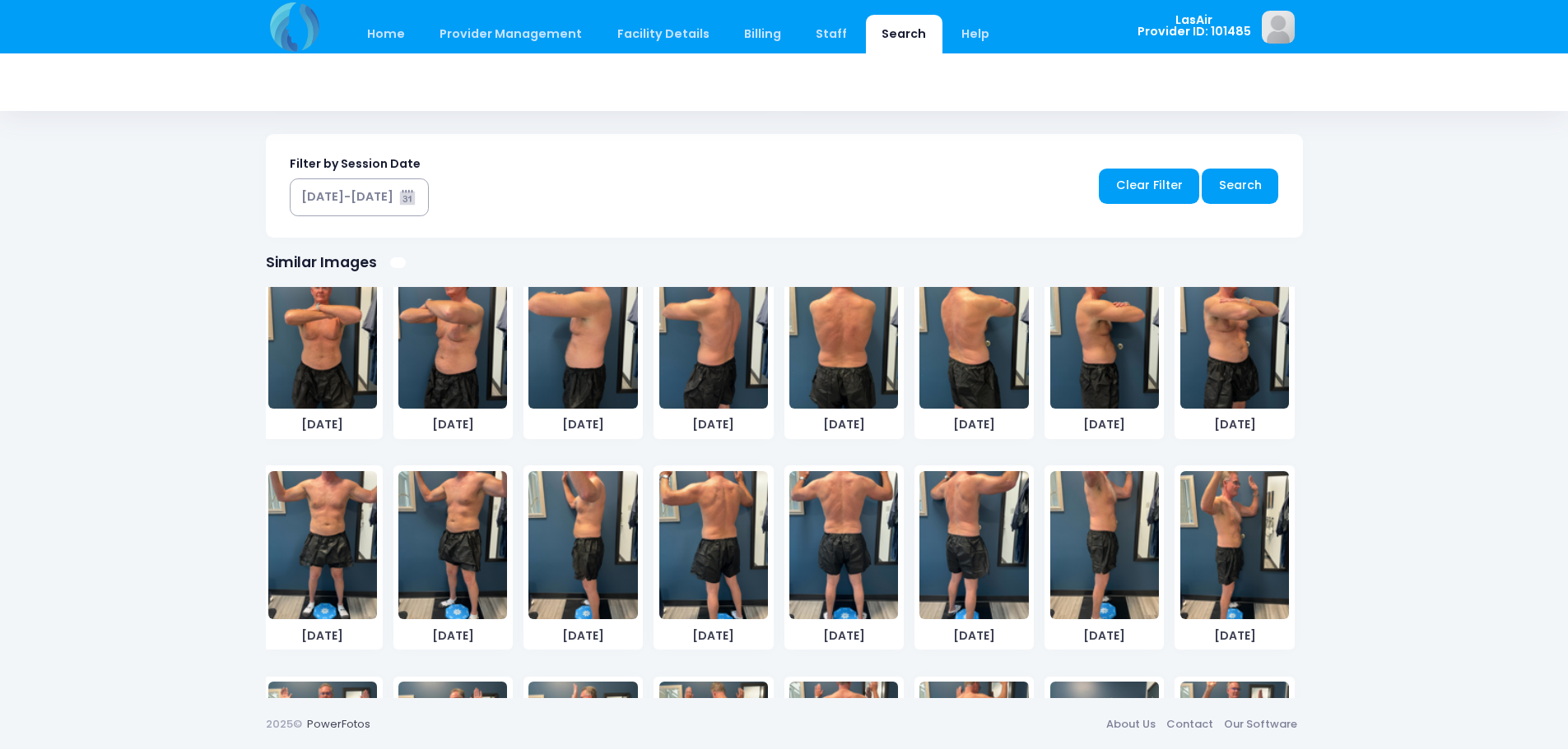
scroll to position [0, 0]
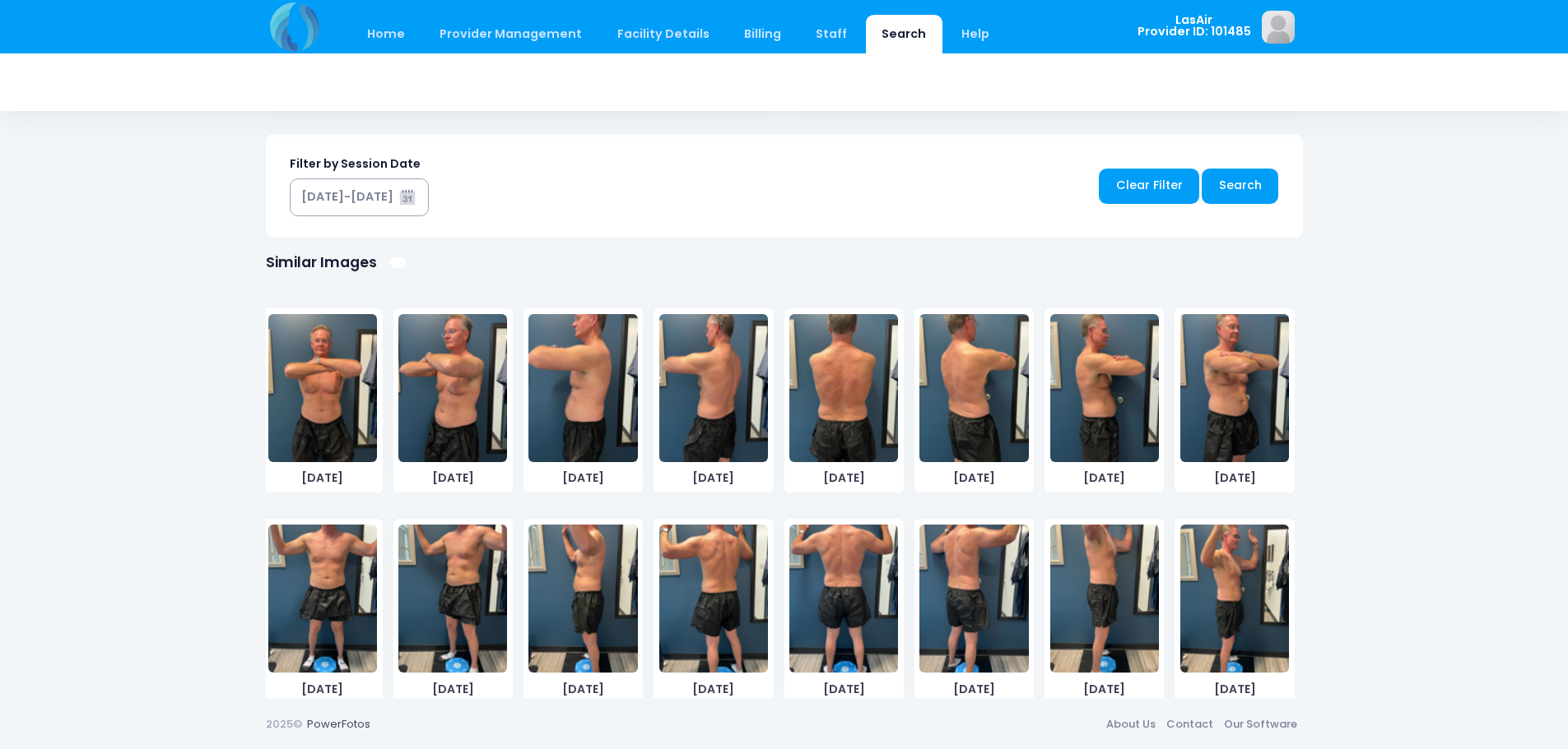
click at [597, 436] on img at bounding box center [582, 388] width 108 height 148
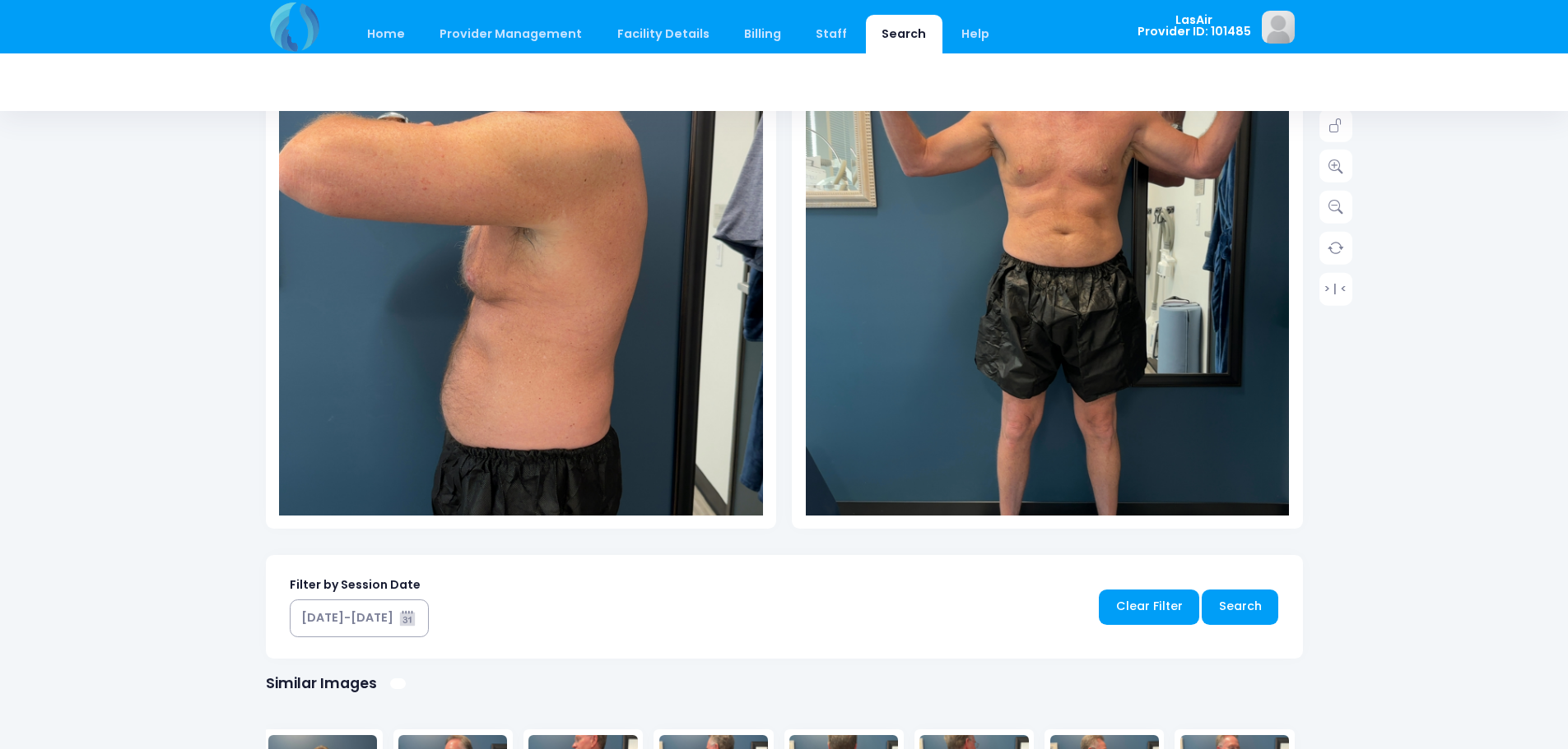
scroll to position [403, 0]
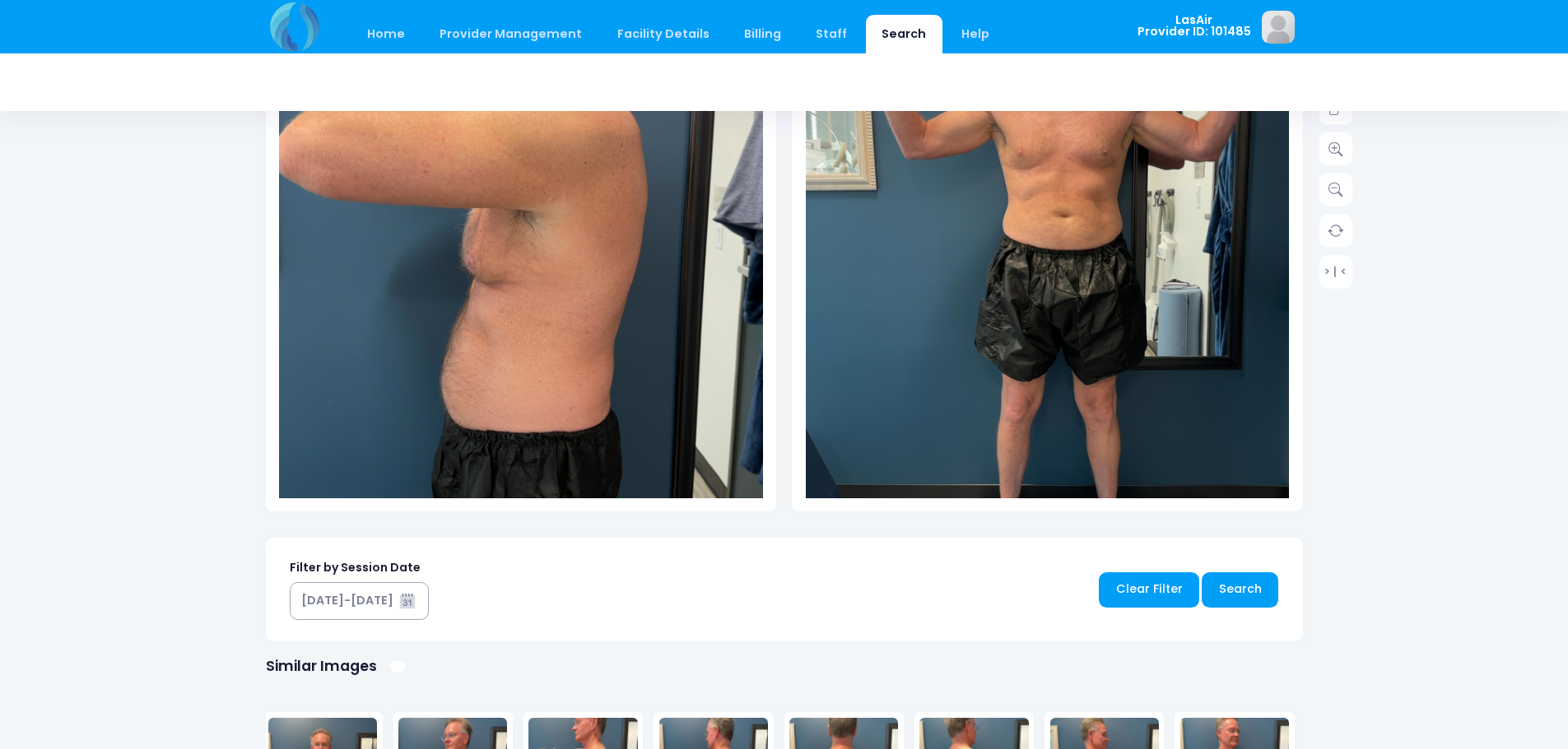
click at [1137, 430] on img at bounding box center [1048, 282] width 484 height 859
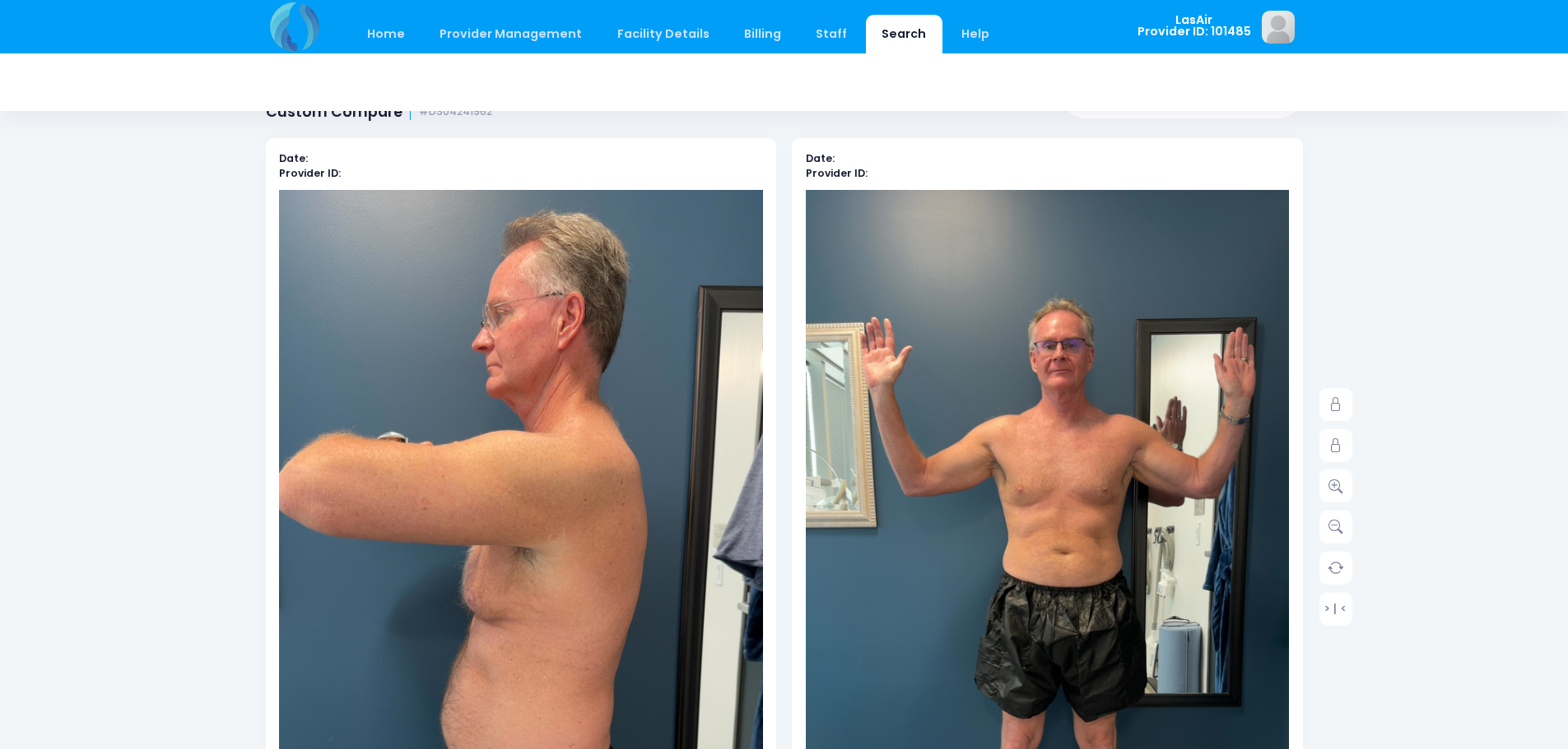
scroll to position [0, 0]
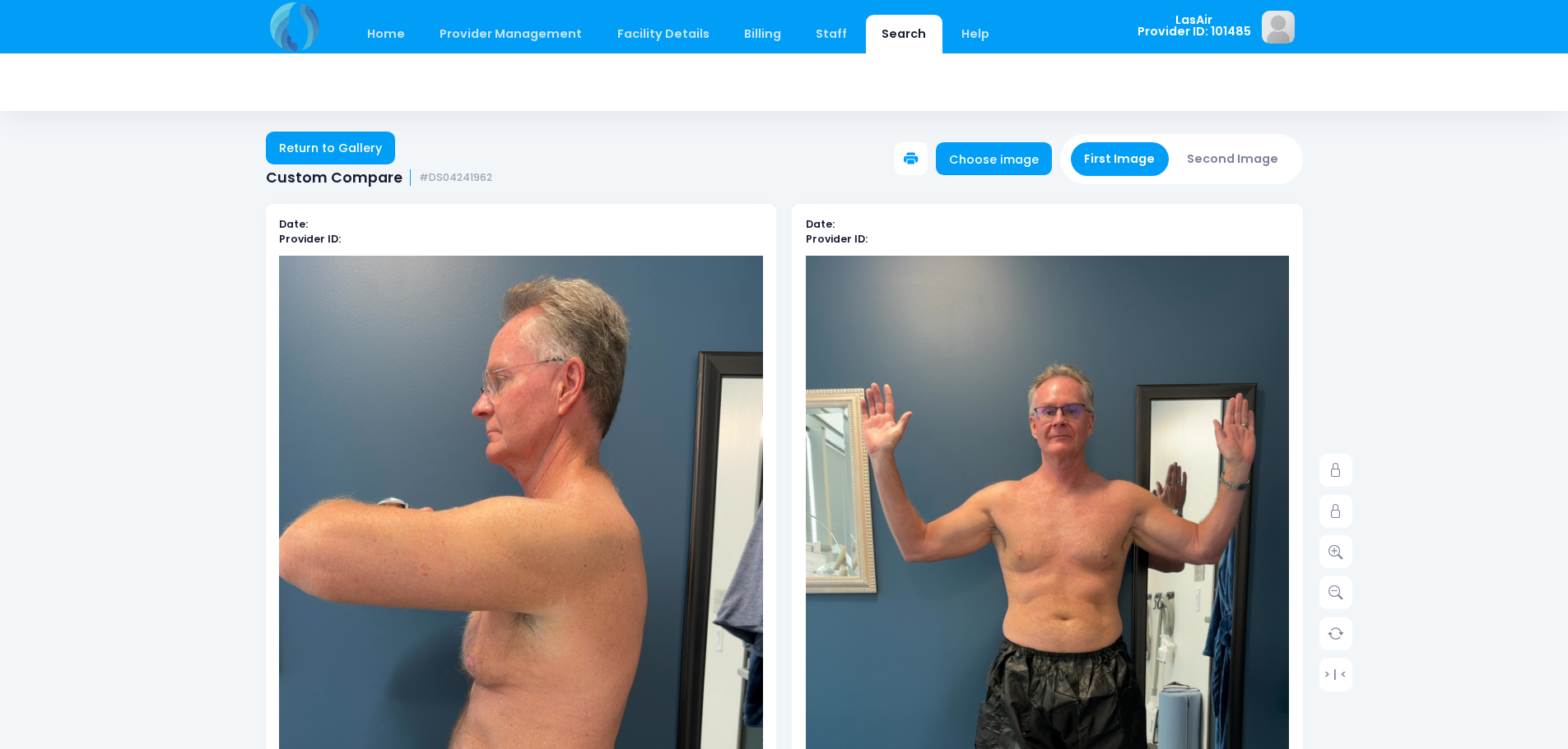
click at [1248, 169] on button "Second Image" at bounding box center [1233, 159] width 119 height 34
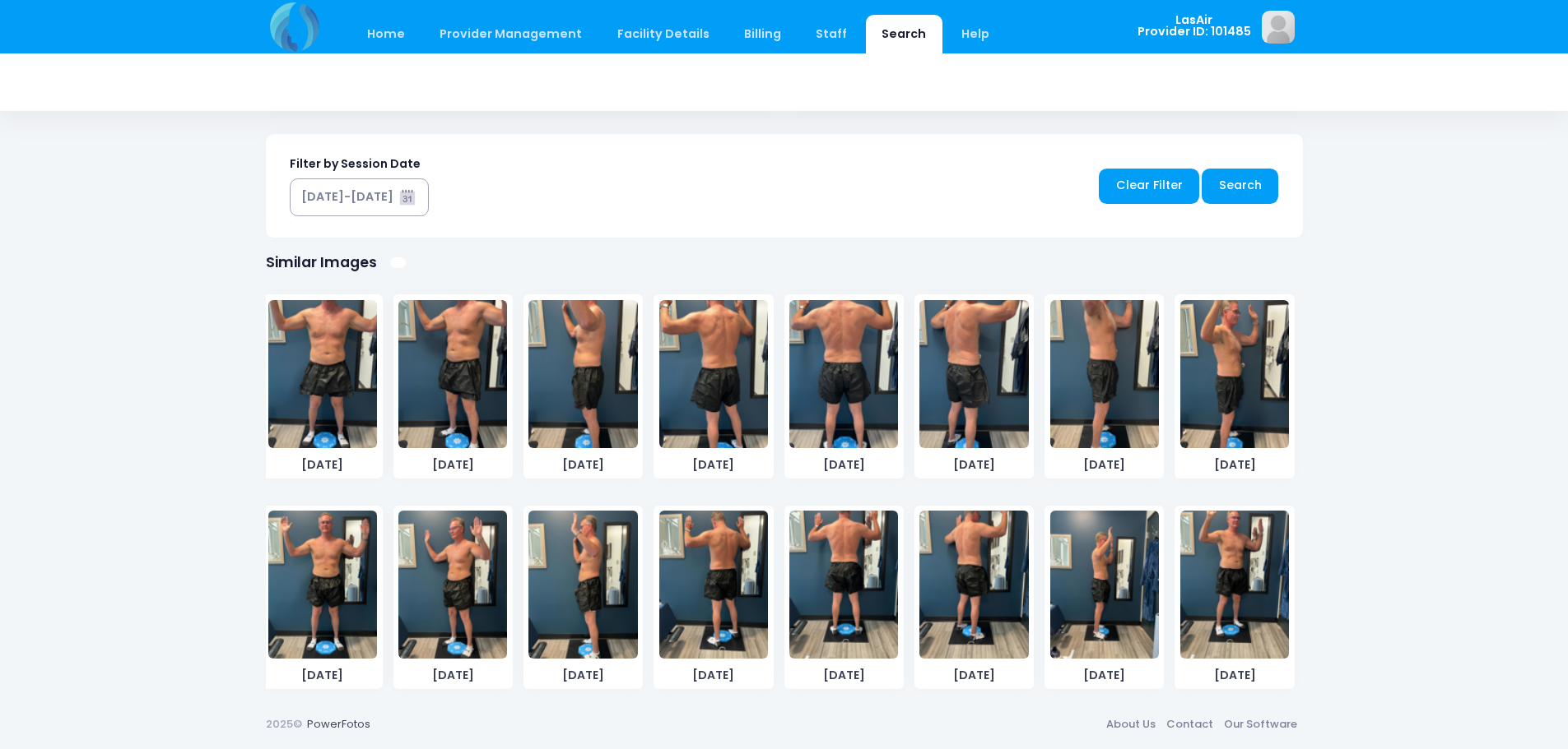
scroll to position [232, 0]
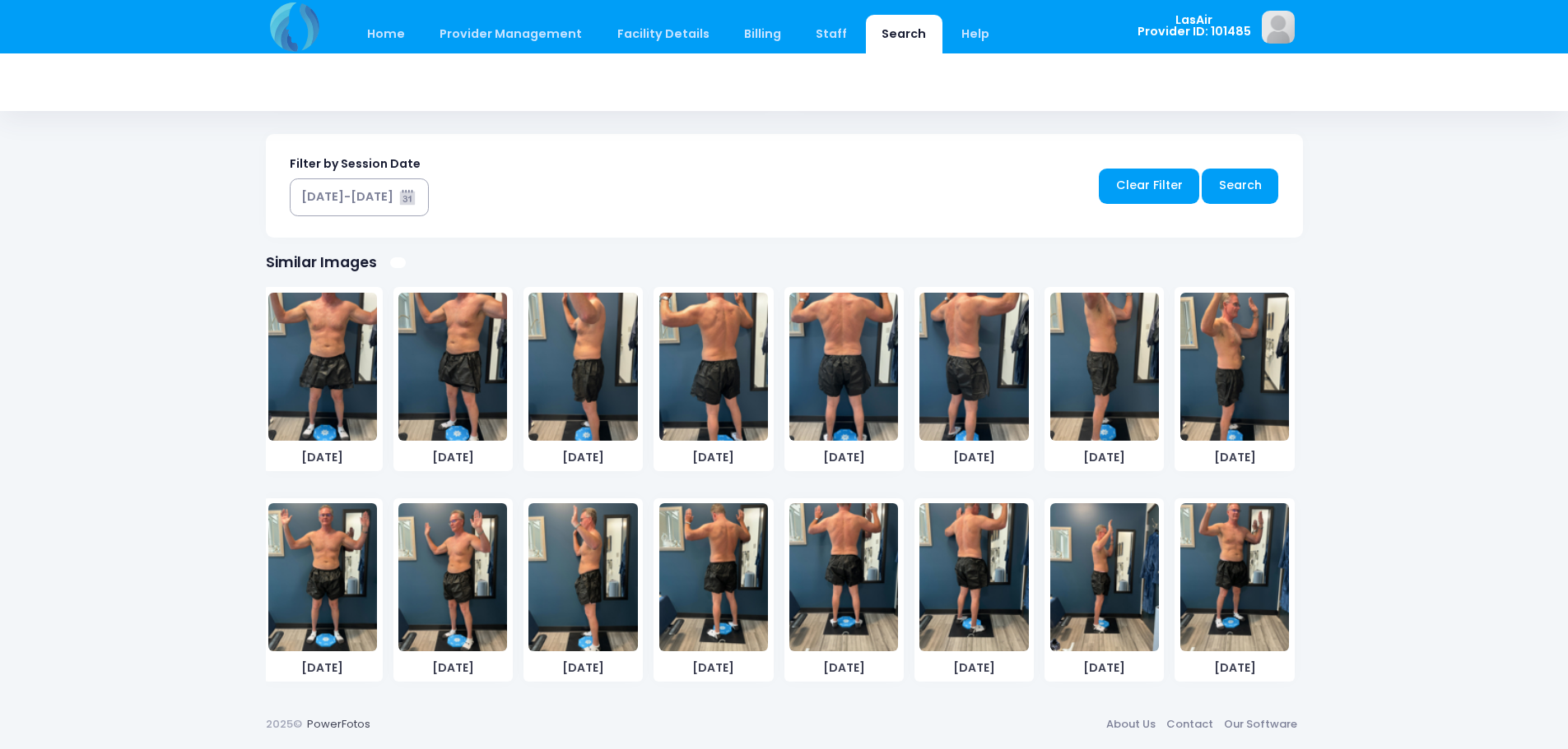
click at [580, 603] on img at bounding box center [582, 577] width 108 height 148
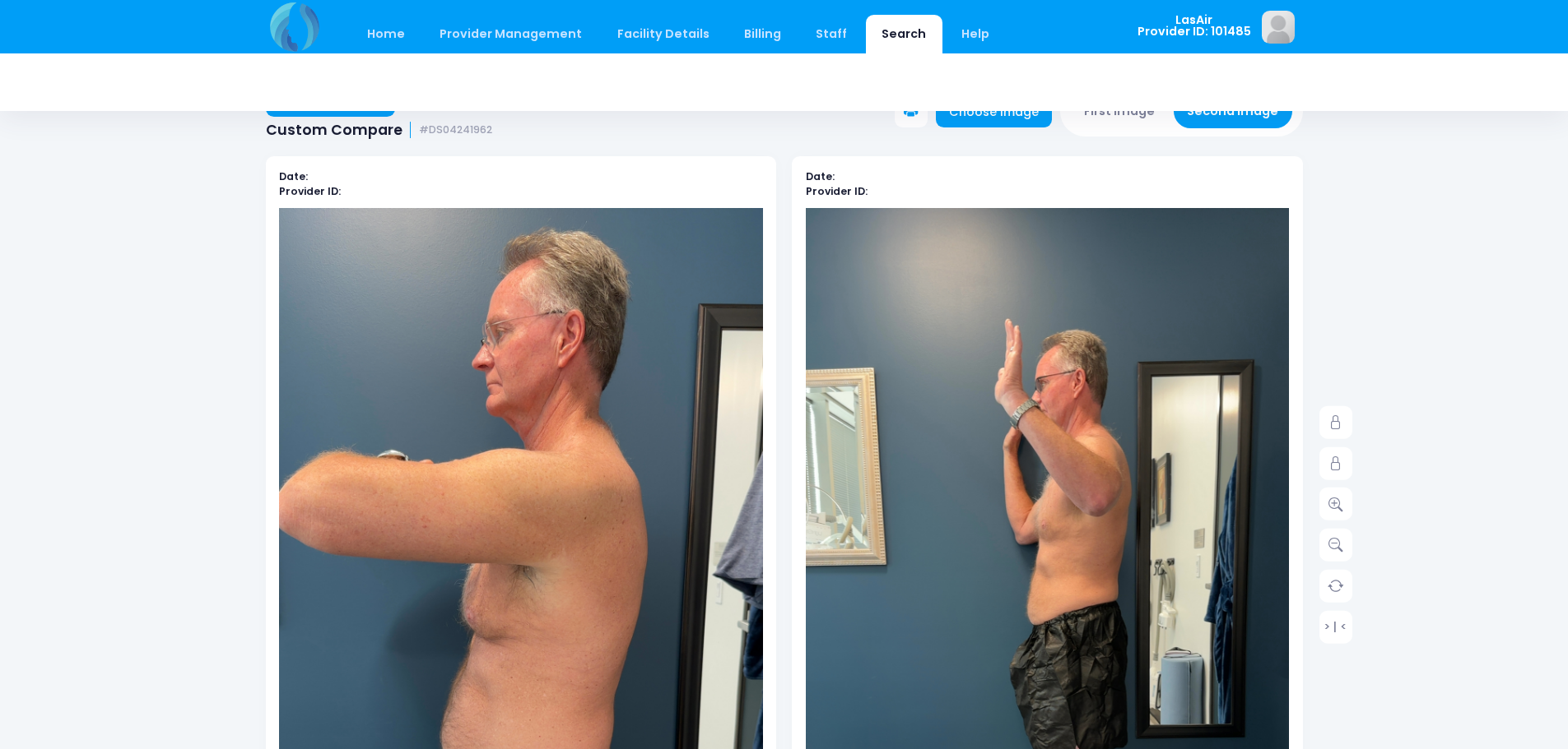
scroll to position [0, 0]
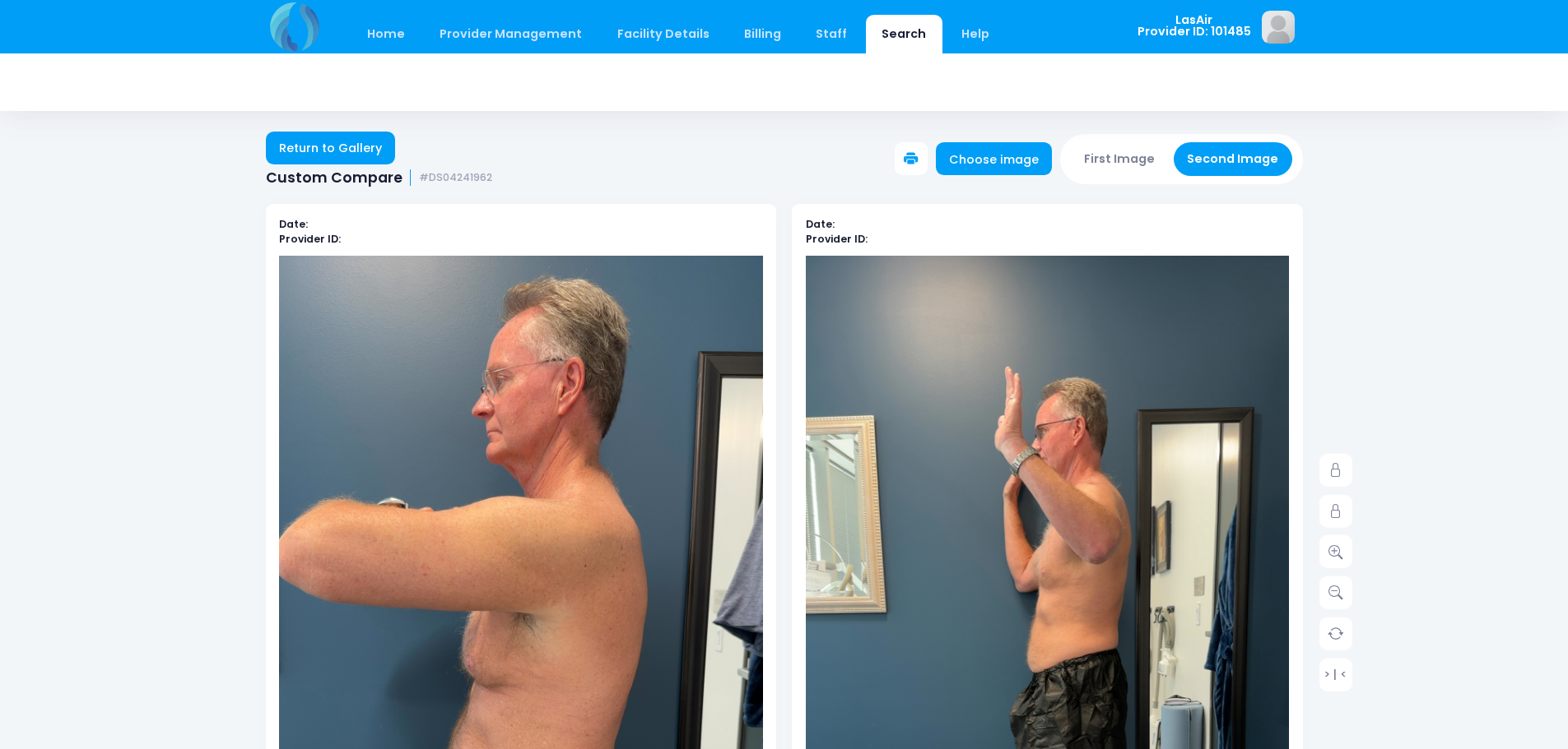
click at [919, 163] on icon at bounding box center [911, 160] width 15 height 15
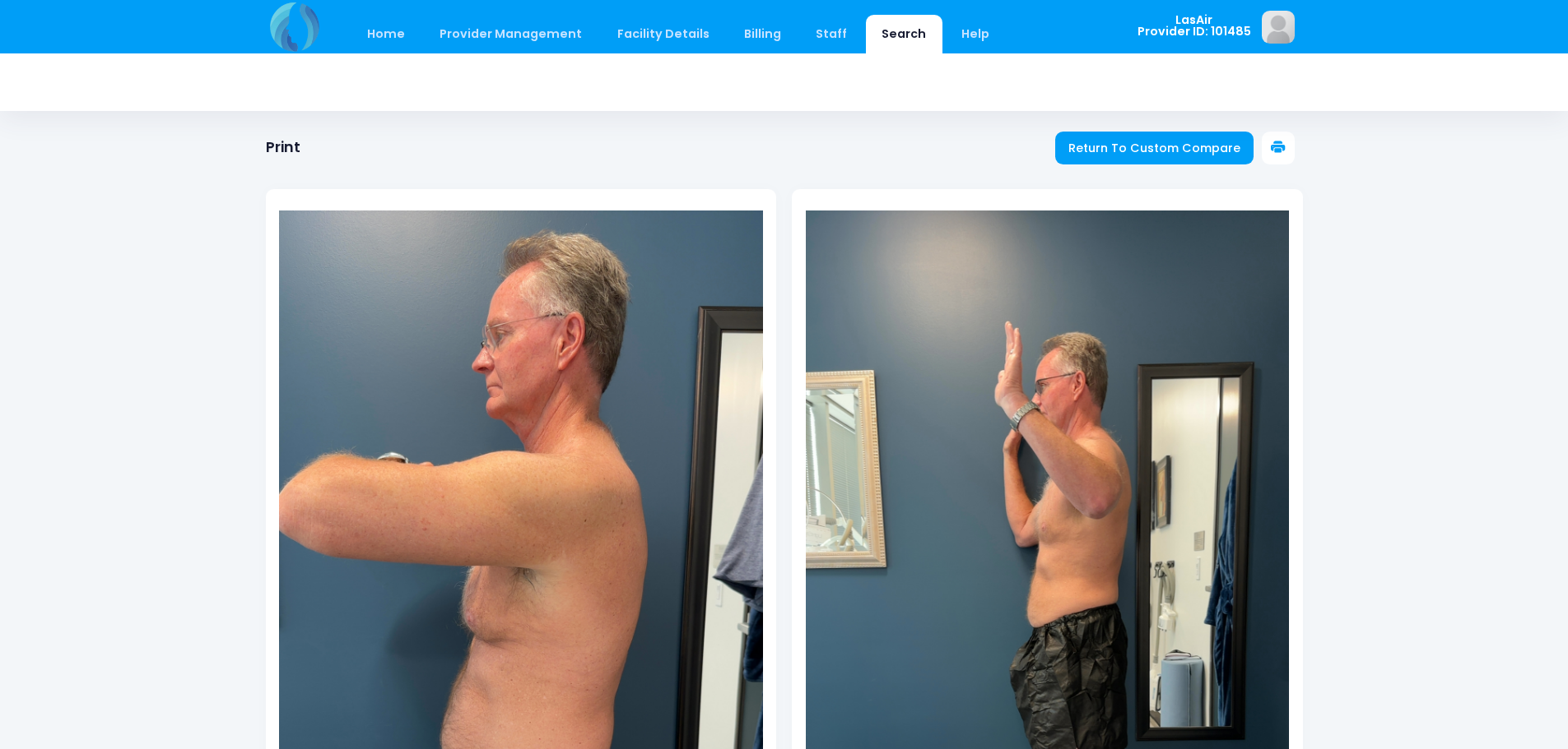
click at [1278, 147] on icon at bounding box center [1278, 148] width 15 height 15
click at [1102, 165] on div at bounding box center [784, 526] width 1037 height 741
click at [1106, 155] on span "Return To Custom Compare" at bounding box center [1154, 148] width 172 height 17
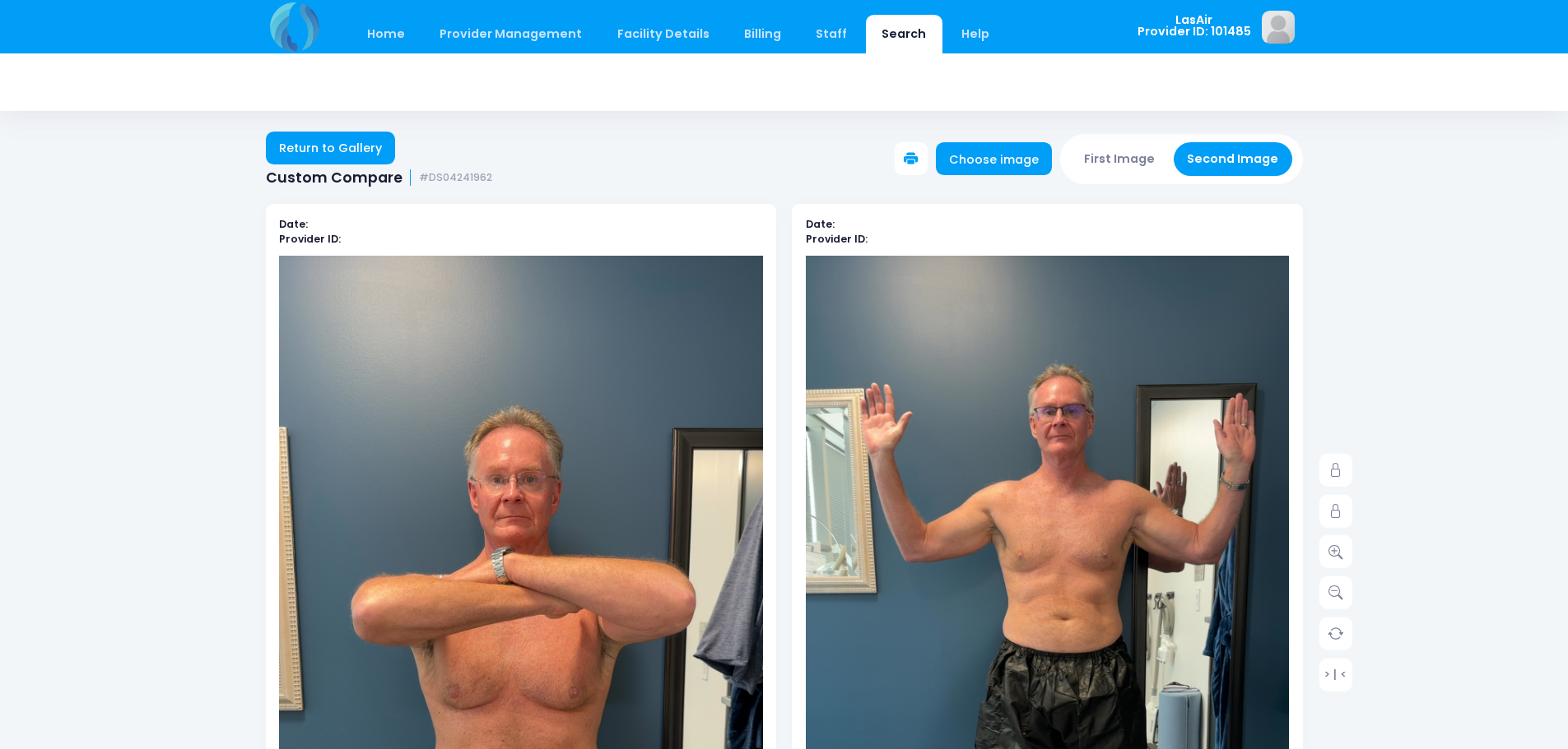
click at [1141, 169] on button "First Image" at bounding box center [1119, 159] width 98 height 34
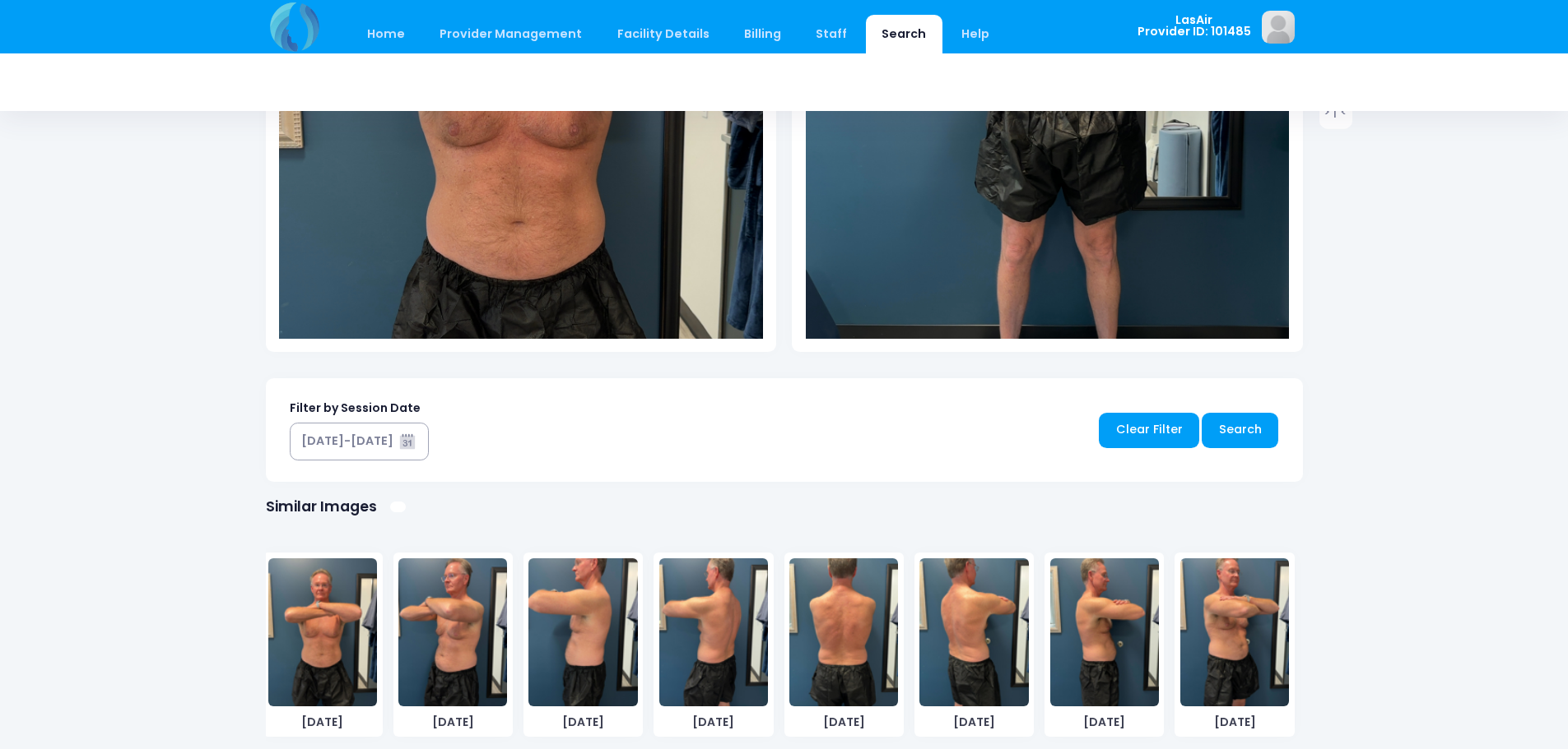
scroll to position [807, 0]
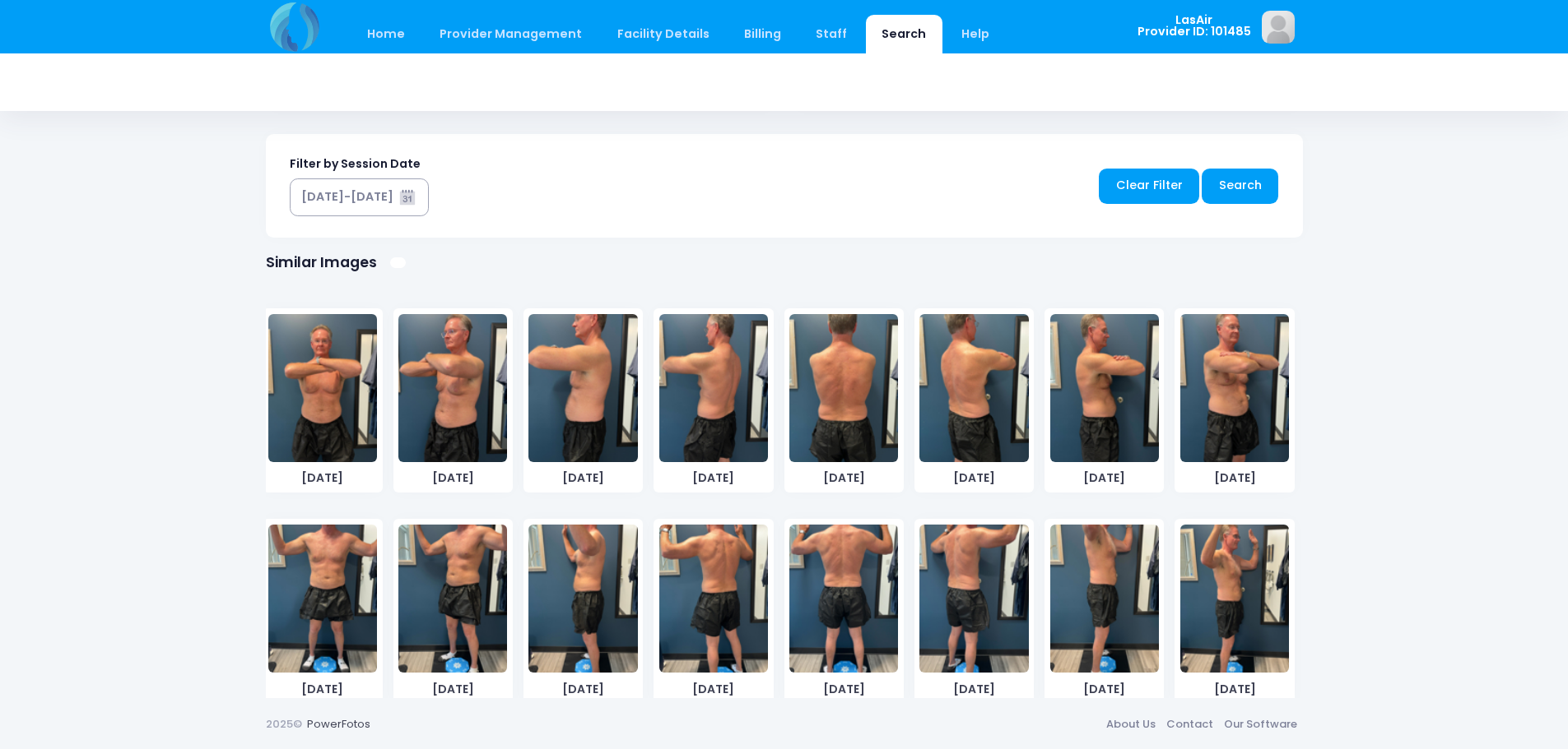
click at [827, 390] on img at bounding box center [843, 388] width 108 height 148
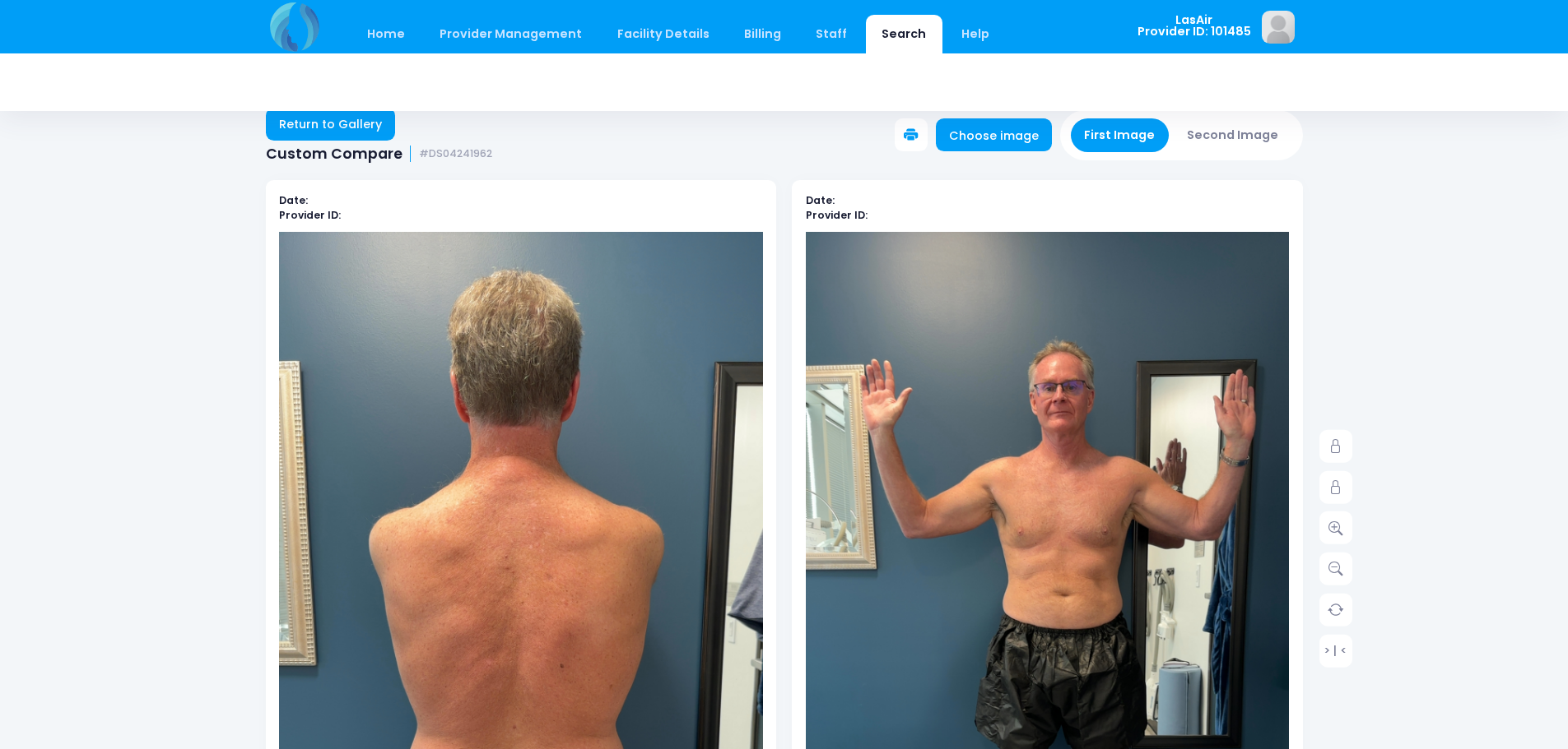
scroll to position [0, 0]
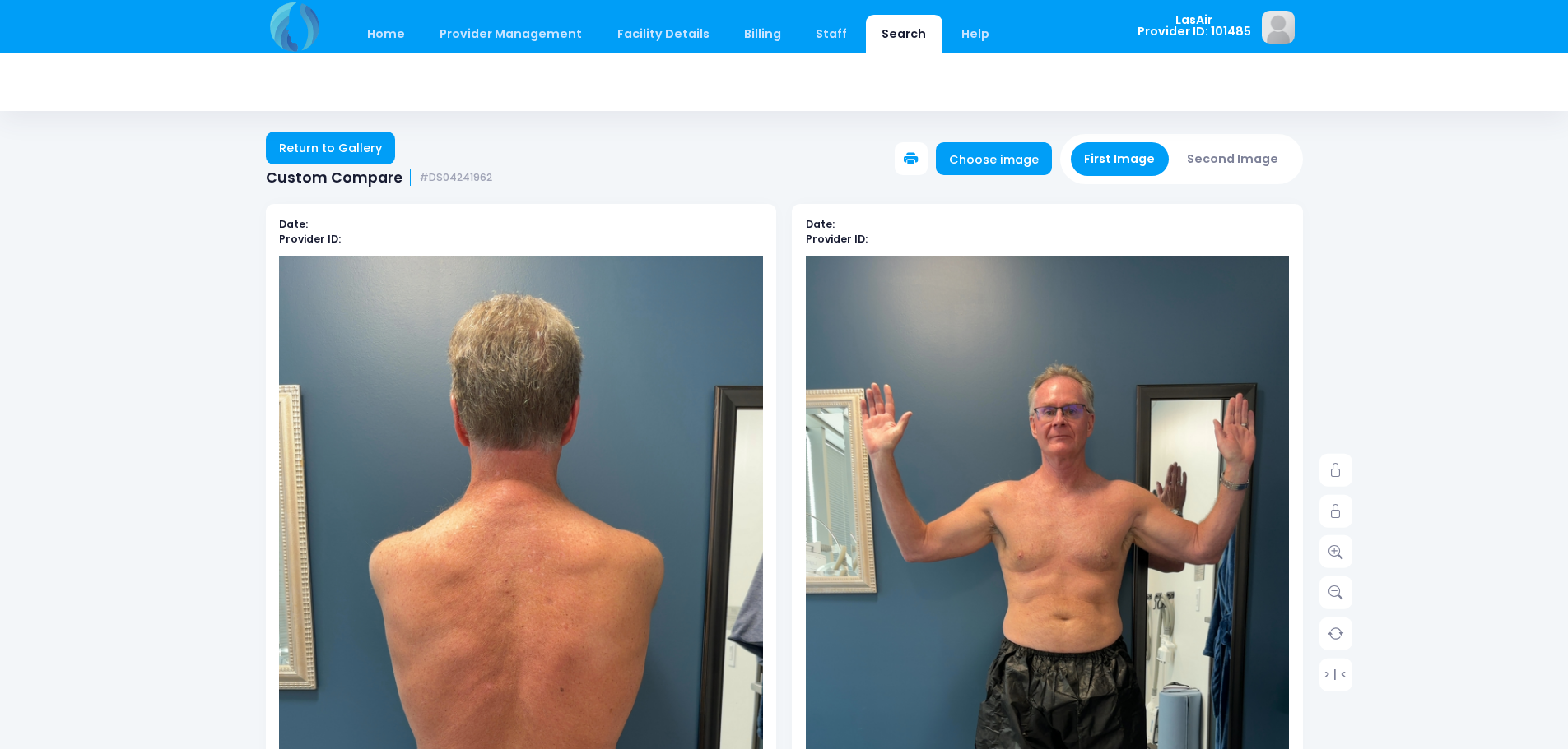
click at [1205, 153] on button "Second Image" at bounding box center [1233, 159] width 119 height 34
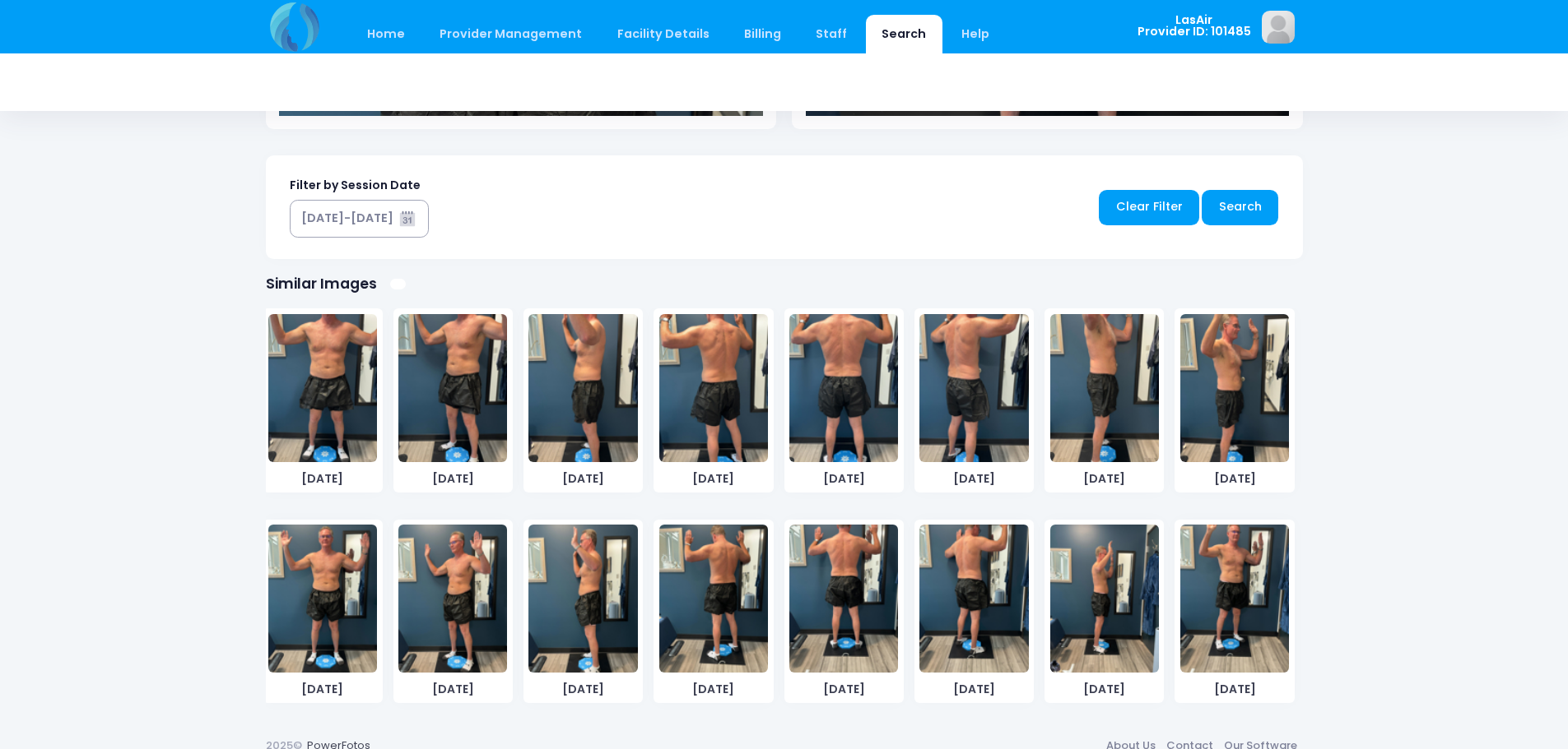
scroll to position [807, 0]
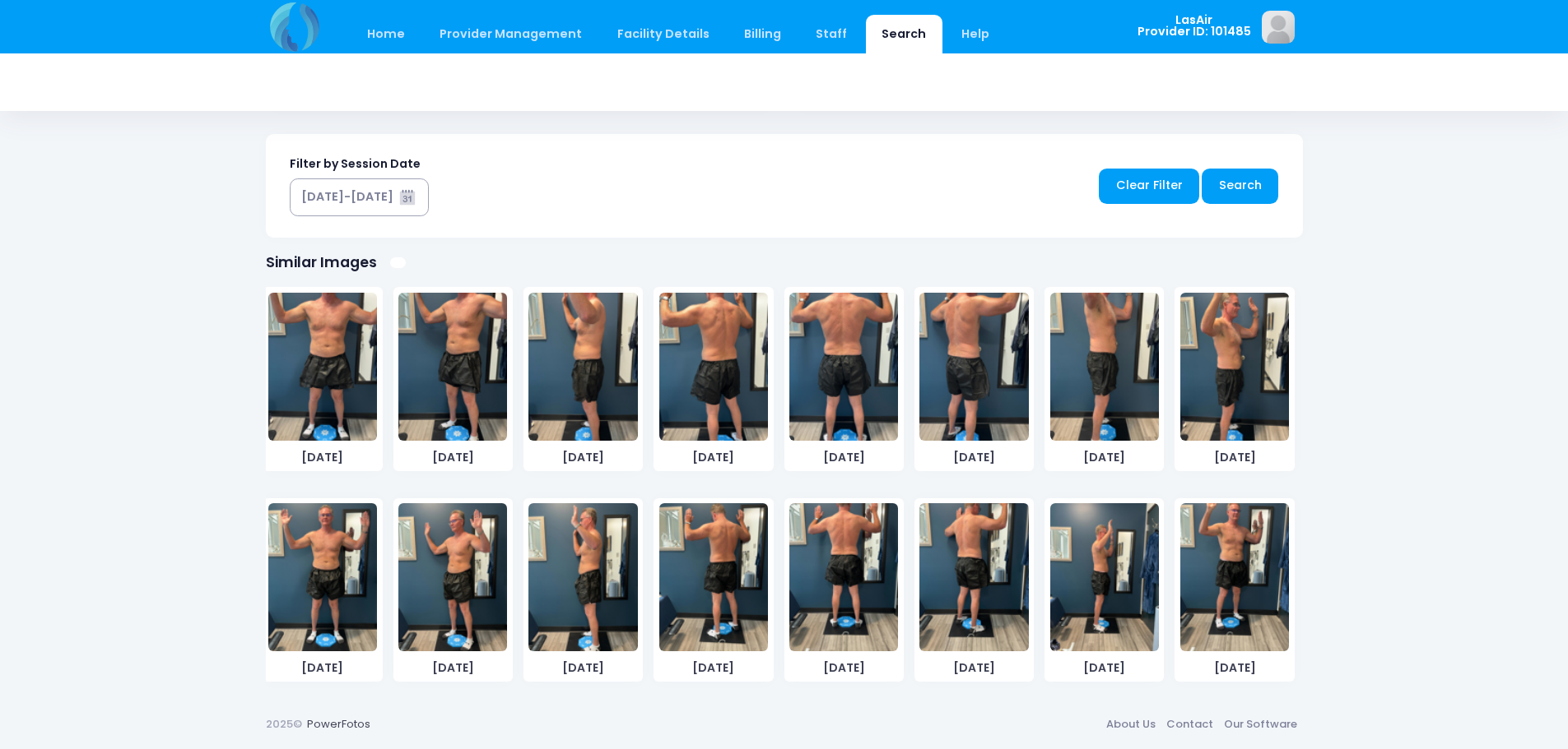
click at [826, 598] on img at bounding box center [843, 577] width 108 height 148
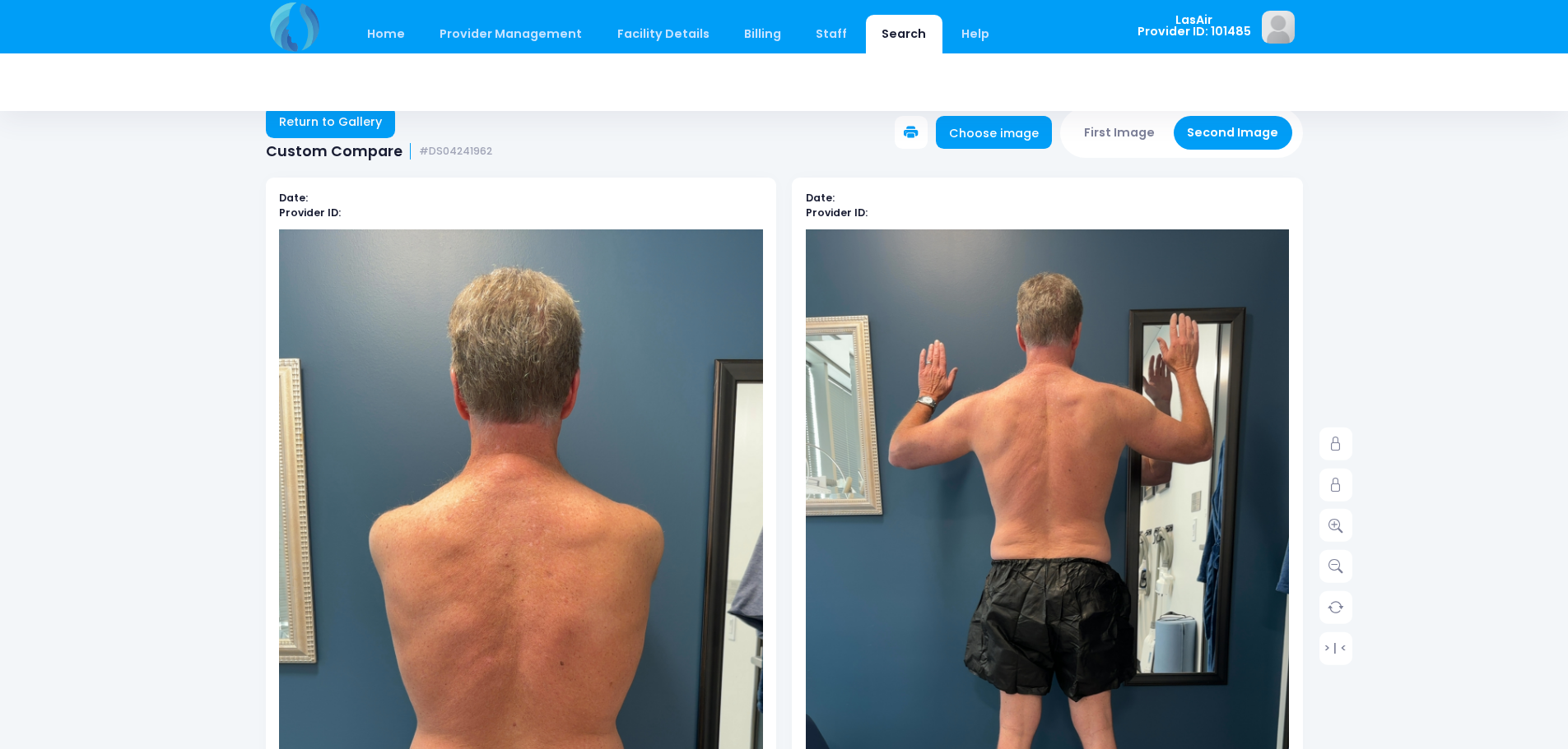
scroll to position [0, 0]
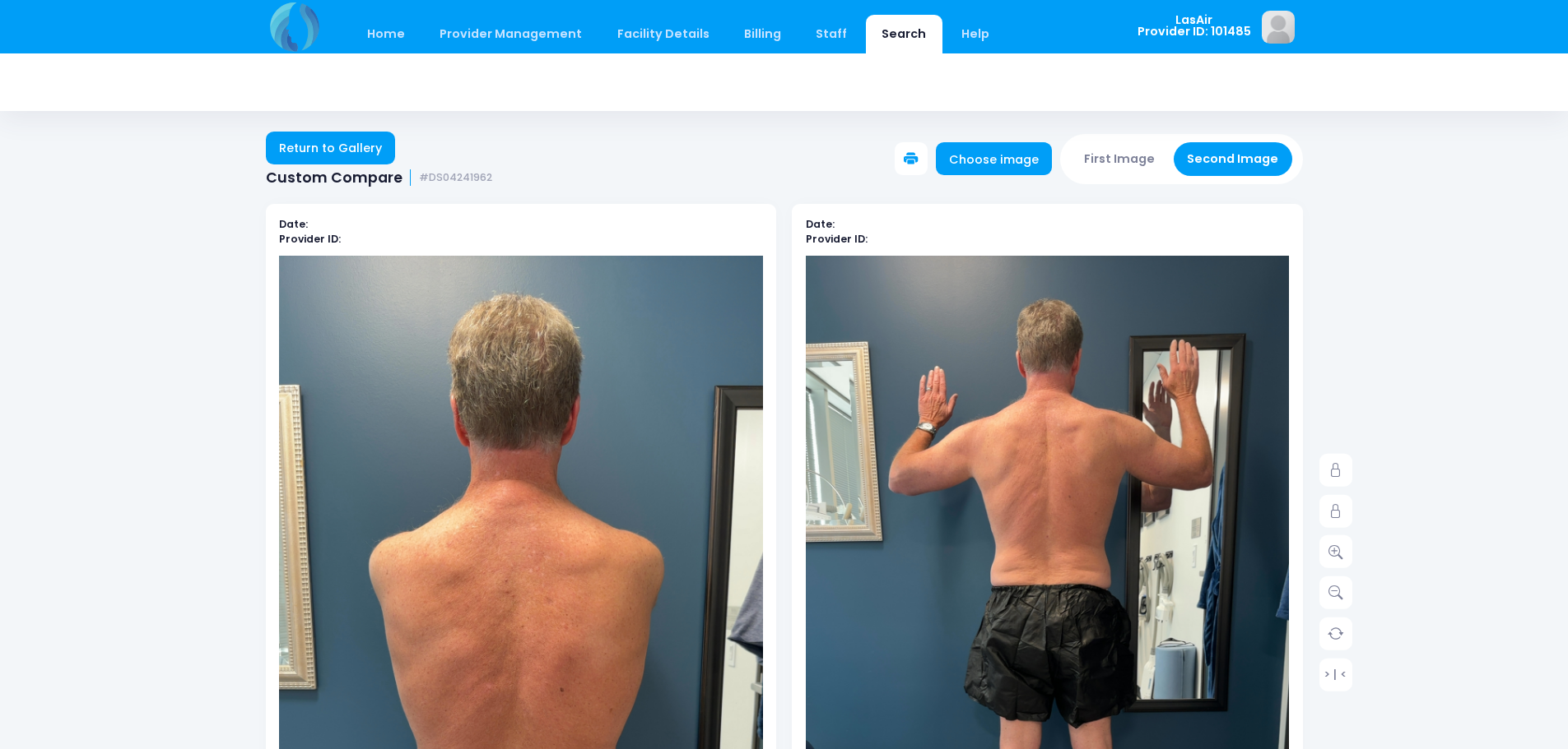
click at [919, 159] on icon at bounding box center [911, 160] width 15 height 15
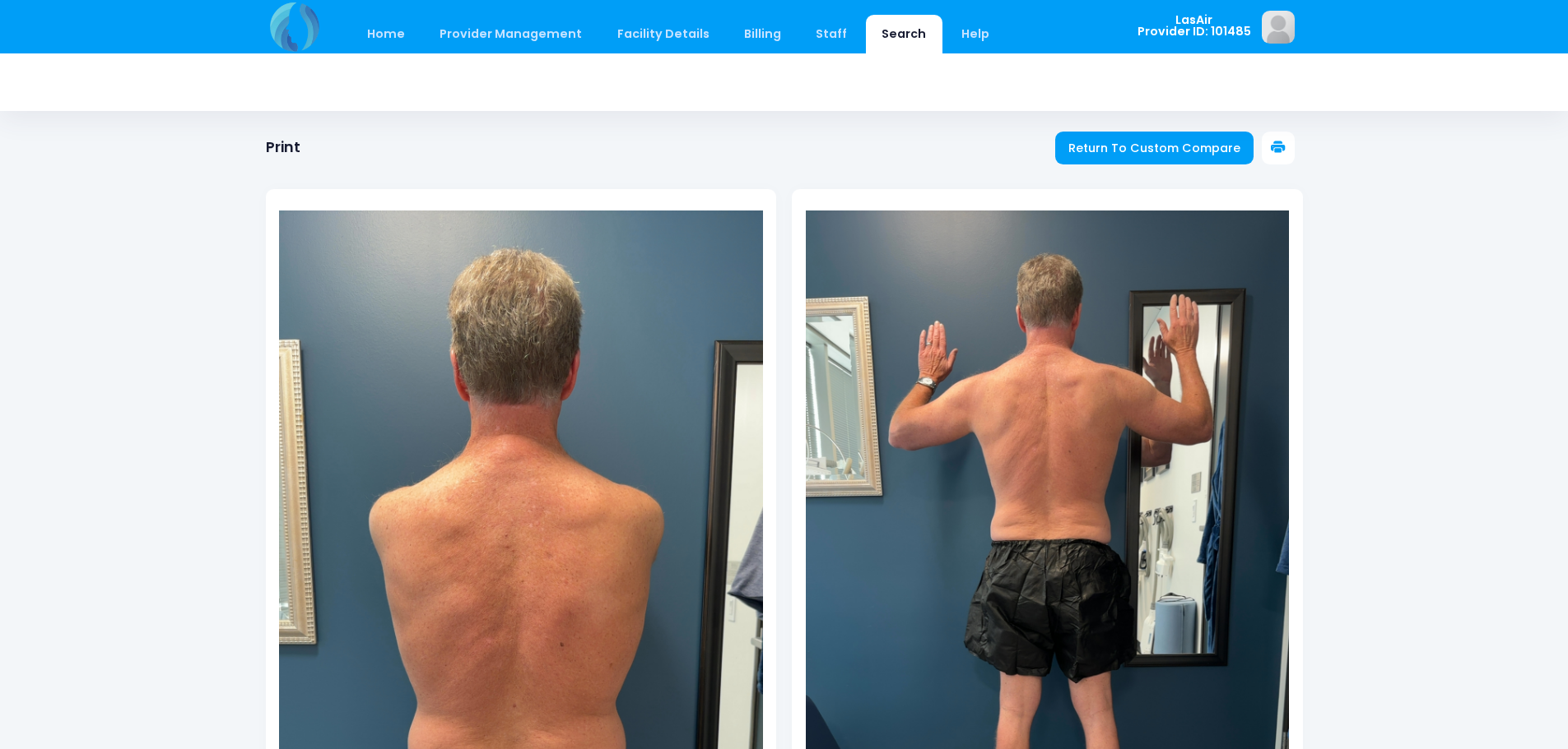
click at [1280, 148] on icon at bounding box center [1278, 148] width 15 height 15
click at [1206, 141] on span "Return To Custom Compare" at bounding box center [1154, 148] width 172 height 17
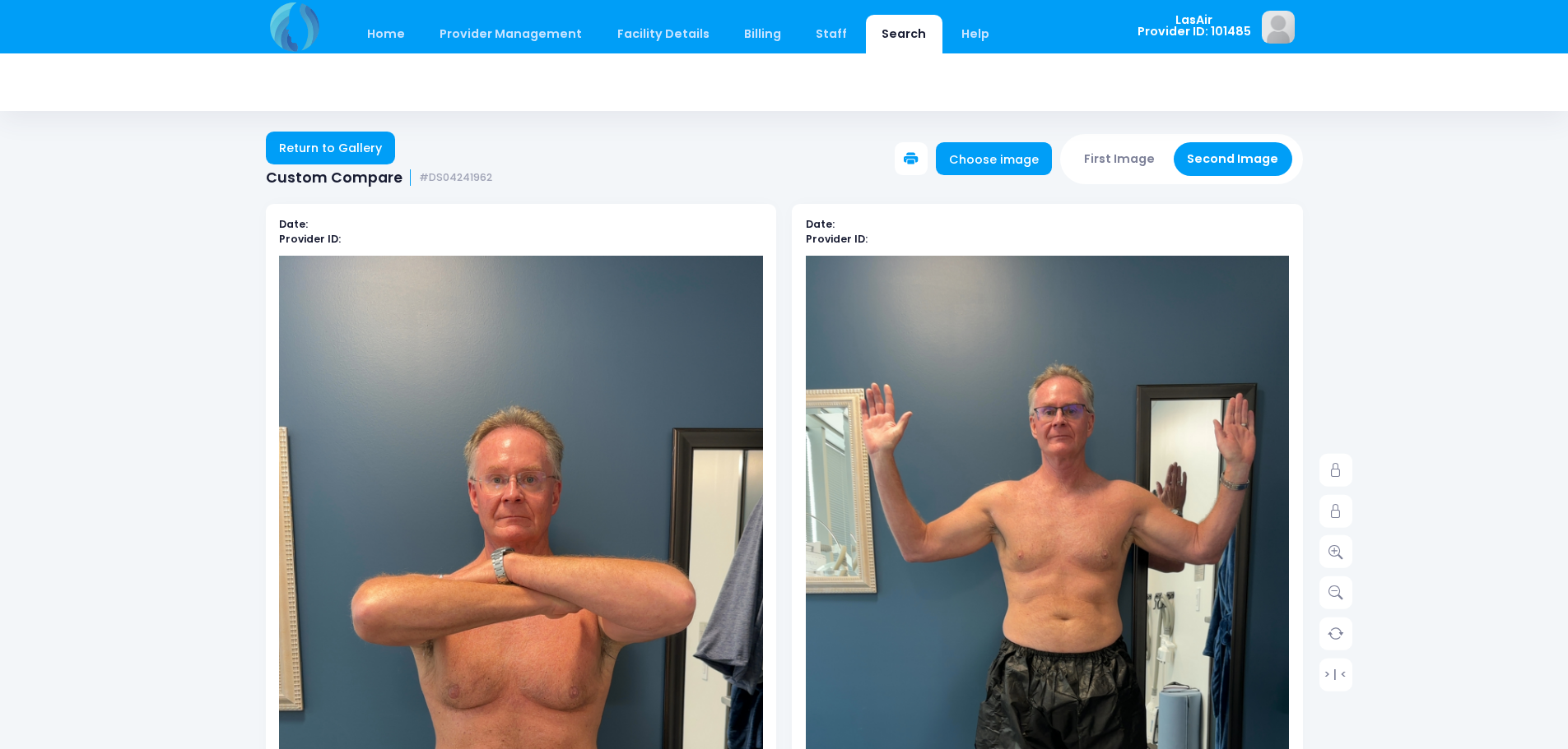
click at [1103, 156] on button "First Image" at bounding box center [1119, 159] width 98 height 34
